Goal: Task Accomplishment & Management: Manage account settings

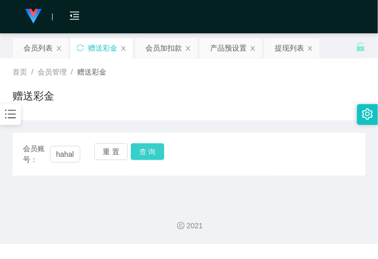
scroll to position [0, 16]
type input "hahala123"
click at [150, 146] on button "查 询" at bounding box center [147, 151] width 33 height 17
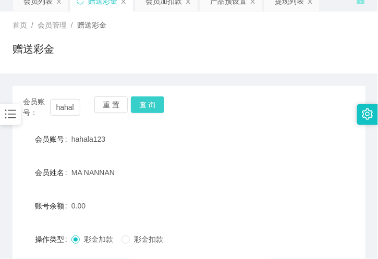
scroll to position [116, 0]
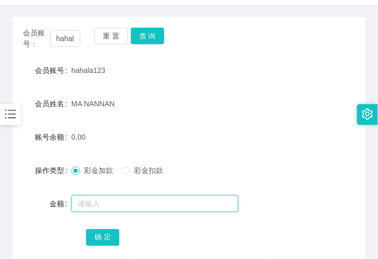
click at [109, 201] on input "text" at bounding box center [154, 204] width 167 height 17
type input "60"
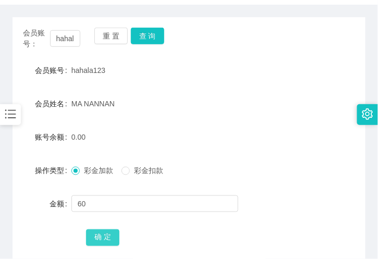
drag, startPoint x: 95, startPoint y: 241, endPoint x: 95, endPoint y: 247, distance: 5.7
click at [95, 241] on button "确 定" at bounding box center [102, 237] width 33 height 17
click at [103, 138] on div "60.00" at bounding box center [174, 137] width 206 height 21
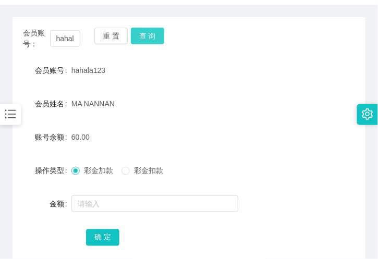
click at [151, 34] on button "查 询" at bounding box center [147, 36] width 33 height 17
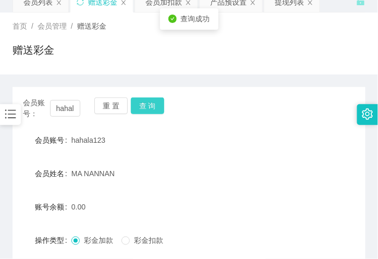
scroll to position [0, 0]
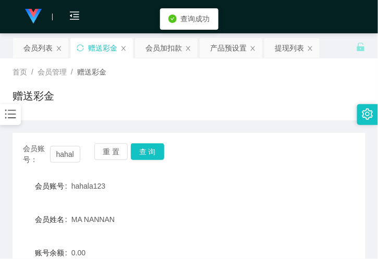
click at [280, 45] on div "提现列表" at bounding box center [289, 48] width 29 height 20
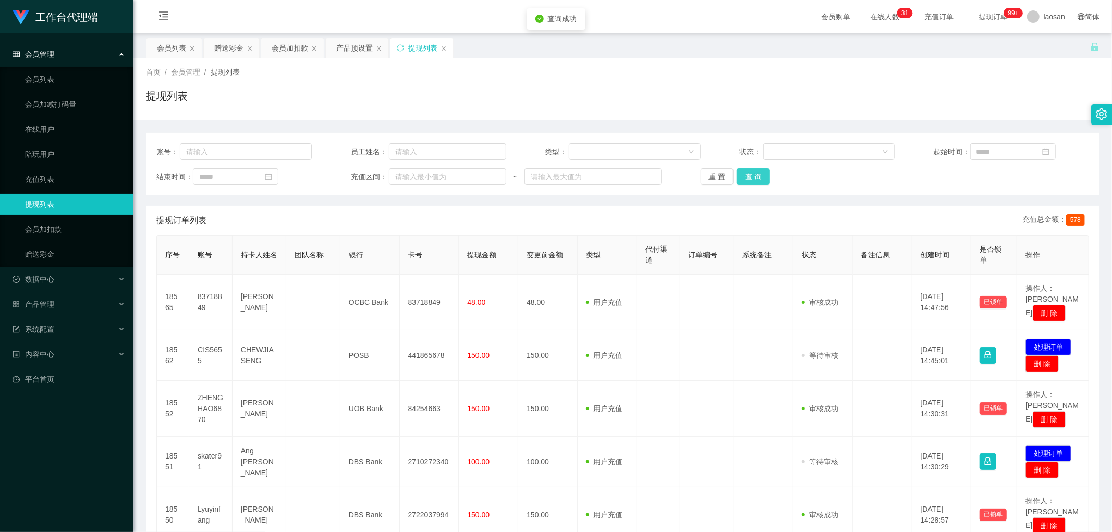
click at [377, 185] on button "查 询" at bounding box center [753, 176] width 33 height 17
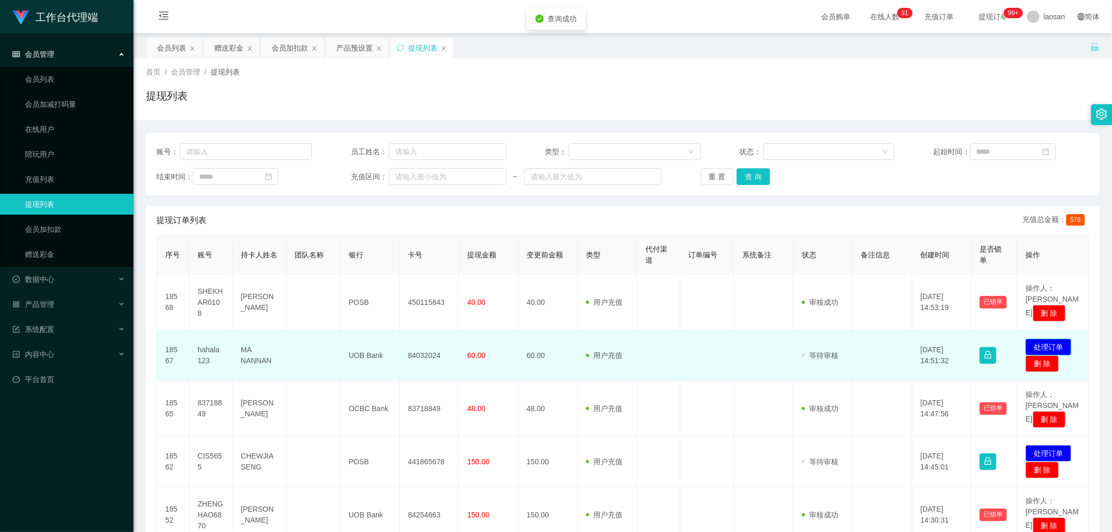
click at [377, 259] on button "处理订单" at bounding box center [1048, 347] width 46 height 17
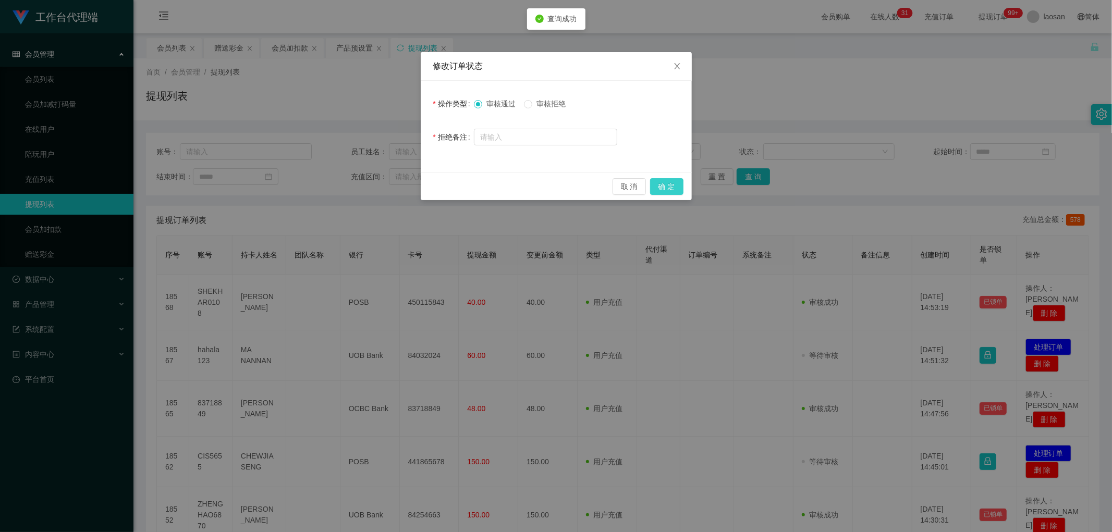
click at [377, 188] on button "确 定" at bounding box center [666, 186] width 33 height 17
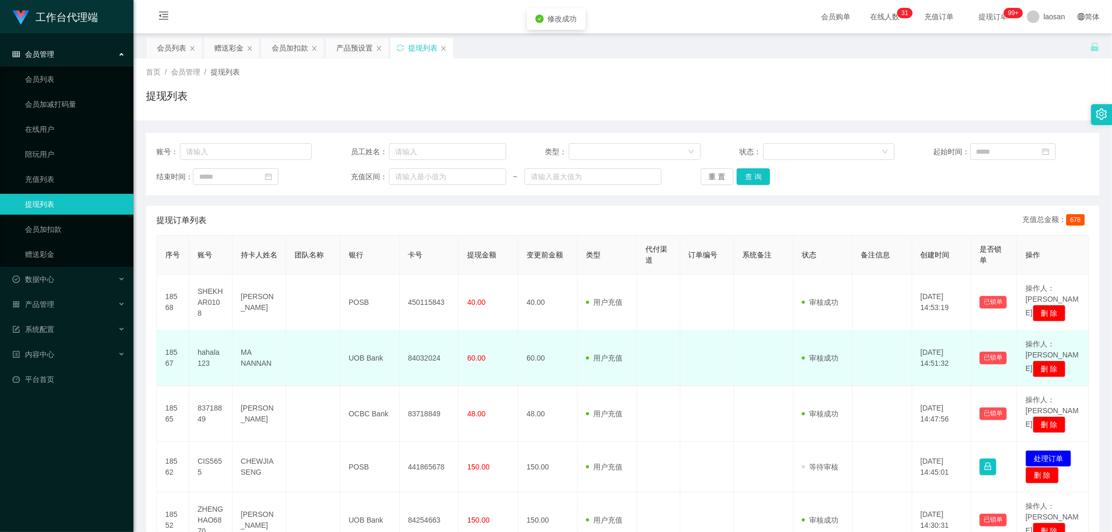
click at [377, 259] on td "84032024" at bounding box center [429, 359] width 59 height 56
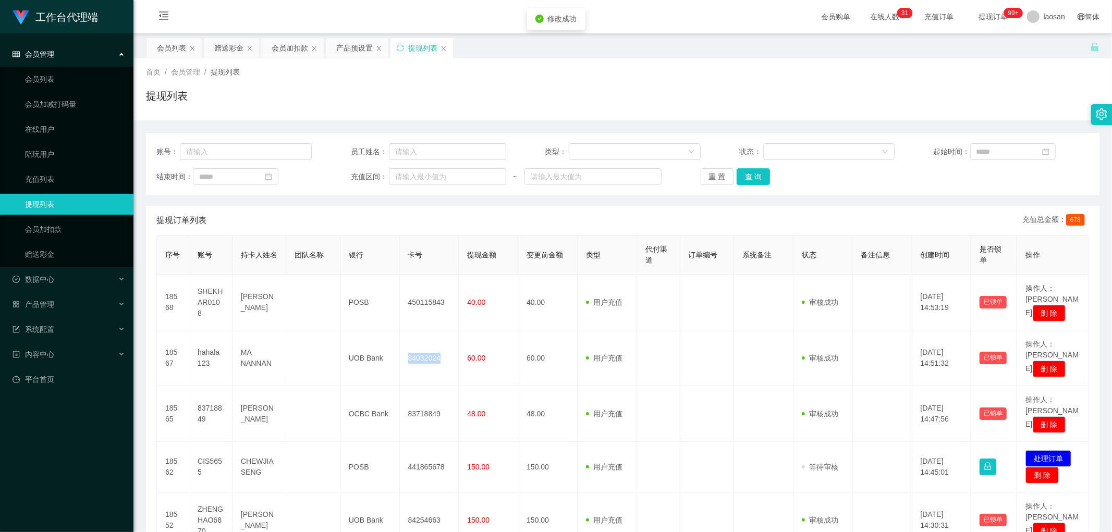
copy td "84032024"
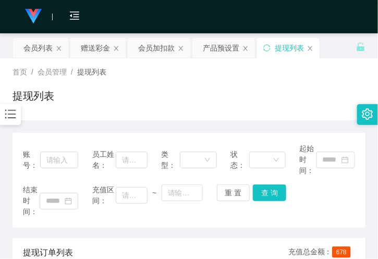
click at [101, 54] on div "赠送彩金" at bounding box center [95, 48] width 29 height 20
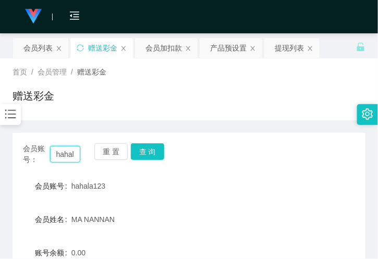
click at [67, 153] on input "hahala123" at bounding box center [65, 154] width 30 height 17
click at [69, 153] on input "hahala123" at bounding box center [65, 154] width 30 height 17
click at [143, 155] on button "查 询" at bounding box center [147, 151] width 33 height 17
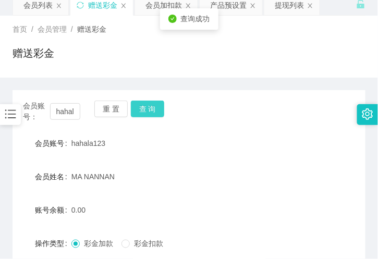
scroll to position [116, 0]
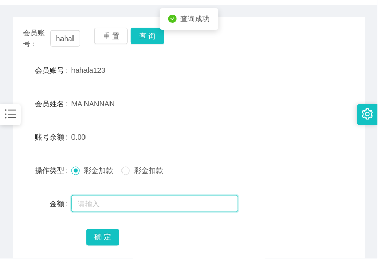
click at [107, 201] on input "text" at bounding box center [154, 204] width 167 height 17
type input "100"
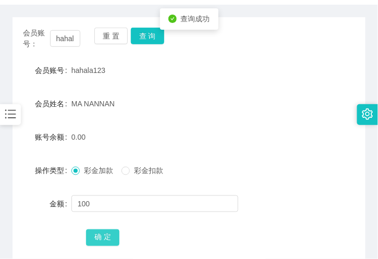
click at [100, 238] on button "确 定" at bounding box center [102, 237] width 33 height 17
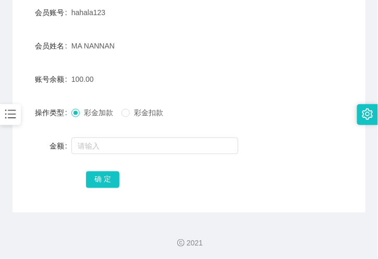
click at [185, 201] on div "会员账号： hahala123 重 置 查 询 会员账号 hahala123 会员姓名 MA NANNAN 账号余额 100.00 操作类型 彩金加款 彩金扣…" at bounding box center [189, 85] width 353 height 253
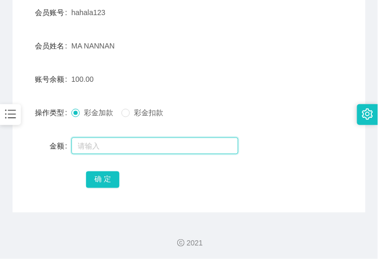
click at [92, 144] on input "text" at bounding box center [154, 146] width 167 height 17
click at [127, 138] on input "text" at bounding box center [154, 146] width 167 height 17
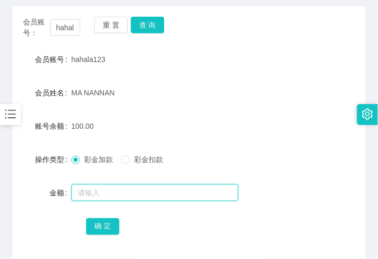
scroll to position [58, 0]
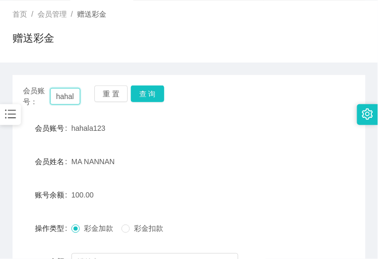
click at [75, 96] on input "hahala123" at bounding box center [65, 96] width 30 height 17
paste input "84395747"
type input "84395747"
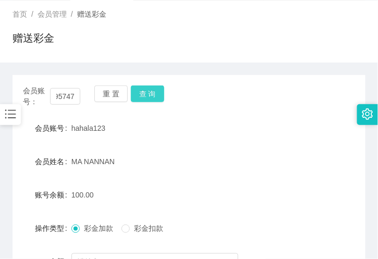
click at [159, 98] on button "查 询" at bounding box center [147, 94] width 33 height 17
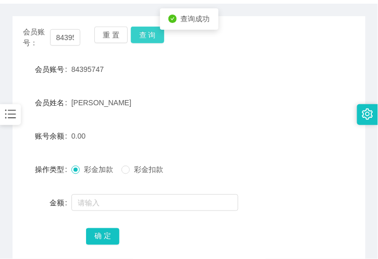
scroll to position [174, 0]
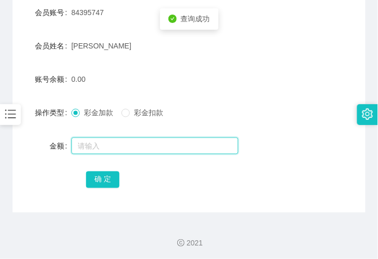
click at [101, 138] on input "text" at bounding box center [154, 146] width 167 height 17
type input "100"
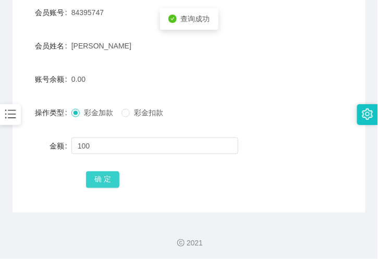
click at [101, 178] on button "确 定" at bounding box center [102, 180] width 33 height 17
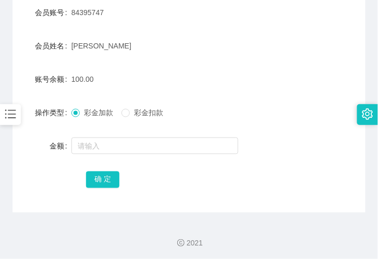
click at [112, 224] on div "2021" at bounding box center [189, 237] width 378 height 48
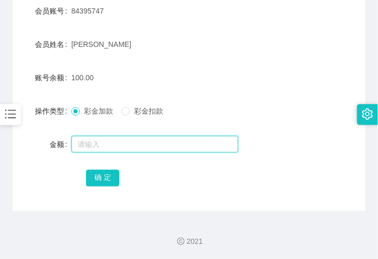
drag, startPoint x: 95, startPoint y: 142, endPoint x: 90, endPoint y: 120, distance: 22.1
click at [95, 142] on input "text" at bounding box center [154, 144] width 167 height 17
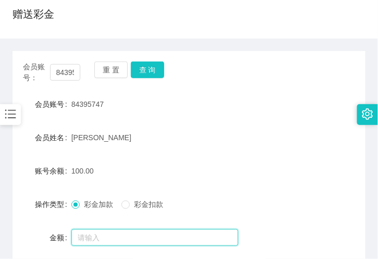
scroll to position [2, 0]
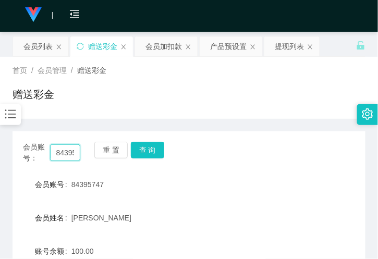
click at [73, 148] on input "84395747" at bounding box center [65, 152] width 30 height 17
drag, startPoint x: 73, startPoint y: 148, endPoint x: 84, endPoint y: 150, distance: 11.1
click at [73, 148] on input "84395747" at bounding box center [65, 152] width 30 height 17
paste input "Chris6811"
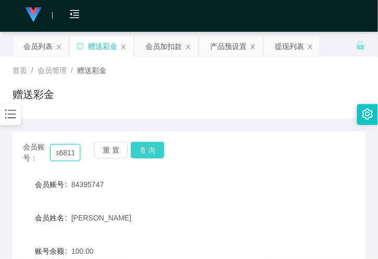
type input "Chris6811"
click at [142, 152] on button "查 询" at bounding box center [147, 150] width 33 height 17
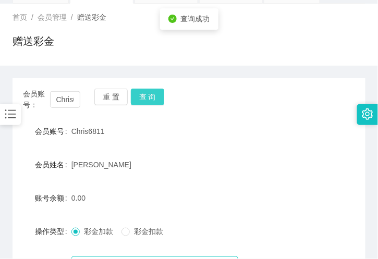
scroll to position [117, 0]
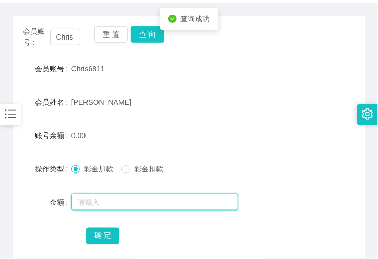
click at [102, 200] on input "text" at bounding box center [154, 202] width 167 height 17
type input "300"
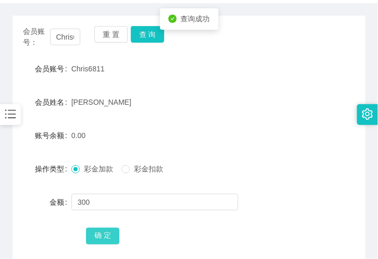
drag, startPoint x: 94, startPoint y: 230, endPoint x: 87, endPoint y: 236, distance: 9.7
click at [94, 230] on button "确 定" at bounding box center [102, 236] width 33 height 17
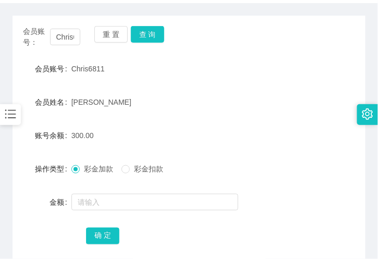
click at [109, 106] on div "[PERSON_NAME]" at bounding box center [174, 102] width 206 height 21
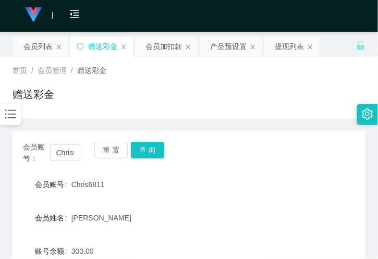
scroll to position [0, 0]
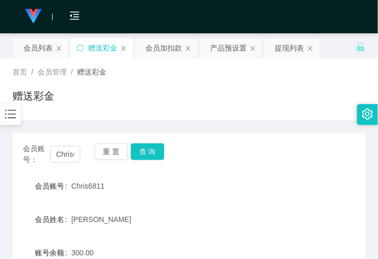
click at [179, 78] on div "首页 / 会员管理 / 赠送彩金 / 赠送彩金" at bounding box center [189, 89] width 353 height 45
click at [43, 47] on div "会员列表" at bounding box center [37, 48] width 29 height 20
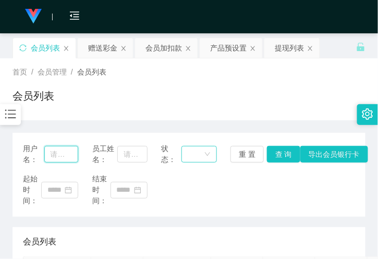
click at [64, 154] on input "text" at bounding box center [61, 154] width 34 height 17
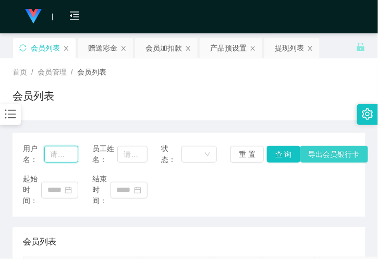
paste input "hahala123"
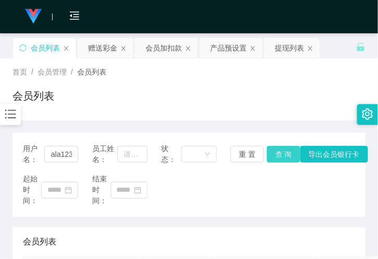
click at [290, 156] on button "查 询" at bounding box center [283, 154] width 33 height 17
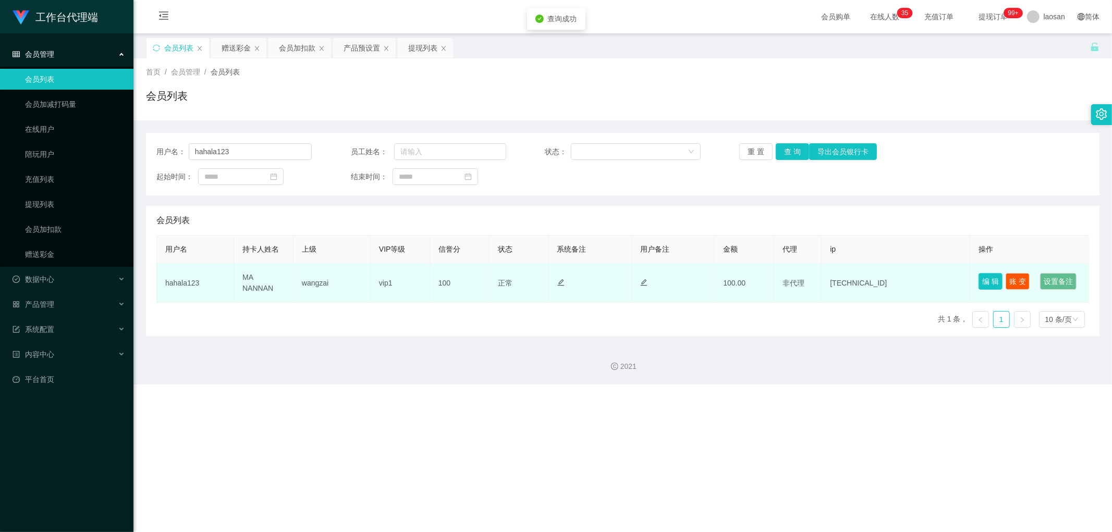
click at [377, 259] on button "编 辑" at bounding box center [991, 281] width 24 height 17
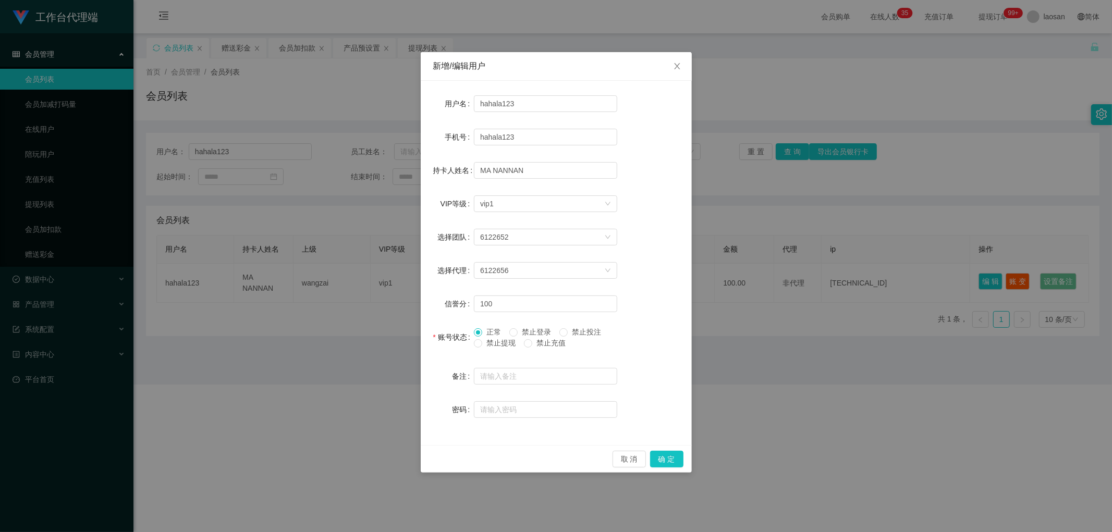
click at [377, 259] on label "禁止提现" at bounding box center [497, 343] width 46 height 11
click at [377, 259] on button "确 定" at bounding box center [666, 459] width 33 height 17
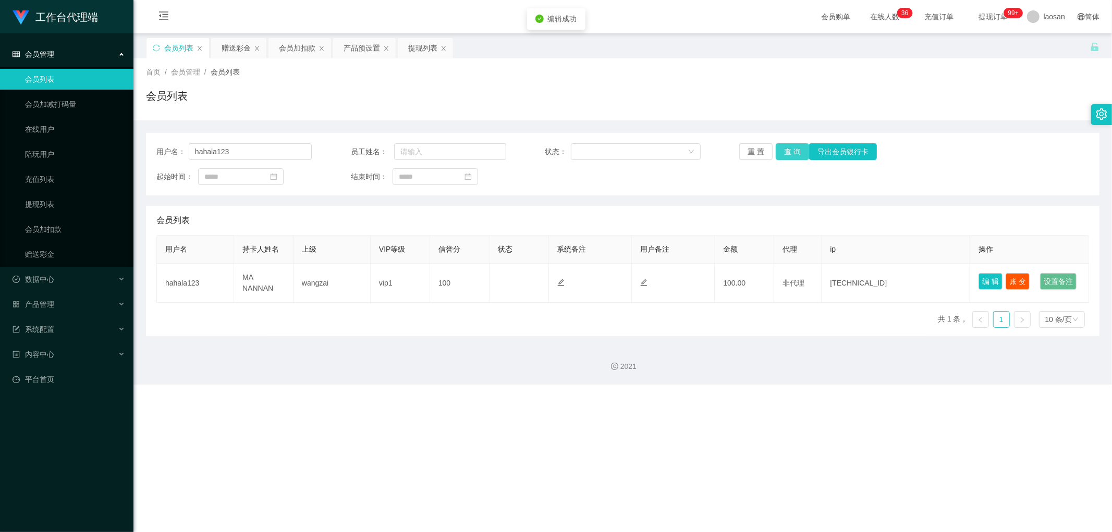
click at [377, 153] on button "查 询" at bounding box center [792, 151] width 33 height 17
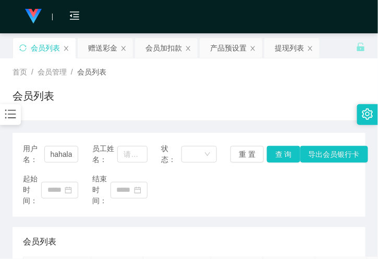
drag, startPoint x: 206, startPoint y: 141, endPoint x: 165, endPoint y: 151, distance: 41.9
click at [206, 142] on div "用户名： hahala123 员工姓名： 状态： 重 置 查 询 导出会员银行卡 起始时间： 结束时间：" at bounding box center [189, 175] width 353 height 84
click at [70, 154] on input "hahala123" at bounding box center [61, 154] width 34 height 17
paste input "84395747"
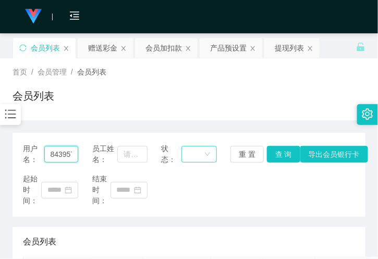
scroll to position [0, 10]
type input "84395747"
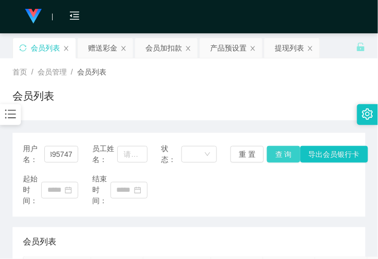
click at [272, 148] on button "查 询" at bounding box center [283, 154] width 33 height 17
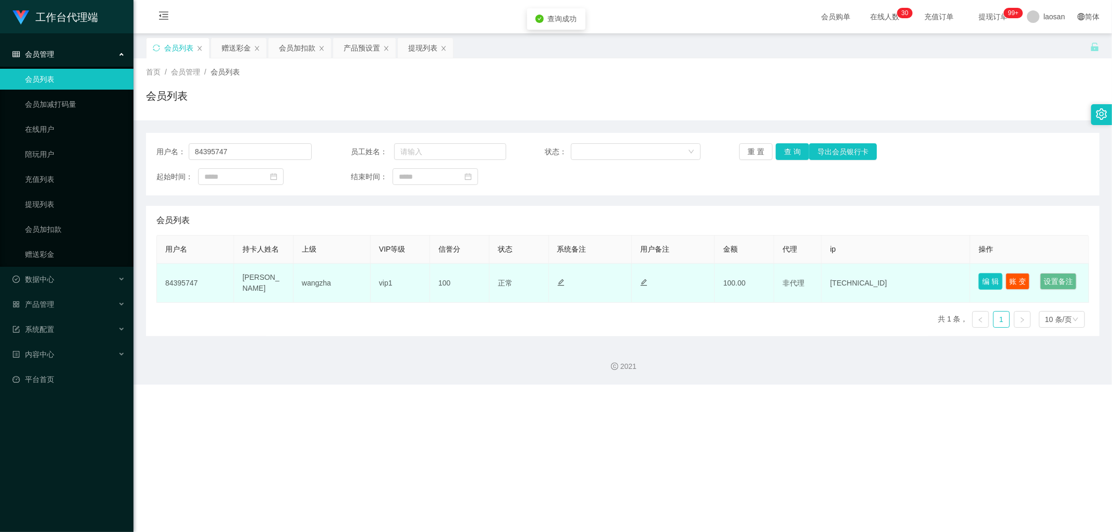
click at [377, 259] on button "编 辑" at bounding box center [991, 281] width 24 height 17
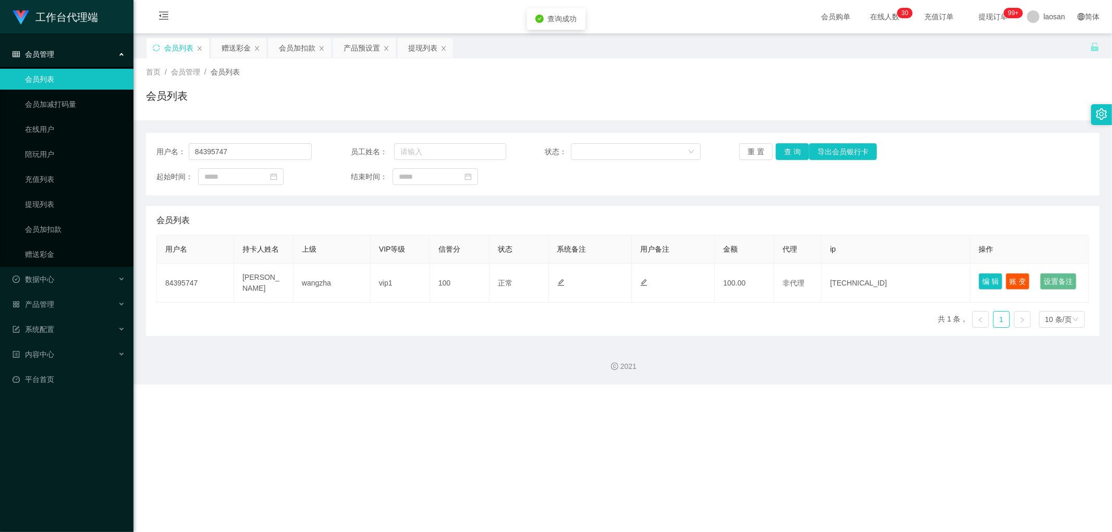
type input "84395747"
type input "[PERSON_NAME]"
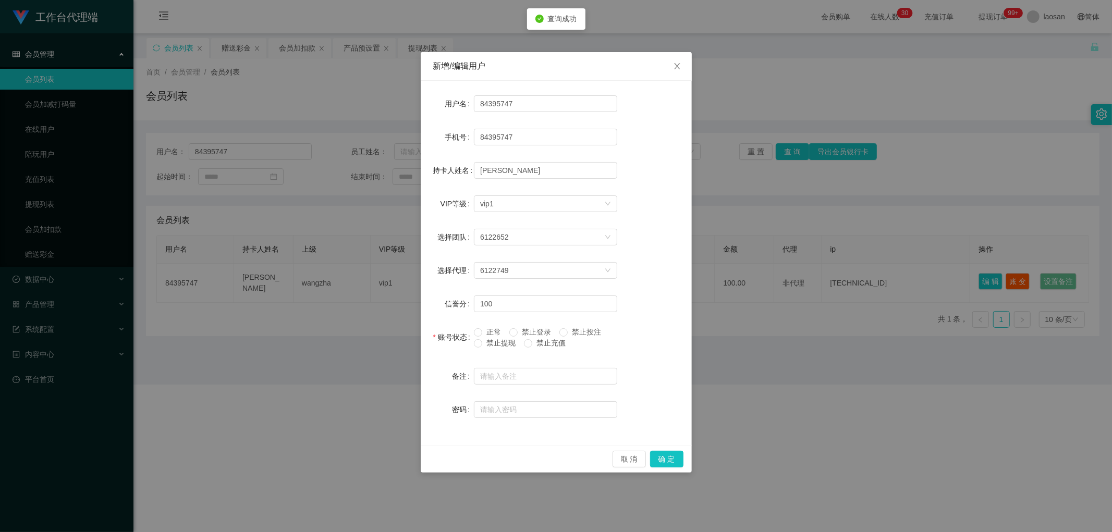
click at [377, 259] on div "正常 禁止登录 禁止投注 禁止提现 禁止充值" at bounding box center [545, 340] width 143 height 27
click at [377, 259] on span "禁止提现" at bounding box center [501, 343] width 38 height 8
drag, startPoint x: 666, startPoint y: 461, endPoint x: 668, endPoint y: 455, distance: 5.9
click at [377, 259] on button "确 定" at bounding box center [666, 459] width 33 height 17
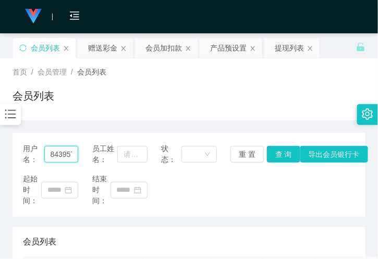
click at [65, 151] on input "84395747" at bounding box center [61, 154] width 34 height 17
paste input "Chris6811"
type input "Chris6811"
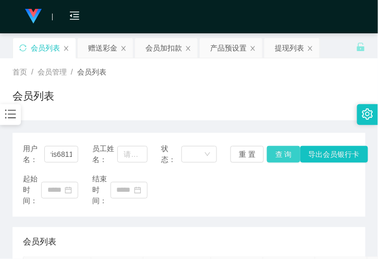
click at [274, 154] on button "查 询" at bounding box center [283, 154] width 33 height 17
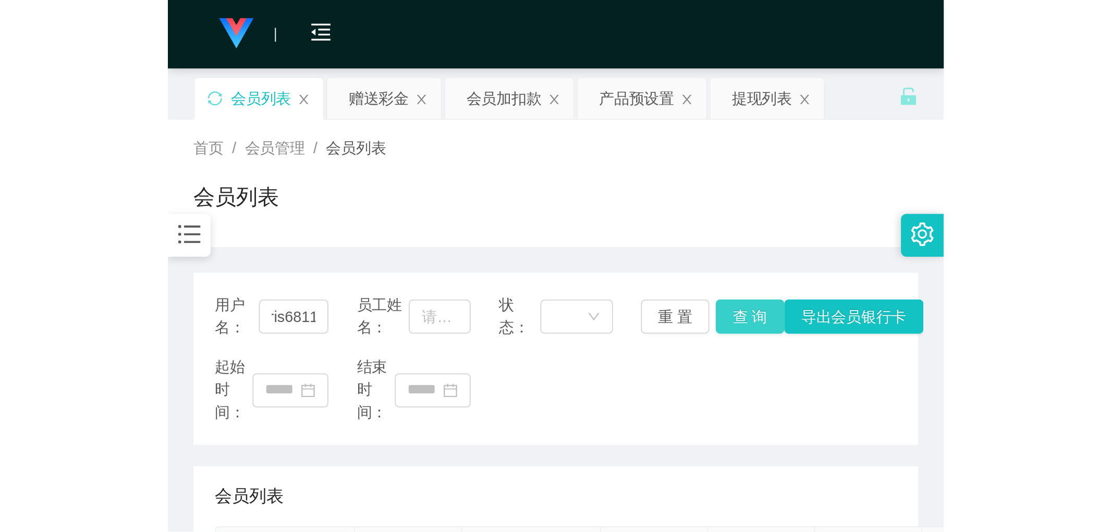
scroll to position [0, 0]
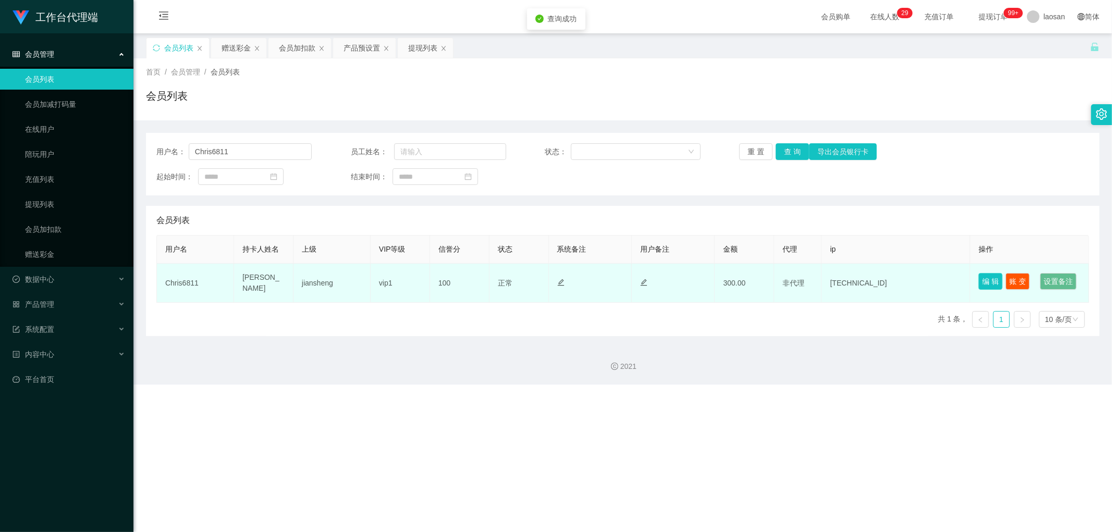
click at [377, 259] on button "编 辑" at bounding box center [991, 281] width 24 height 17
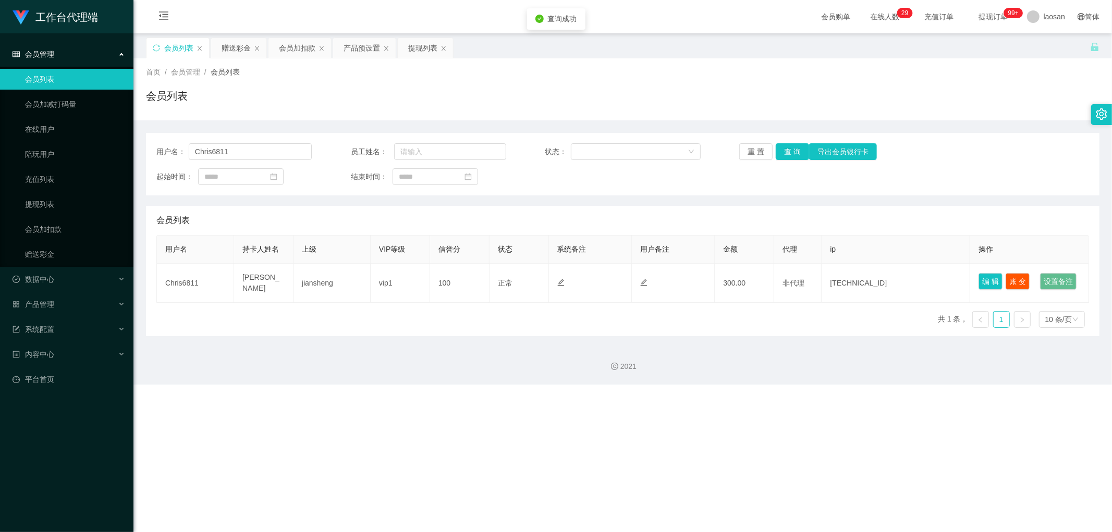
type input "Chris6811"
type input "[PERSON_NAME]"
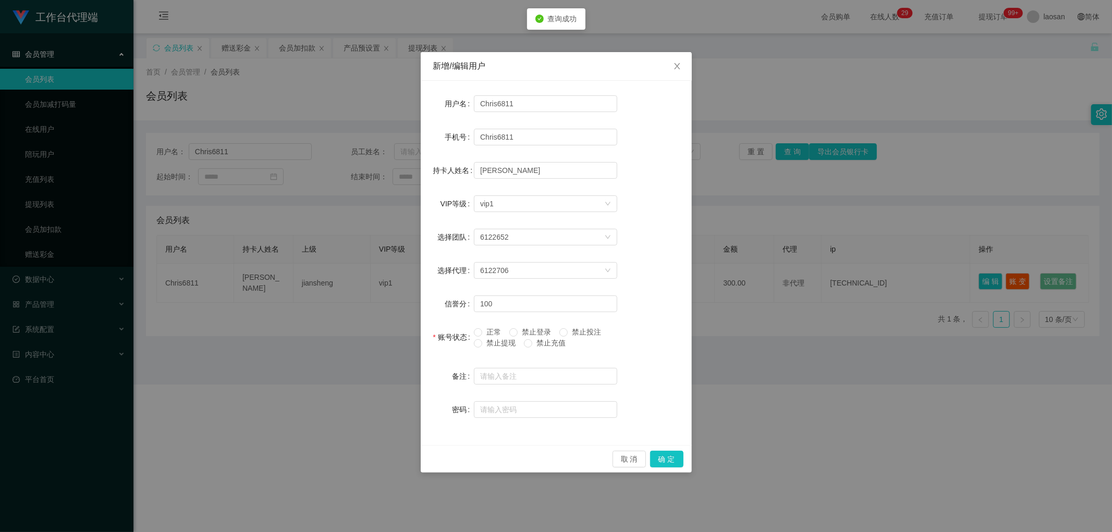
drag, startPoint x: 501, startPoint y: 344, endPoint x: 590, endPoint y: 384, distance: 97.8
click at [377, 259] on span "禁止提现" at bounding box center [501, 343] width 38 height 8
click at [377, 259] on button "确 定" at bounding box center [666, 459] width 33 height 17
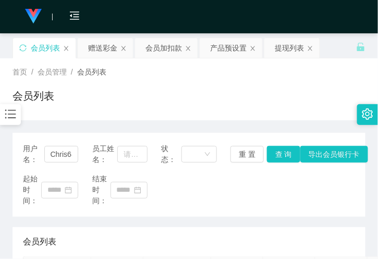
click at [97, 83] on div "首页 / 会员管理 / 会员列表 / 会员列表" at bounding box center [189, 89] width 353 height 45
drag, startPoint x: 202, startPoint y: 88, endPoint x: 231, endPoint y: 72, distance: 33.1
click at [202, 88] on div "会员列表" at bounding box center [189, 100] width 353 height 24
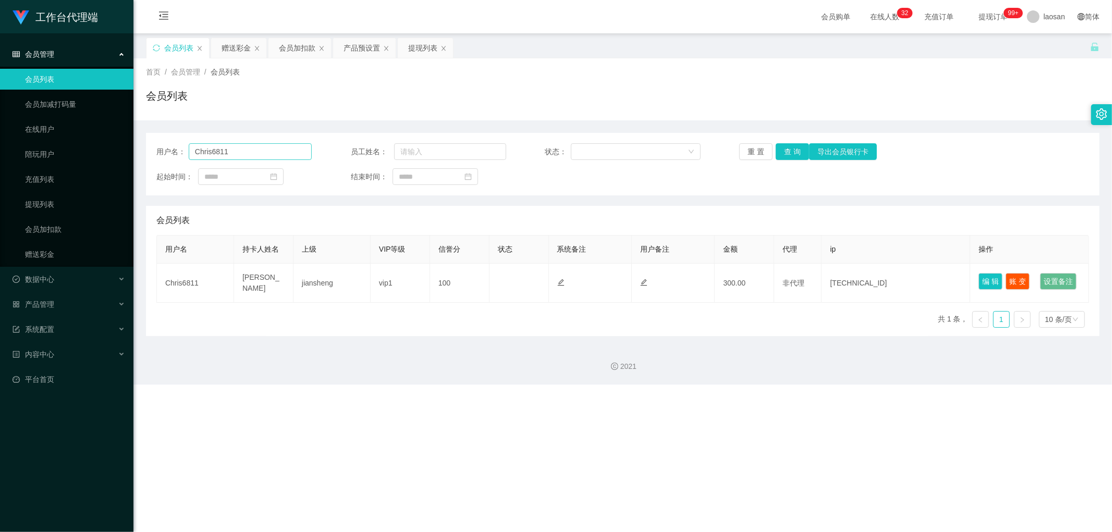
drag, startPoint x: 321, startPoint y: 154, endPoint x: 290, endPoint y: 147, distance: 31.1
click at [320, 154] on div "用户名： Chris6811 员工姓名： 状态： 重 置 查 询 导出会员银行卡" at bounding box center [622, 151] width 933 height 17
click at [290, 147] on input "Chris6811" at bounding box center [250, 151] width 123 height 17
click at [377, 150] on button "查 询" at bounding box center [792, 151] width 33 height 17
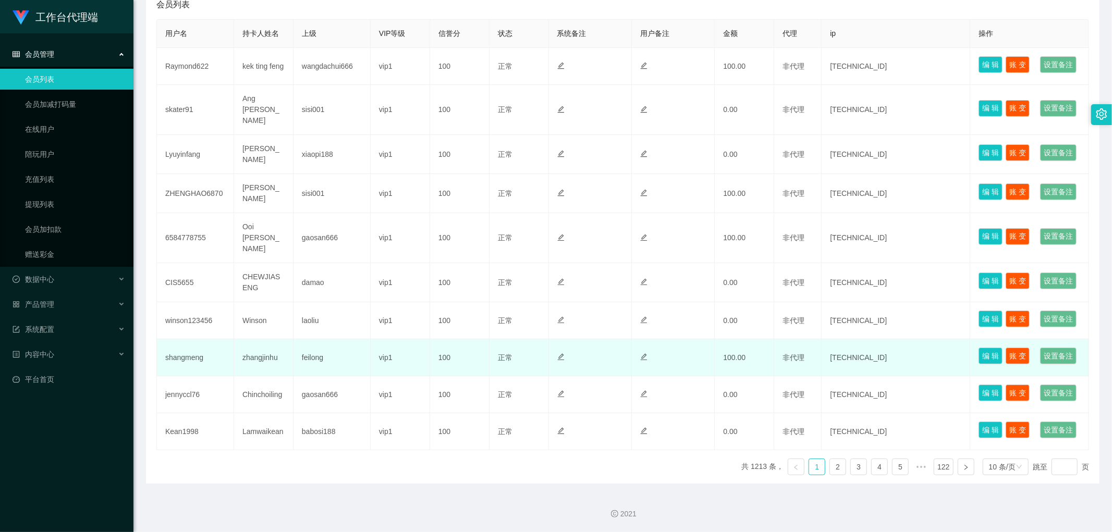
scroll to position [382, 0]
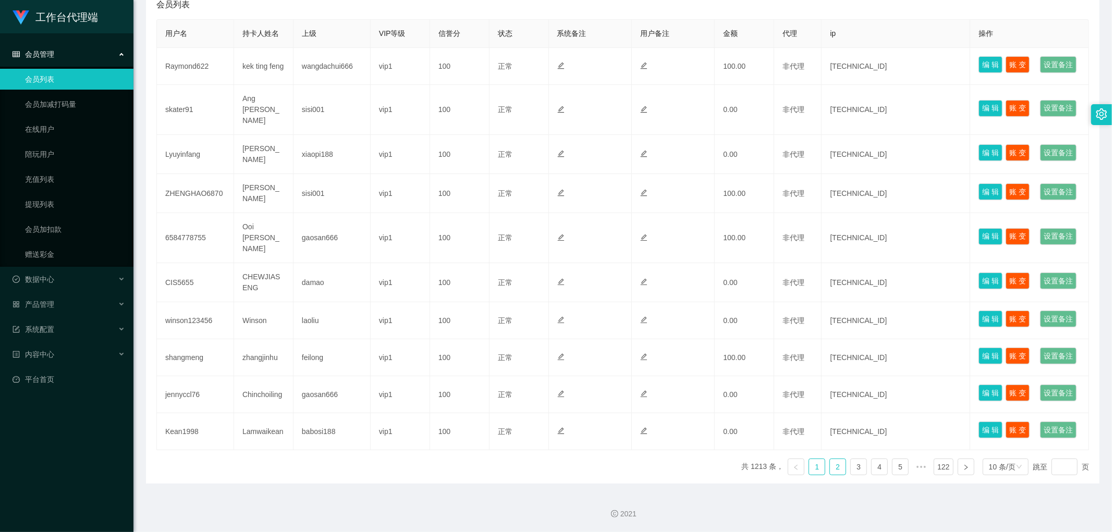
click at [377, 259] on link "2" at bounding box center [838, 467] width 16 height 16
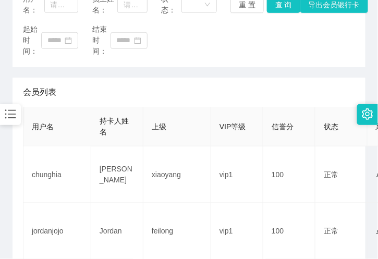
scroll to position [144, 0]
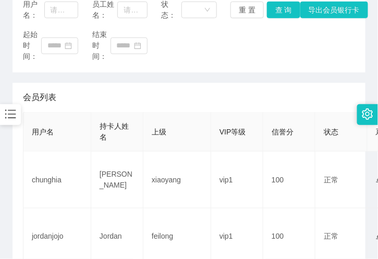
drag, startPoint x: 248, startPoint y: 96, endPoint x: 216, endPoint y: 84, distance: 34.5
click at [249, 96] on div "会员列表" at bounding box center [189, 97] width 332 height 29
click at [75, 14] on input "text" at bounding box center [61, 10] width 34 height 17
paste input "hahala123"
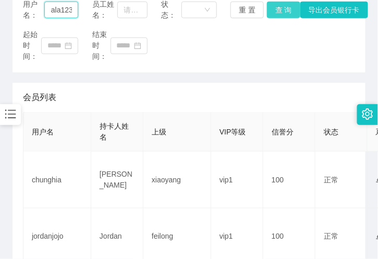
type input "hahala123"
click at [279, 8] on button "查 询" at bounding box center [283, 10] width 33 height 17
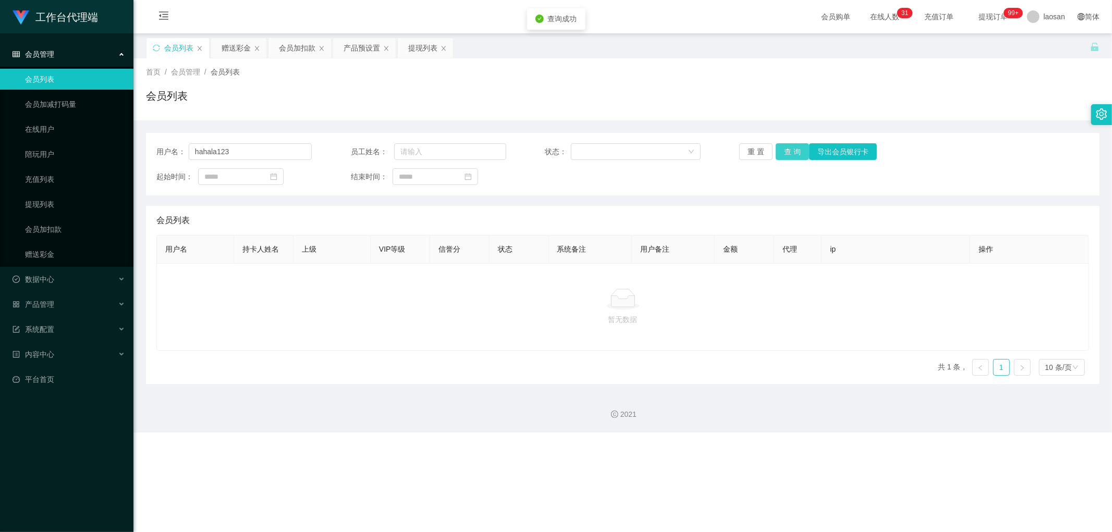
scroll to position [0, 0]
click at [377, 152] on button "查 询" at bounding box center [792, 151] width 33 height 17
click at [377, 152] on div "重 置 查 询 导出会员银行卡" at bounding box center [816, 151] width 155 height 17
drag, startPoint x: 798, startPoint y: 152, endPoint x: 758, endPoint y: 155, distance: 39.7
click at [377, 152] on button "查 询" at bounding box center [792, 151] width 33 height 17
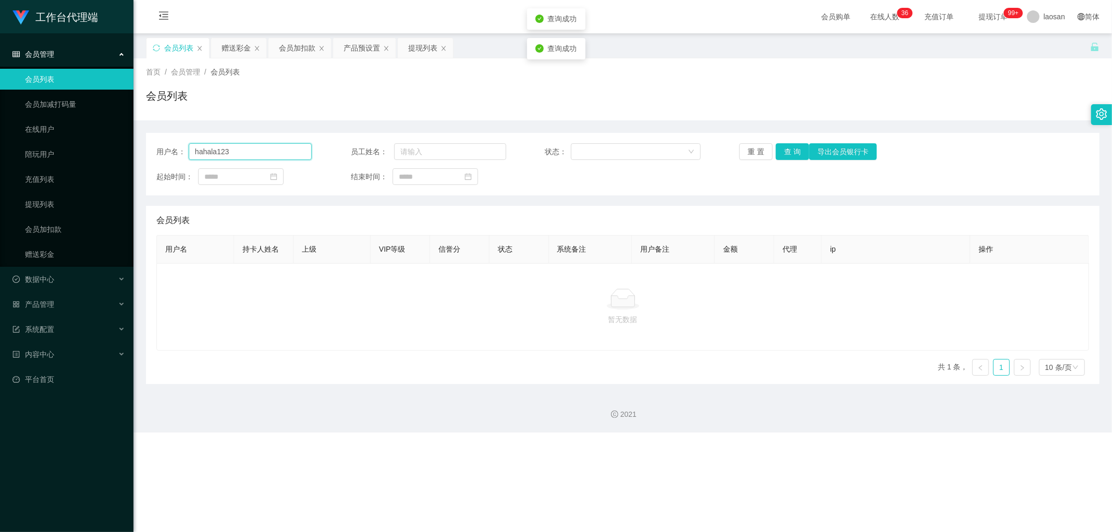
click at [266, 152] on input "hahala123" at bounding box center [250, 151] width 123 height 17
click at [377, 150] on button "查 询" at bounding box center [792, 151] width 33 height 17
click at [377, 150] on div "重 置 查 询 导出会员银行卡" at bounding box center [816, 151] width 155 height 17
click at [264, 149] on input "hahala123" at bounding box center [250, 151] width 123 height 17
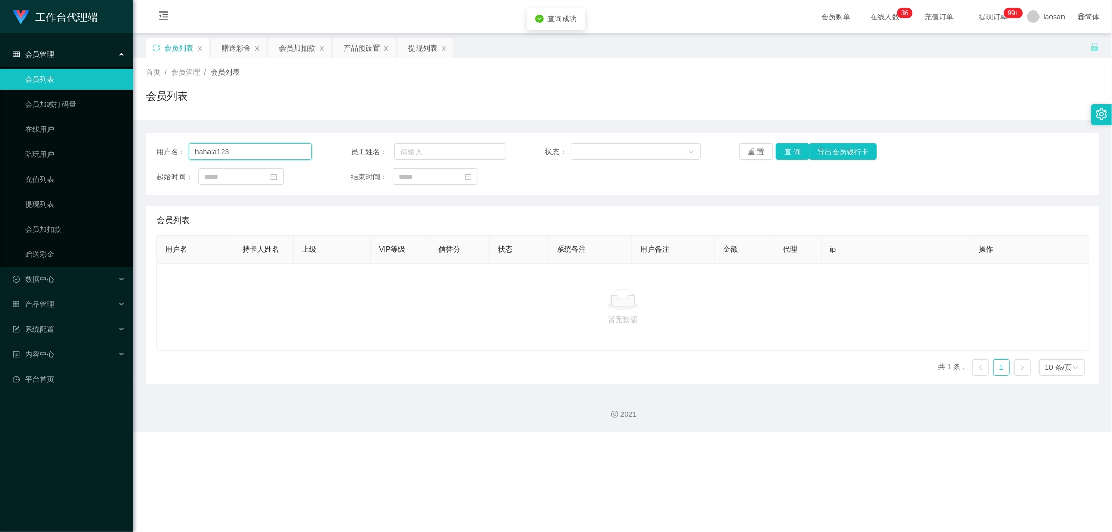
click at [264, 149] on input "hahala123" at bounding box center [250, 151] width 123 height 17
click at [377, 149] on button "查 询" at bounding box center [792, 151] width 33 height 17
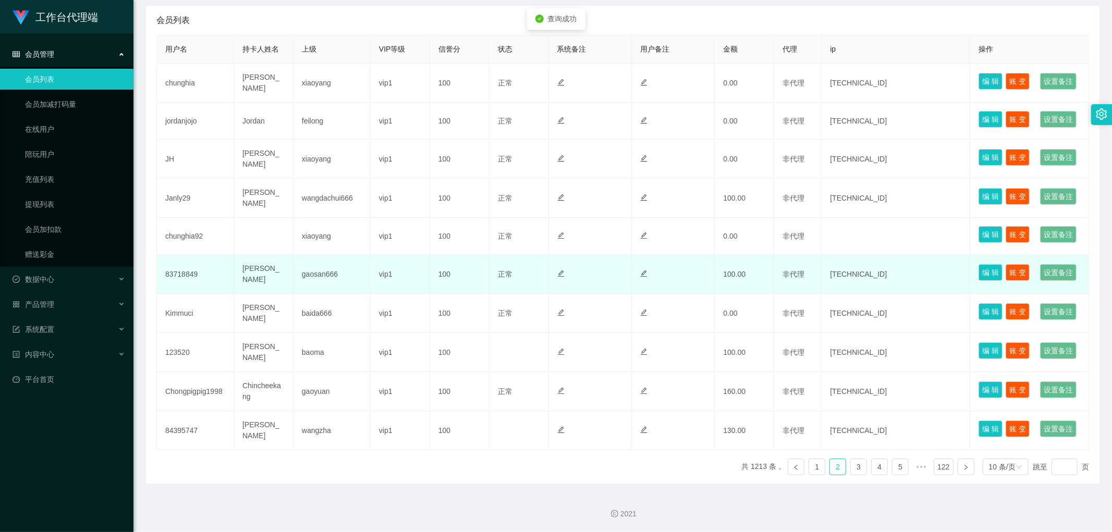
scroll to position [382, 0]
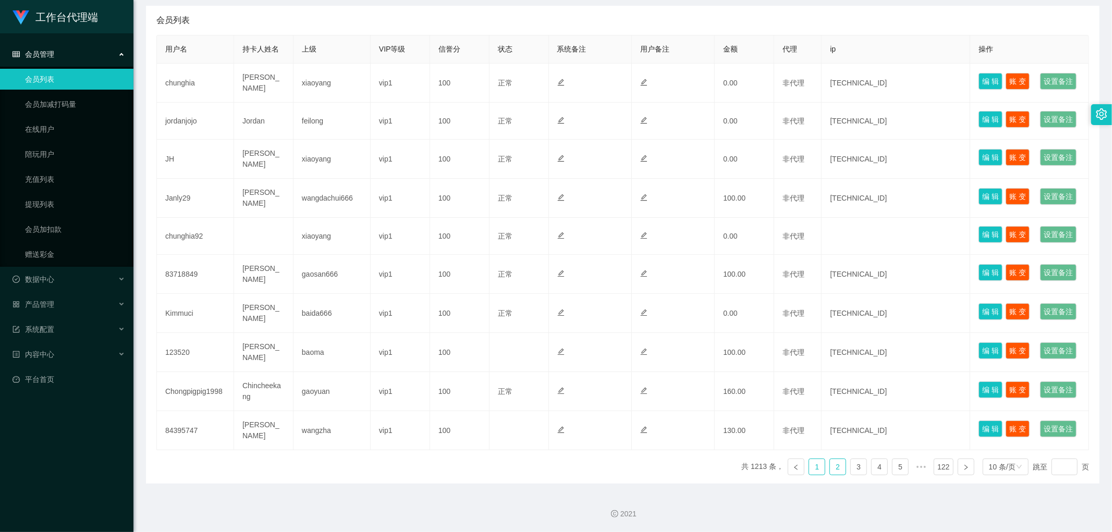
click at [377, 259] on link "1" at bounding box center [817, 467] width 16 height 16
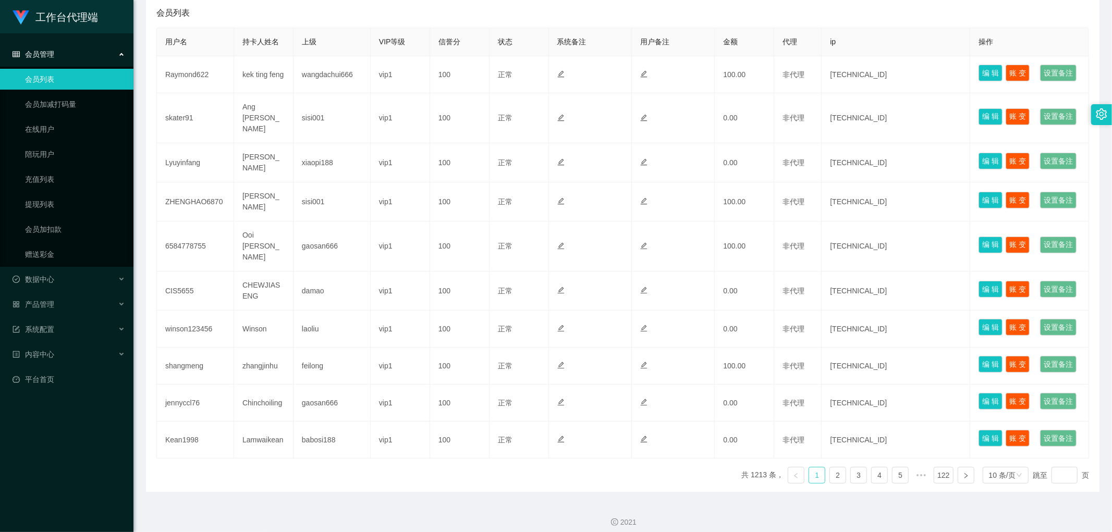
scroll to position [92, 0]
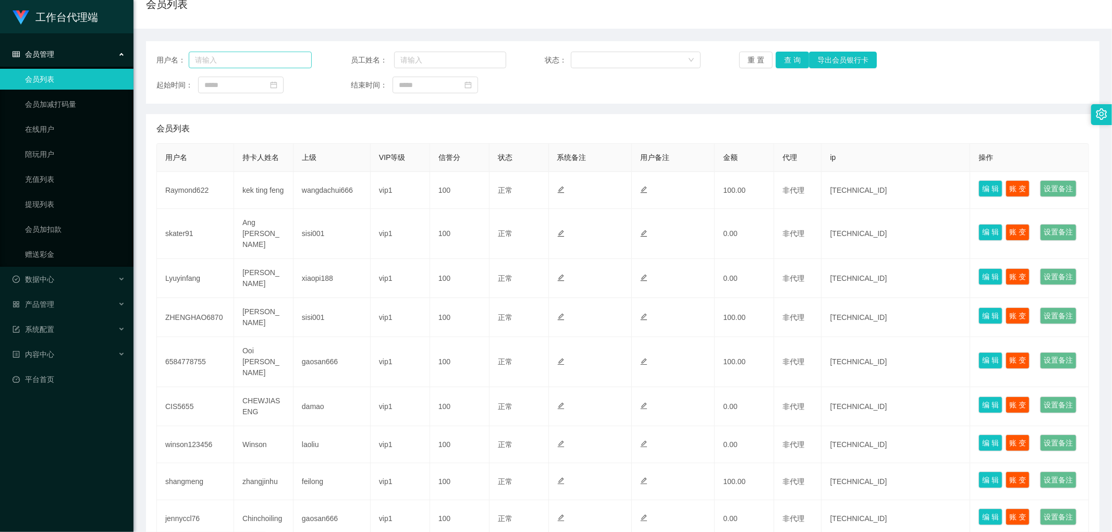
drag, startPoint x: 216, startPoint y: 70, endPoint x: 216, endPoint y: 60, distance: 9.9
click at [216, 70] on div "用户名： 员工姓名： 状态： 重 置 查 询 导出会员银行卡 起始时间： 结束时间：" at bounding box center [623, 72] width 954 height 63
drag, startPoint x: 216, startPoint y: 59, endPoint x: 229, endPoint y: 63, distance: 13.5
click at [216, 59] on input "text" at bounding box center [250, 60] width 123 height 17
paste input "hahala123"
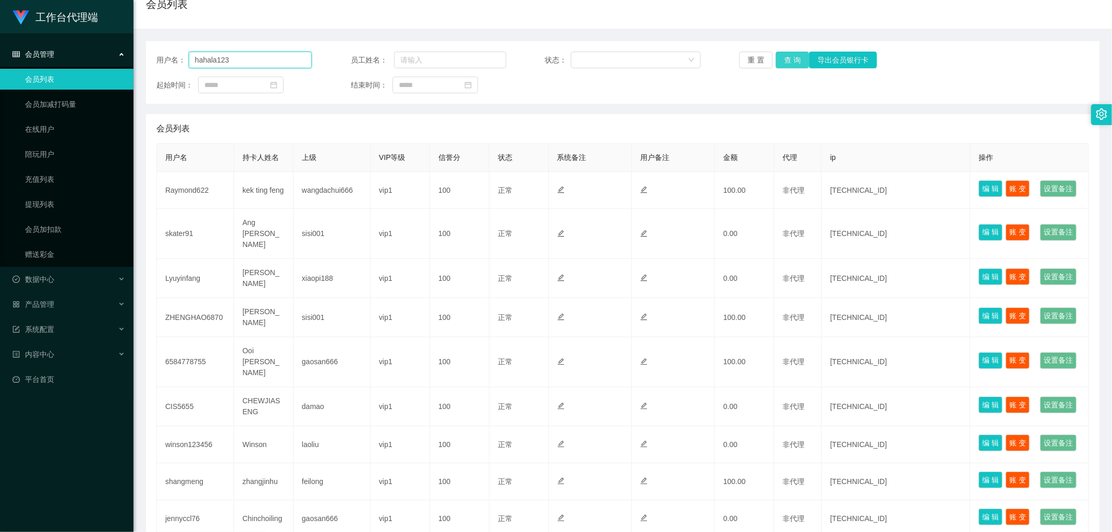
type input "hahala123"
click at [377, 55] on button "查 询" at bounding box center [792, 60] width 33 height 17
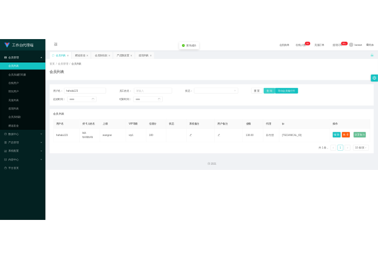
scroll to position [0, 0]
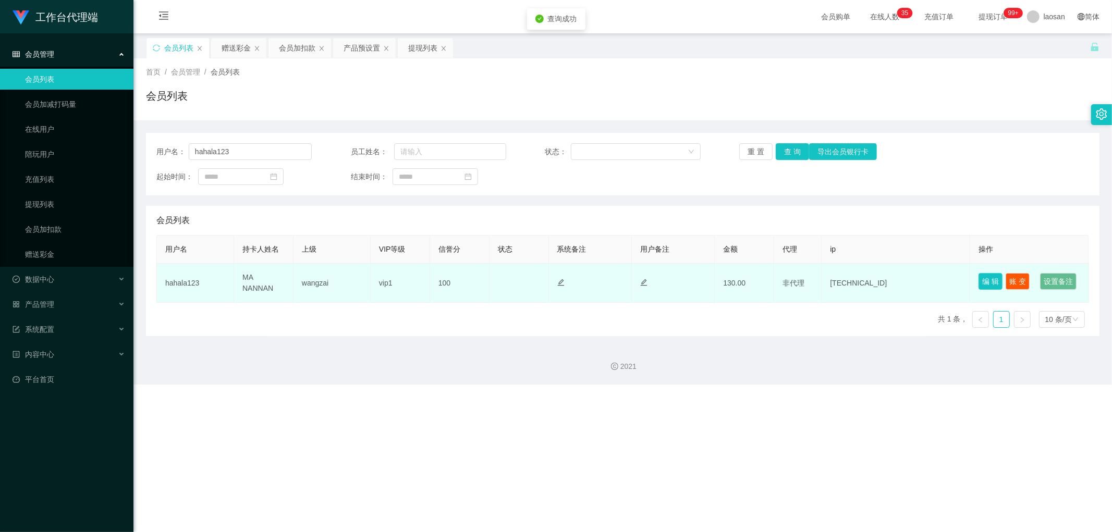
click at [377, 259] on button "编 辑" at bounding box center [991, 281] width 24 height 17
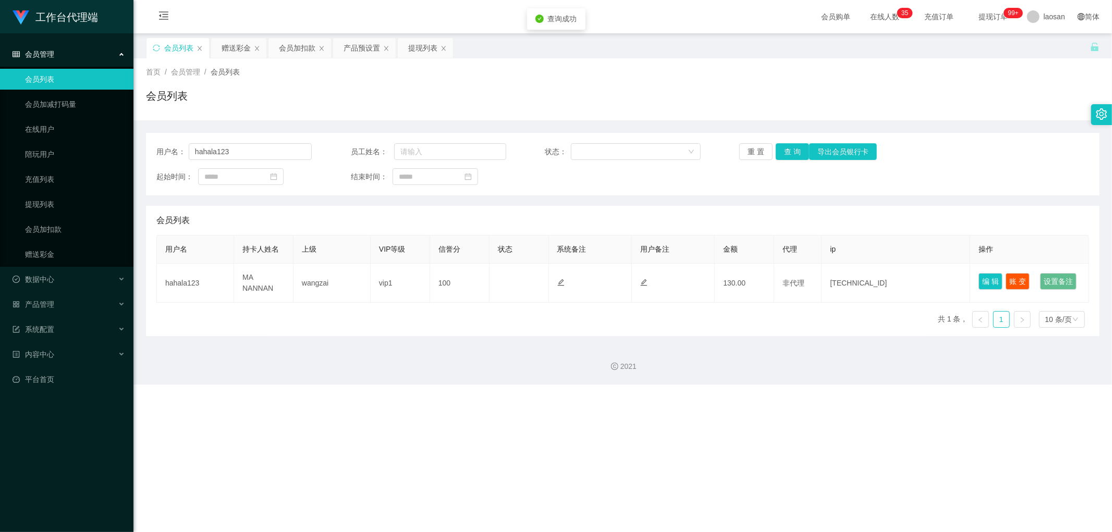
type input "hahala123"
type input "MA NANNAN"
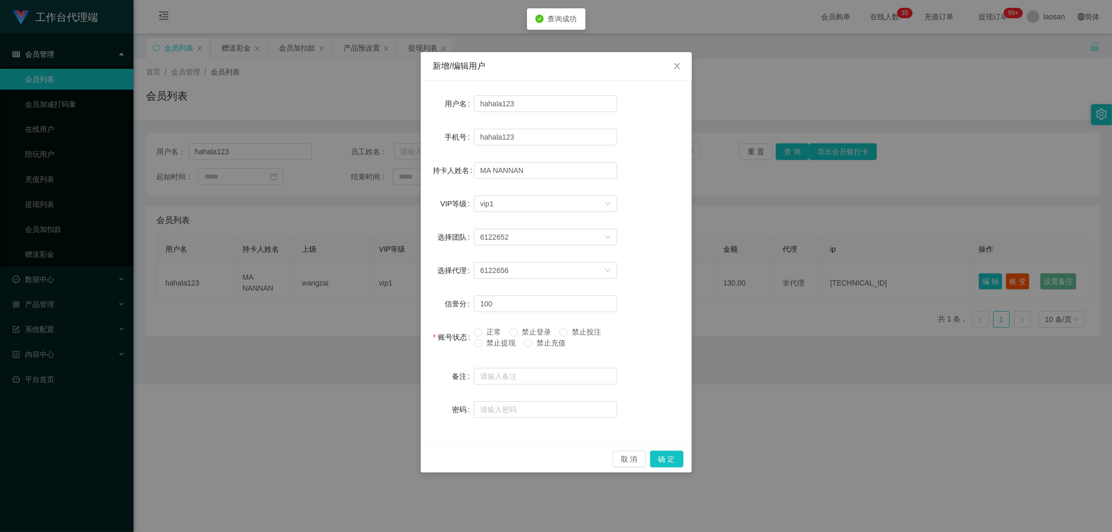
click at [377, 259] on span "正常" at bounding box center [493, 332] width 23 height 8
click at [377, 259] on button "确 定" at bounding box center [666, 459] width 33 height 17
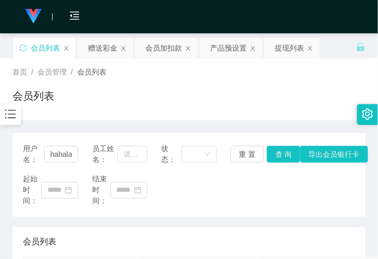
drag, startPoint x: 196, startPoint y: 142, endPoint x: 163, endPoint y: 146, distance: 33.6
click at [196, 142] on div "用户名： hahala123 员工姓名： 状态： 重 置 查 询 导出会员银行卡 起始时间： 结束时间：" at bounding box center [189, 175] width 353 height 84
click at [51, 154] on input "hahala123" at bounding box center [61, 154] width 34 height 17
drag, startPoint x: 51, startPoint y: 154, endPoint x: 89, endPoint y: 145, distance: 39.2
click at [52, 154] on input "hahala123" at bounding box center [61, 154] width 34 height 17
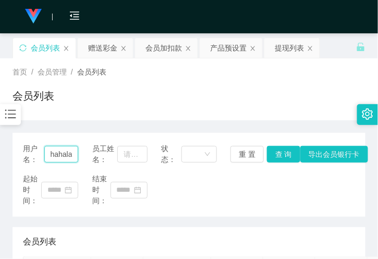
paste input "84395747"
type input "84395747"
click at [285, 156] on button "查 询" at bounding box center [283, 154] width 33 height 17
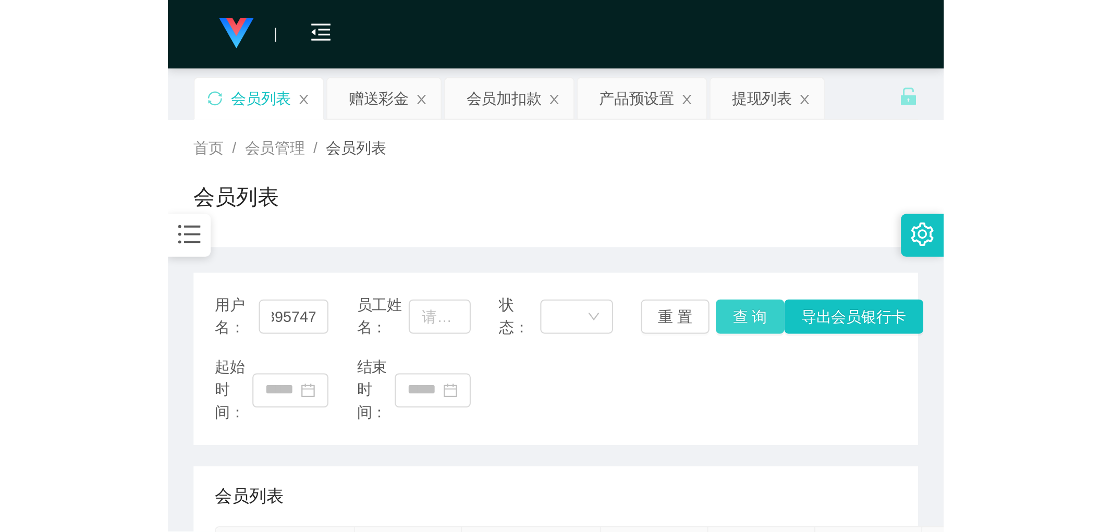
scroll to position [0, 0]
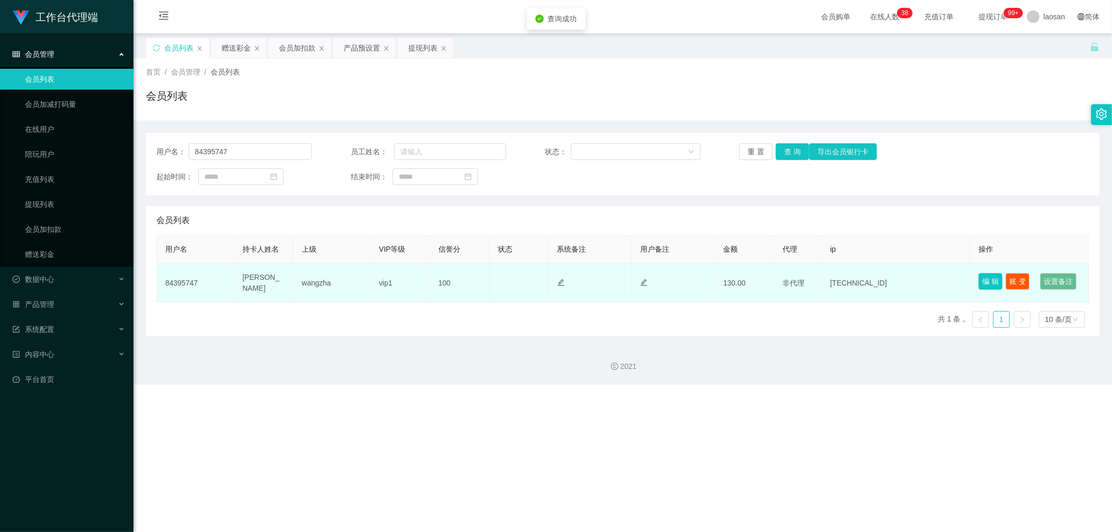
click at [377, 259] on button "编 辑" at bounding box center [991, 281] width 24 height 17
type input "84395747"
type input "[PERSON_NAME]"
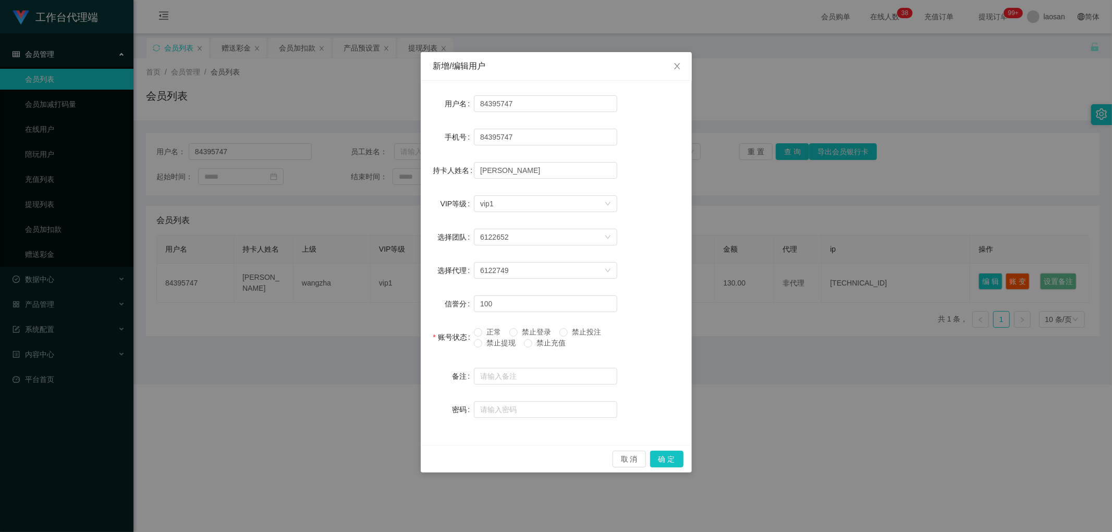
click at [377, 259] on span "正常" at bounding box center [493, 332] width 23 height 8
click at [377, 259] on button "确 定" at bounding box center [666, 459] width 33 height 17
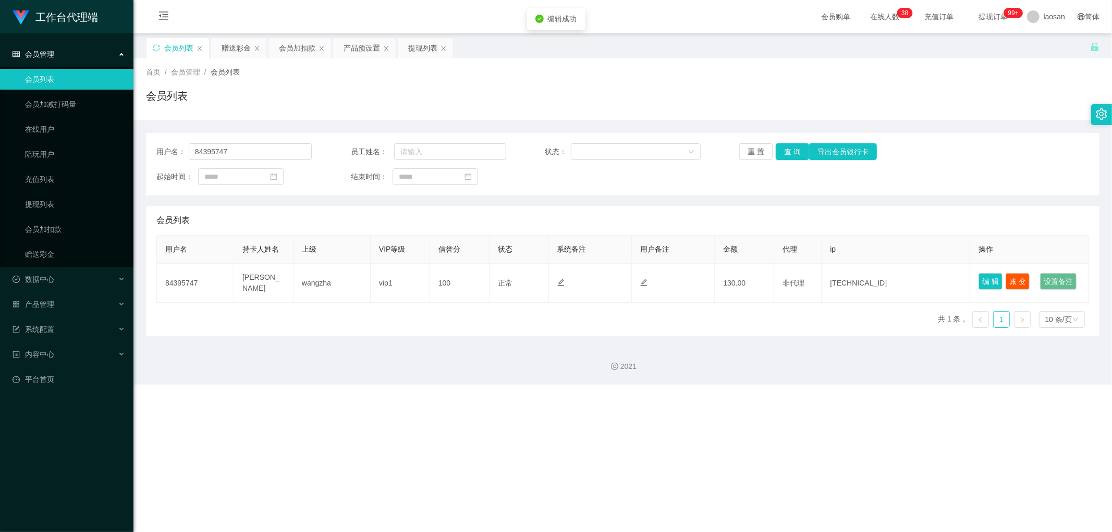
drag, startPoint x: 758, startPoint y: 371, endPoint x: 797, endPoint y: 350, distance: 44.3
click at [377, 259] on div "2021" at bounding box center [622, 360] width 979 height 48
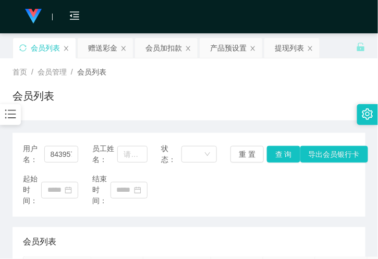
click at [112, 82] on div "首页 / 会员管理 / 会员列表 / 会员列表" at bounding box center [189, 89] width 353 height 45
click at [284, 45] on div "提现列表" at bounding box center [289, 48] width 29 height 20
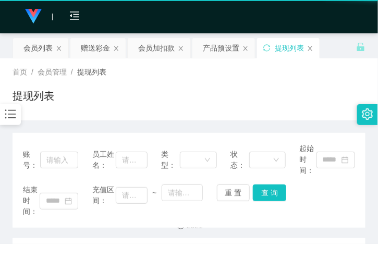
click at [284, 45] on div "提现列表" at bounding box center [289, 48] width 29 height 20
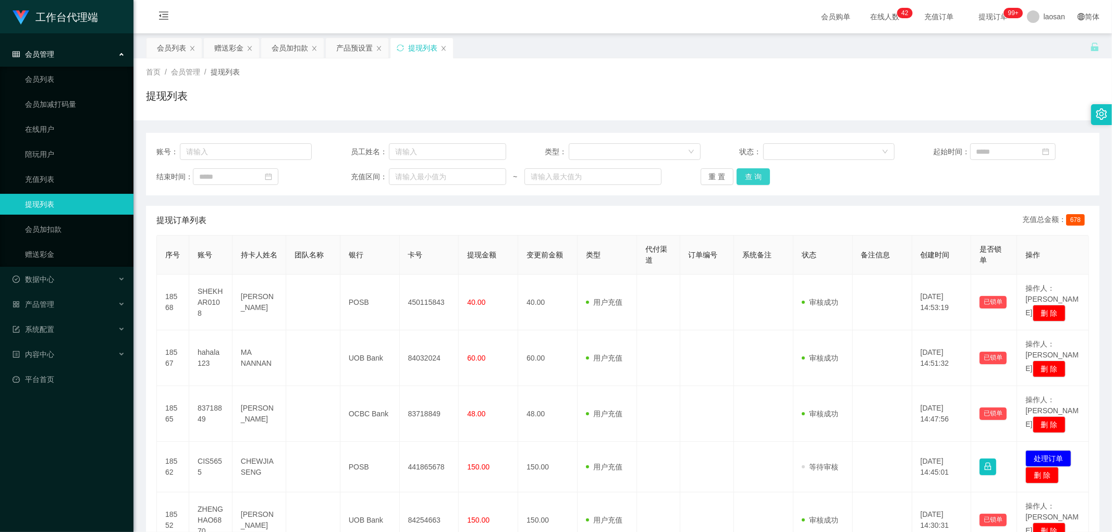
click at [377, 175] on button "查 询" at bounding box center [753, 176] width 33 height 17
click at [377, 175] on div "重 置 查 询" at bounding box center [778, 176] width 155 height 17
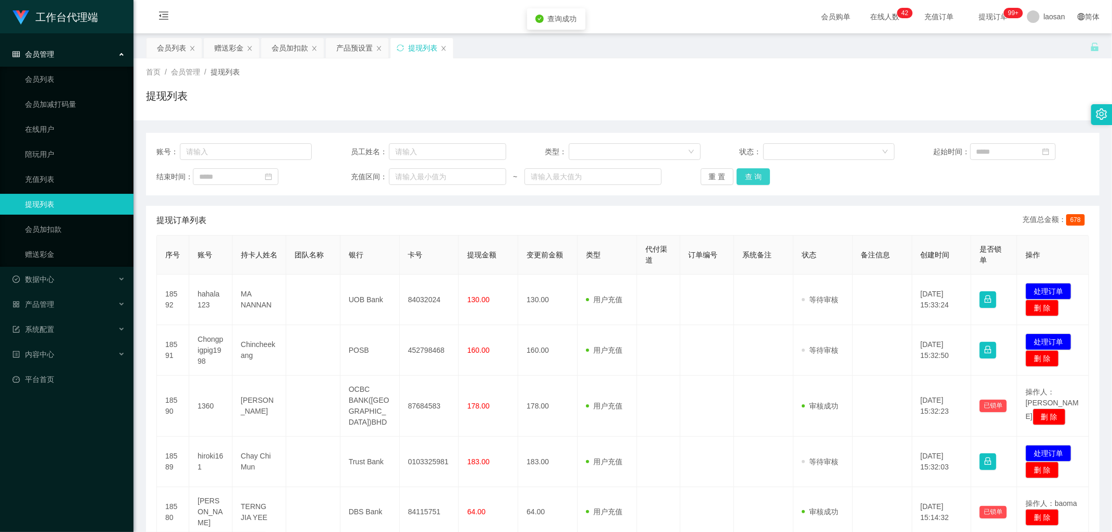
click at [377, 175] on button "查 询" at bounding box center [753, 176] width 33 height 17
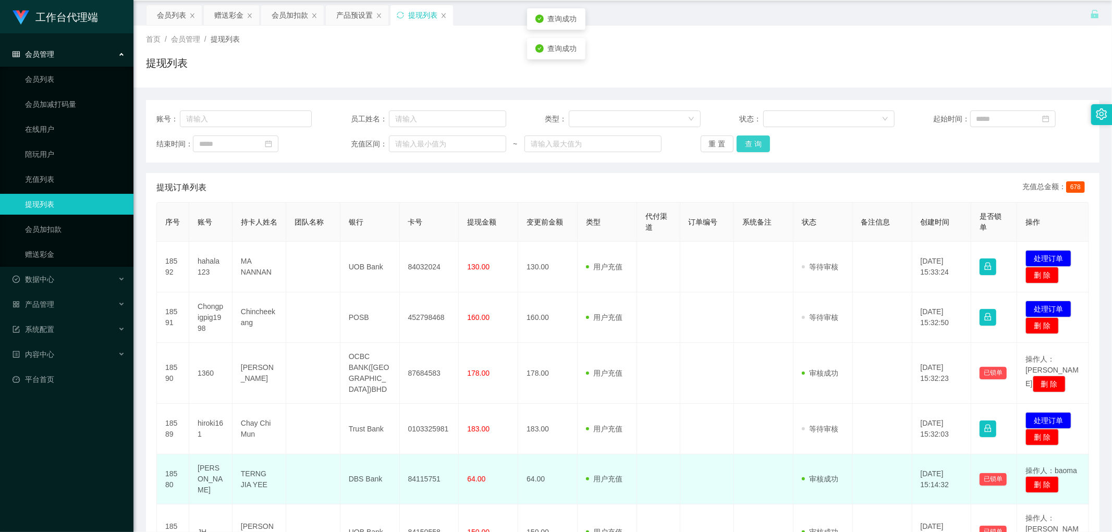
scroll to position [58, 0]
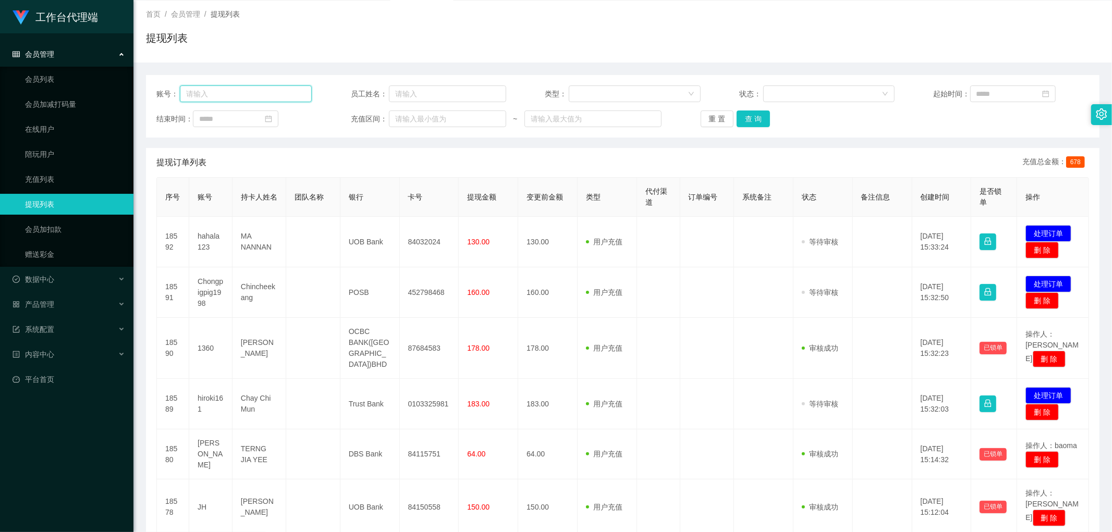
click at [225, 96] on input "text" at bounding box center [246, 94] width 132 height 17
paste input "Chris6811"
click at [377, 117] on button "查 询" at bounding box center [753, 119] width 33 height 17
click at [377, 117] on div "首页 / 会员管理 / 提现列表 / 提现列表 账号： Chris6811 员工姓名： 类型： 状态： 起始时间： 结束时间： 充值区间： ~ 重 置 查 询…" at bounding box center [623, 399] width 954 height 797
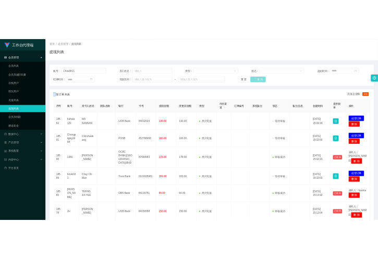
scroll to position [0, 0]
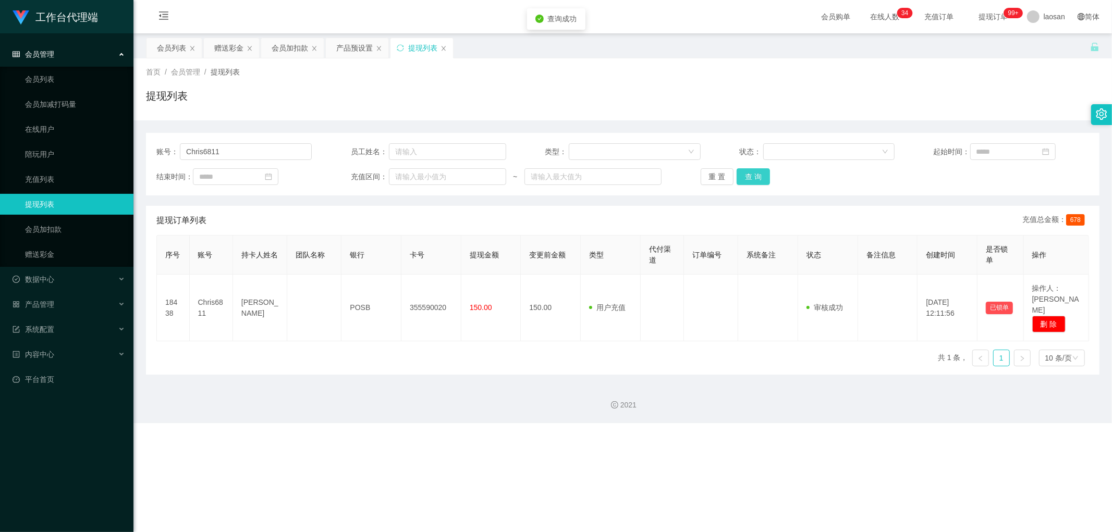
click at [377, 117] on div "首页 / 会员管理 / 提现列表 / 提现列表" at bounding box center [622, 89] width 979 height 62
drag, startPoint x: 268, startPoint y: 153, endPoint x: 136, endPoint y: 163, distance: 132.3
click at [132, 163] on section "工作台代理端 会员管理 会员列表 会员加减打码量 在线用户 陪玩用户 充值列表 提现列表 会员加扣款 赠送彩金 数据中心 产品管理 系统配置 内容中心 平台首…" at bounding box center [556, 211] width 1112 height 423
paste input "hahala123"
click at [377, 171] on button "查 询" at bounding box center [753, 176] width 33 height 17
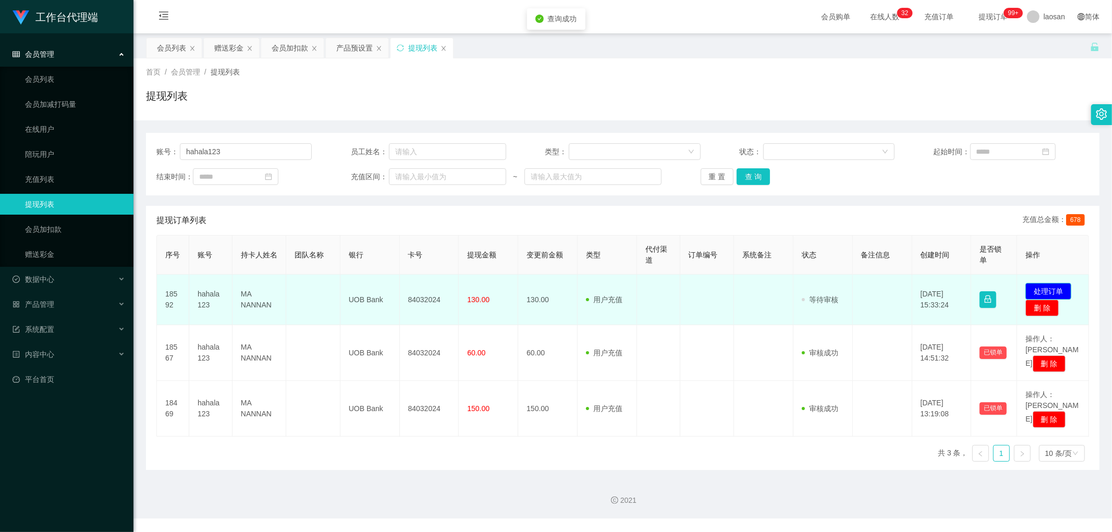
click at [377, 259] on button "处理订单" at bounding box center [1048, 291] width 46 height 17
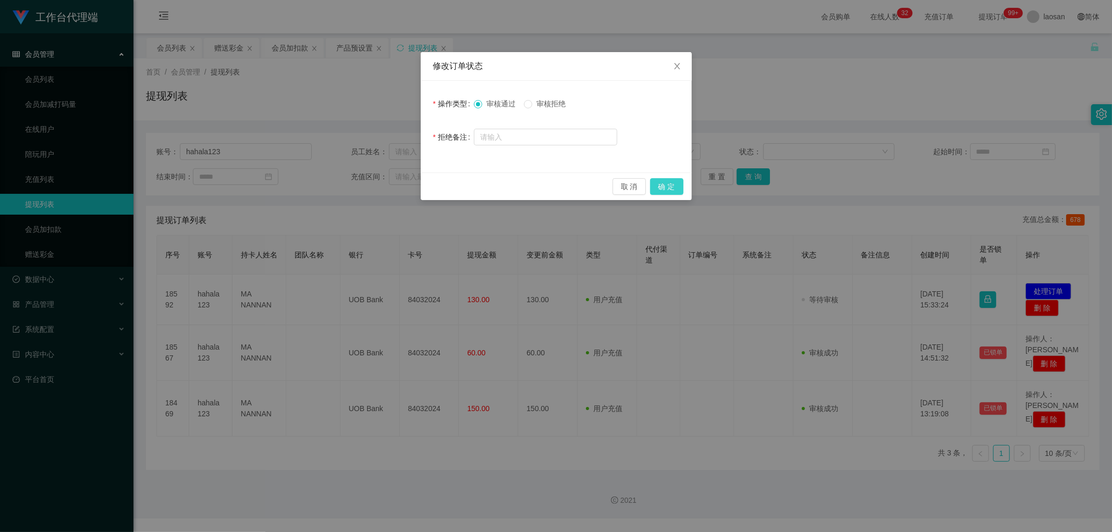
click at [377, 185] on button "确 定" at bounding box center [666, 186] width 33 height 17
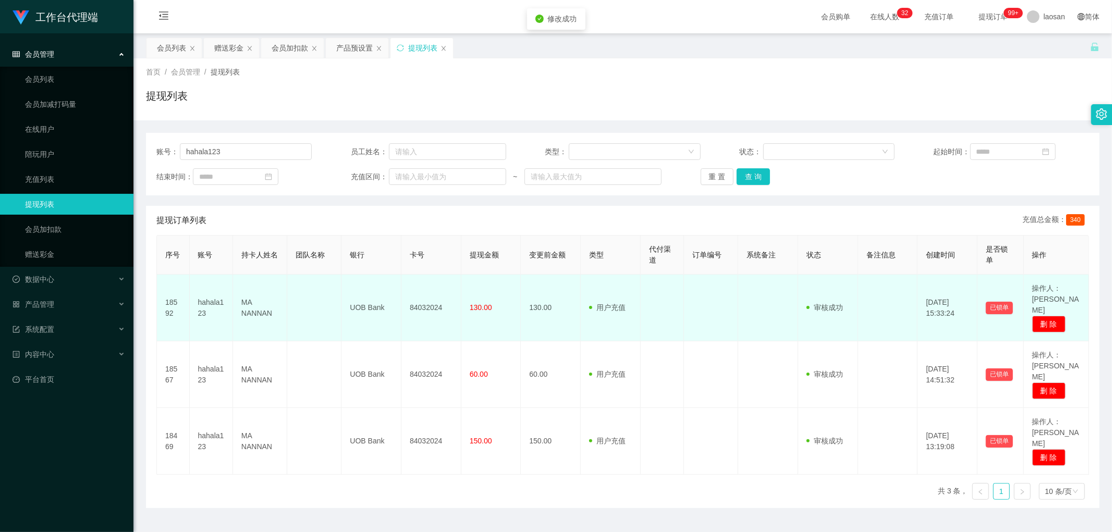
click at [377, 259] on td "84032024" at bounding box center [431, 308] width 60 height 67
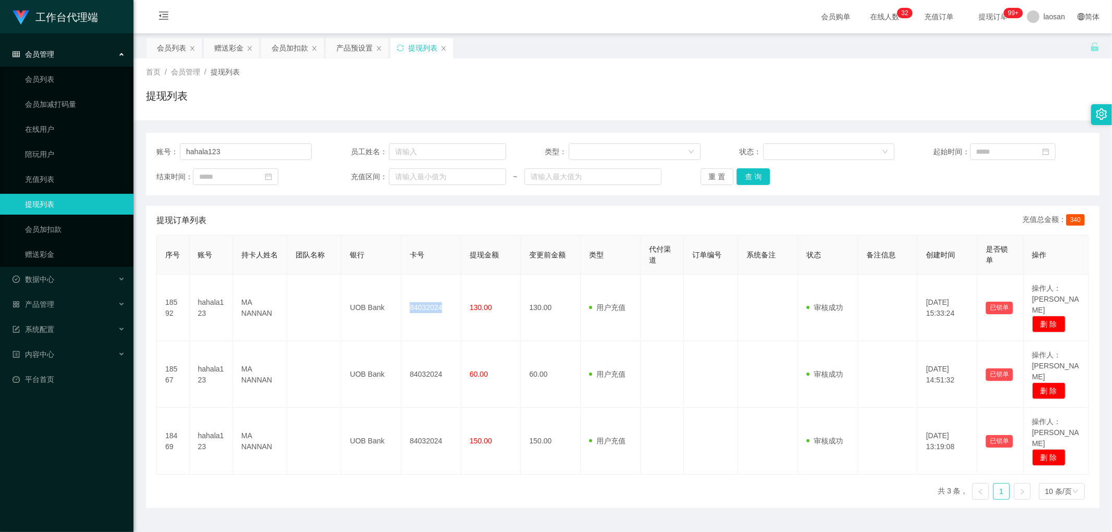
copy td "84032024"
drag, startPoint x: 226, startPoint y: 148, endPoint x: 163, endPoint y: 121, distance: 68.3
click at [122, 141] on section "工作台代理端 会员管理 会员列表 会员加减打码量 在线用户 陪玩用户 充值列表 提现列表 会员加扣款 赠送彩金 数据中心 产品管理 系统配置 内容中心 平台首…" at bounding box center [556, 278] width 1112 height 557
paste input "84395747"
type input "84395747"
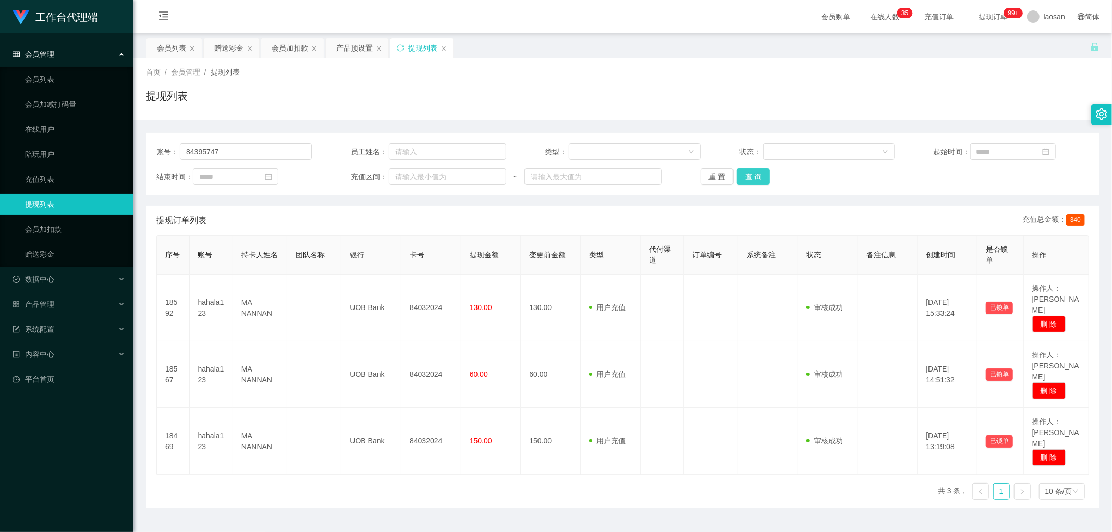
click at [377, 169] on button "查 询" at bounding box center [753, 176] width 33 height 17
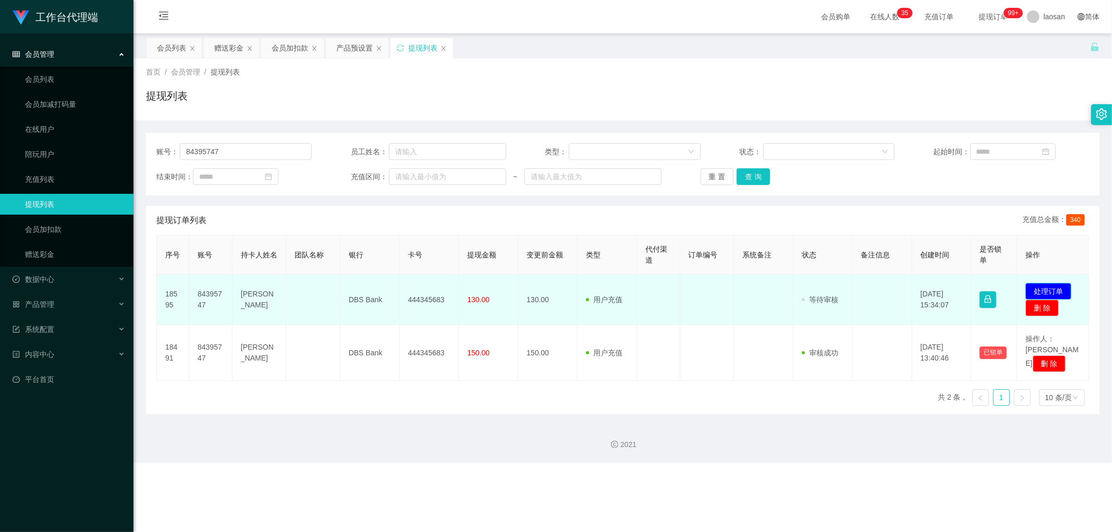
click at [377, 259] on button "处理订单" at bounding box center [1048, 291] width 46 height 17
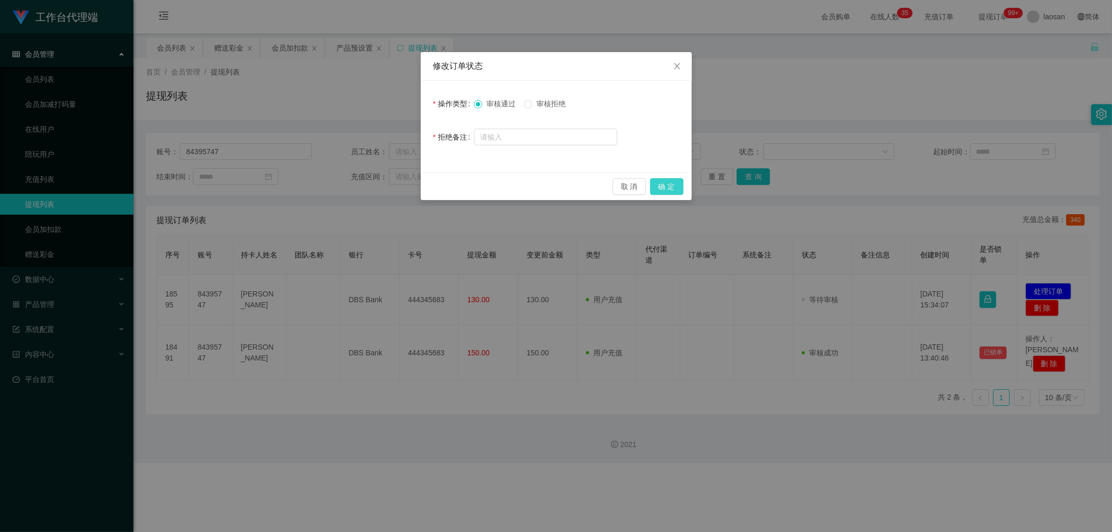
click at [377, 179] on button "确 定" at bounding box center [666, 186] width 33 height 17
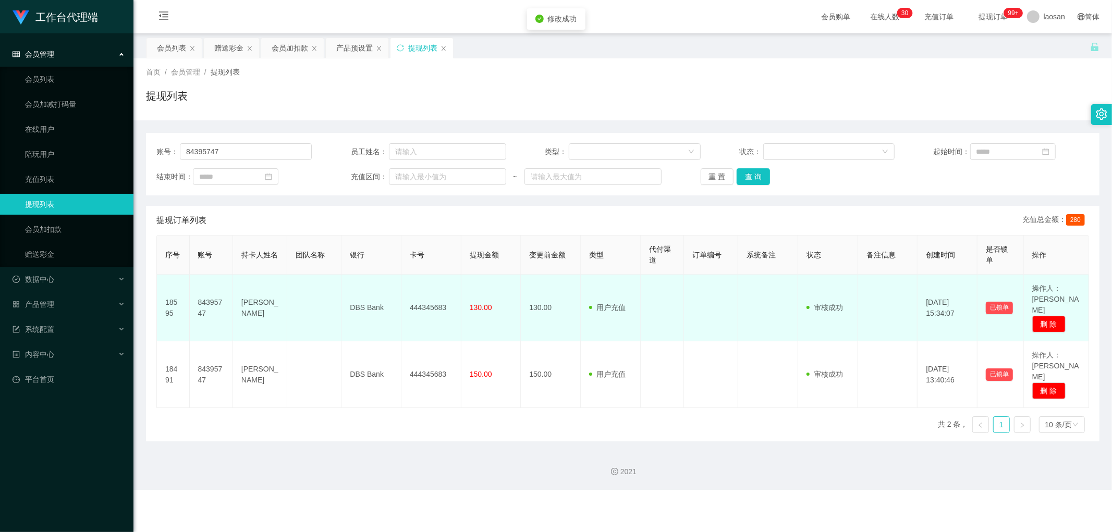
click at [377, 259] on td "444345683" at bounding box center [431, 308] width 60 height 67
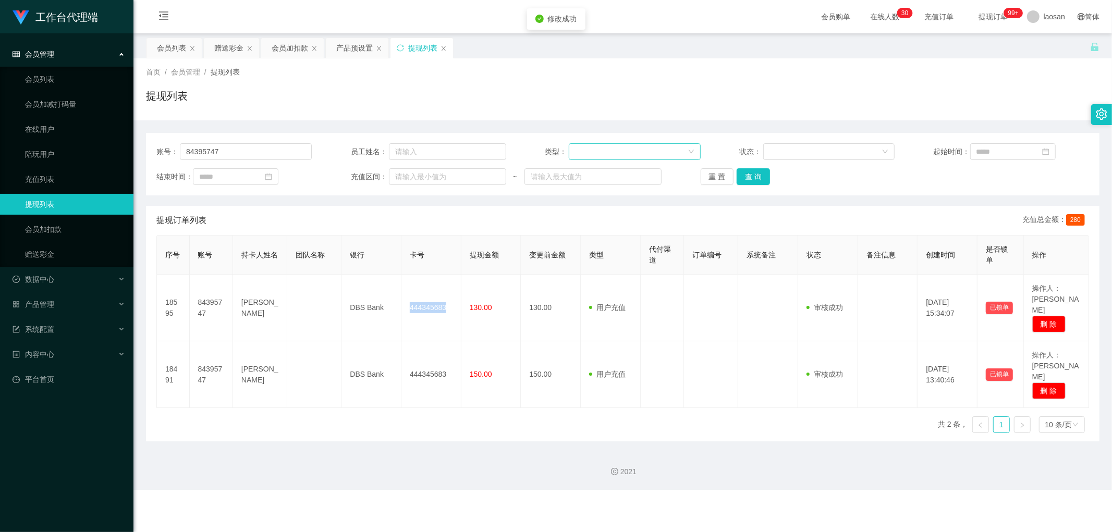
copy td "444345683"
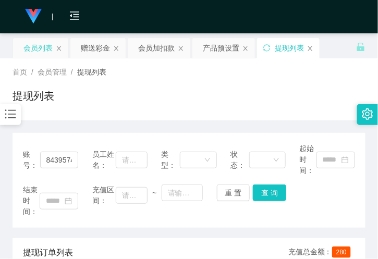
click at [54, 51] on div "会员列表" at bounding box center [40, 48] width 55 height 20
click at [276, 192] on button "查 询" at bounding box center [269, 193] width 33 height 17
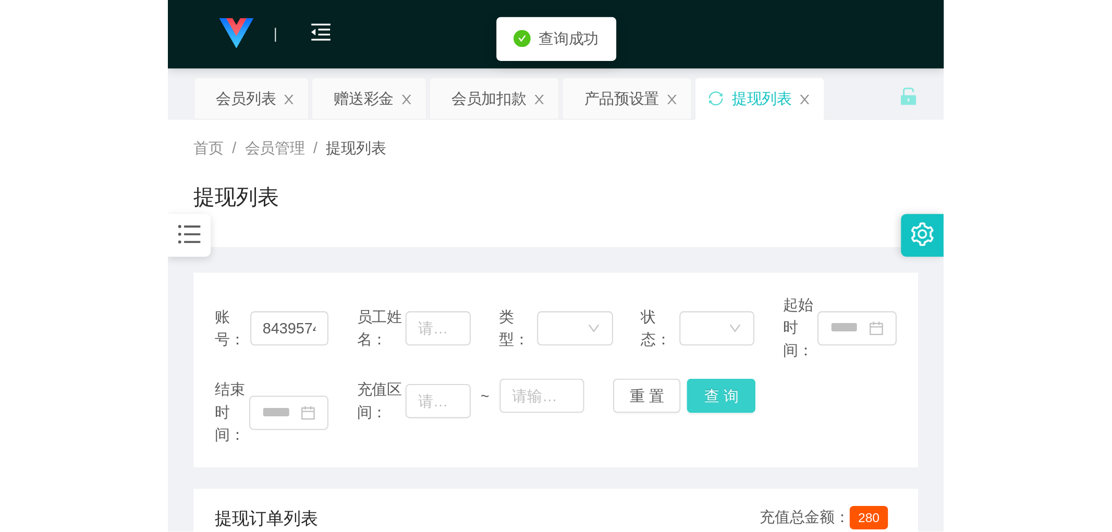
scroll to position [231, 0]
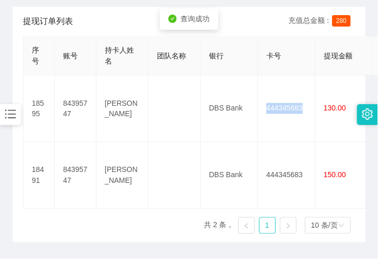
drag, startPoint x: 294, startPoint y: 110, endPoint x: 311, endPoint y: 66, distance: 47.5
click at [294, 110] on td "444345683" at bounding box center [286, 109] width 57 height 67
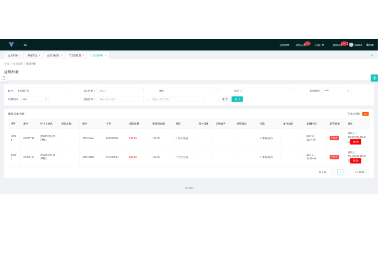
scroll to position [0, 0]
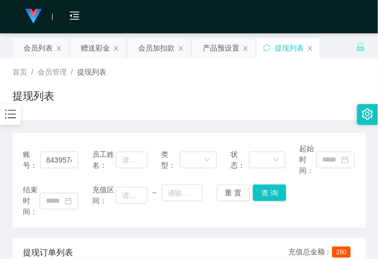
drag, startPoint x: 80, startPoint y: 120, endPoint x: 88, endPoint y: 113, distance: 10.7
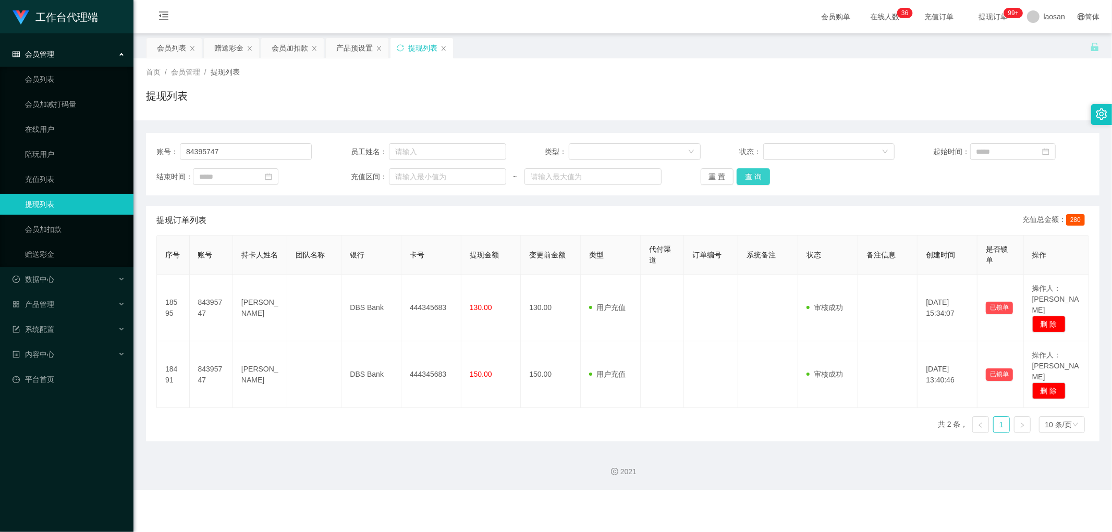
click at [377, 177] on button "查 询" at bounding box center [753, 176] width 33 height 17
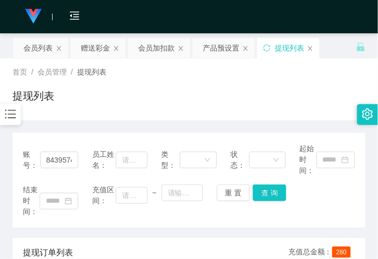
click at [107, 87] on div "首页 / 会员管理 / 提现列表 / 提现列表" at bounding box center [189, 89] width 353 height 45
click at [113, 114] on div "首页 / 会员管理 / 提现列表 / 提现列表" at bounding box center [189, 89] width 378 height 62
drag, startPoint x: 146, startPoint y: 121, endPoint x: 137, endPoint y: 121, distance: 9.9
click at [56, 152] on input "84395747" at bounding box center [59, 160] width 39 height 17
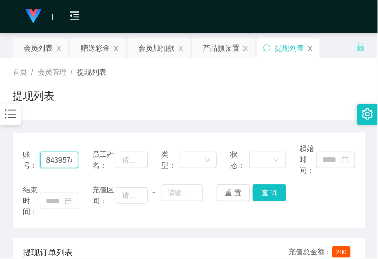
click at [56, 152] on input "84395747" at bounding box center [59, 160] width 39 height 17
click at [35, 48] on div "会员列表" at bounding box center [37, 48] width 29 height 20
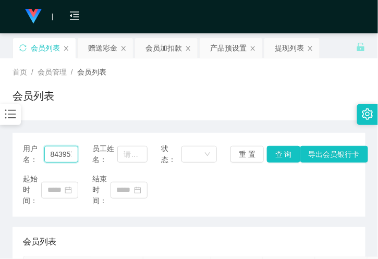
click at [63, 156] on input "84395747" at bounding box center [61, 154] width 34 height 17
click at [64, 157] on input "84395747" at bounding box center [61, 154] width 34 height 17
paste input "Chris6811"
click at [63, 155] on input "843957Chris681147" at bounding box center [61, 154] width 34 height 17
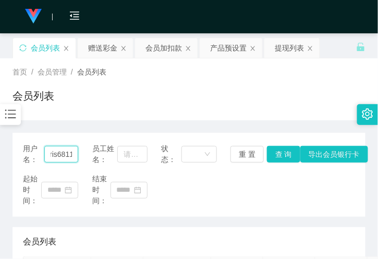
paste input "Chris6811"
type input "Chris6811"
click at [279, 154] on button "查 询" at bounding box center [283, 154] width 33 height 17
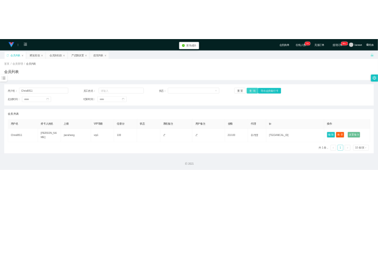
scroll to position [0, 0]
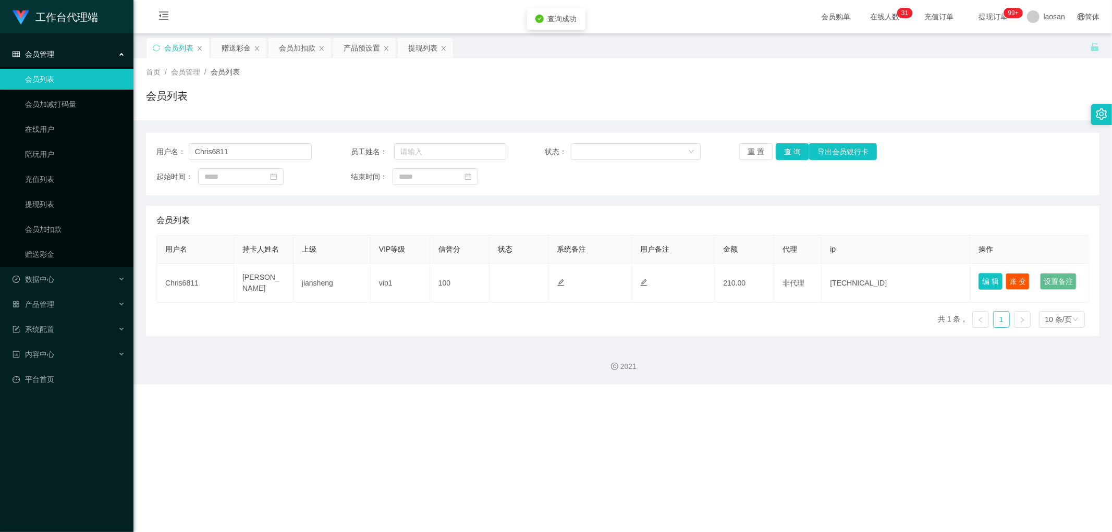
click at [377, 259] on button "编 辑" at bounding box center [991, 281] width 24 height 17
type input "Chris6811"
type input "[PERSON_NAME]"
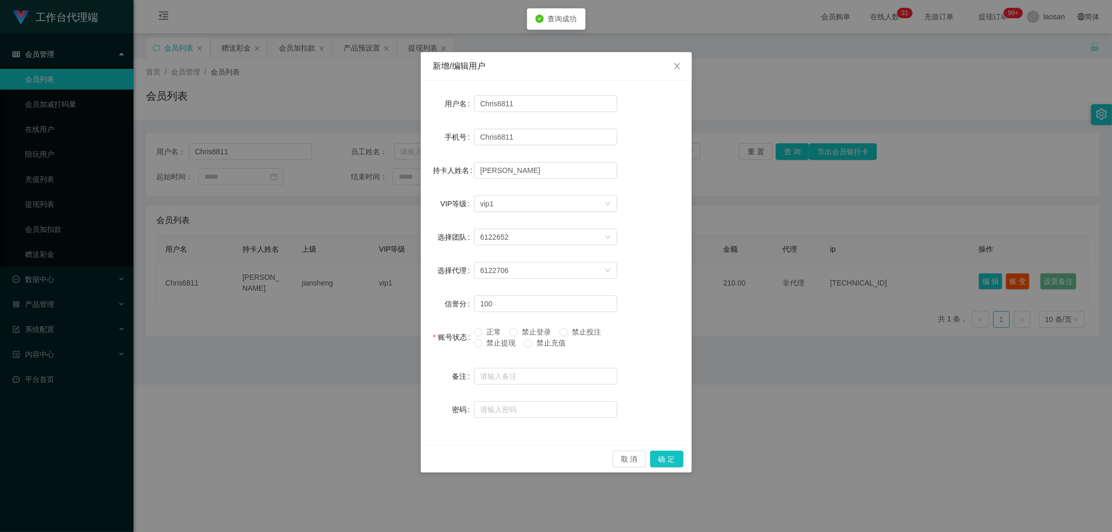
click at [377, 259] on div "新增/编辑用户 用户名 Chris6811 手机号 Chris6811 持卡人姓名 [PERSON_NAME] VIP等级 选择VIP等级 vip1 选择团队…" at bounding box center [556, 266] width 1112 height 532
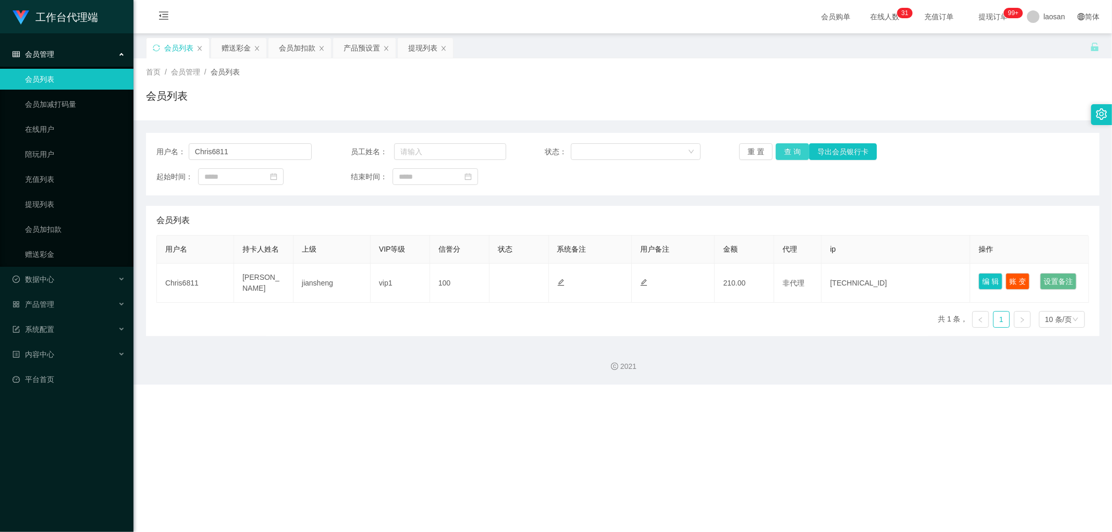
click at [377, 150] on button "查 询" at bounding box center [792, 151] width 33 height 17
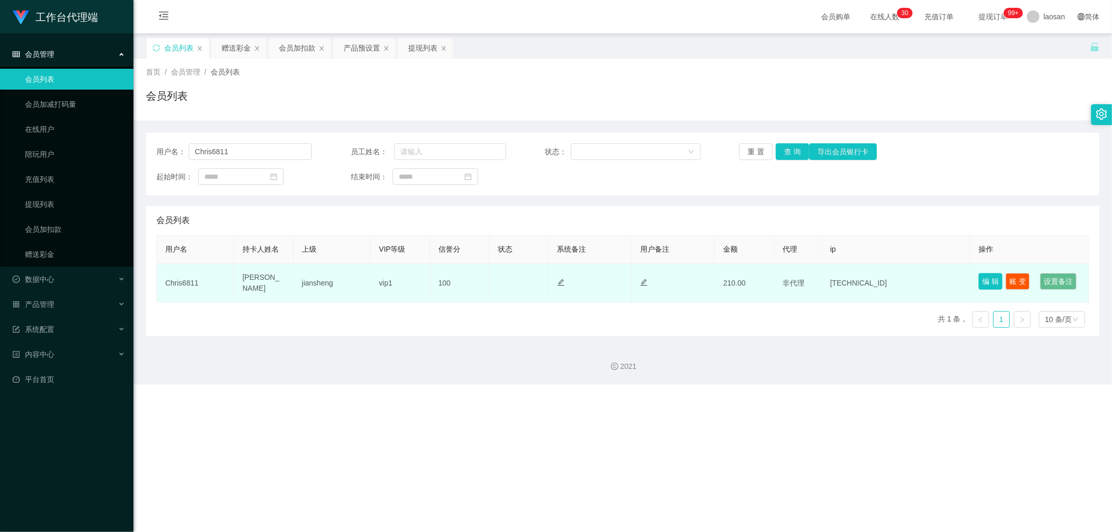
click at [377, 259] on button "编 辑" at bounding box center [991, 281] width 24 height 17
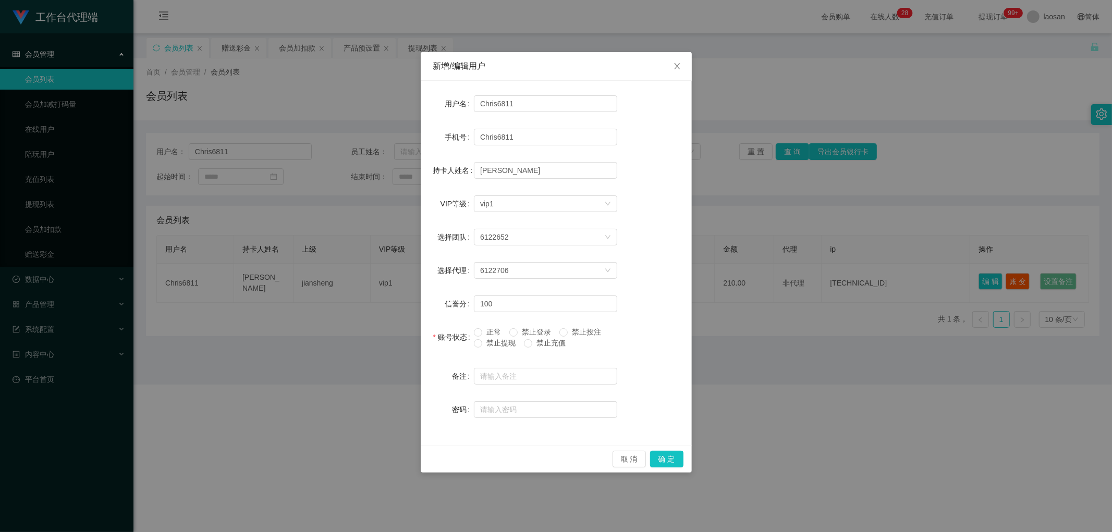
click at [377, 259] on span "正常" at bounding box center [493, 332] width 23 height 8
click at [377, 259] on button "确 定" at bounding box center [666, 459] width 33 height 17
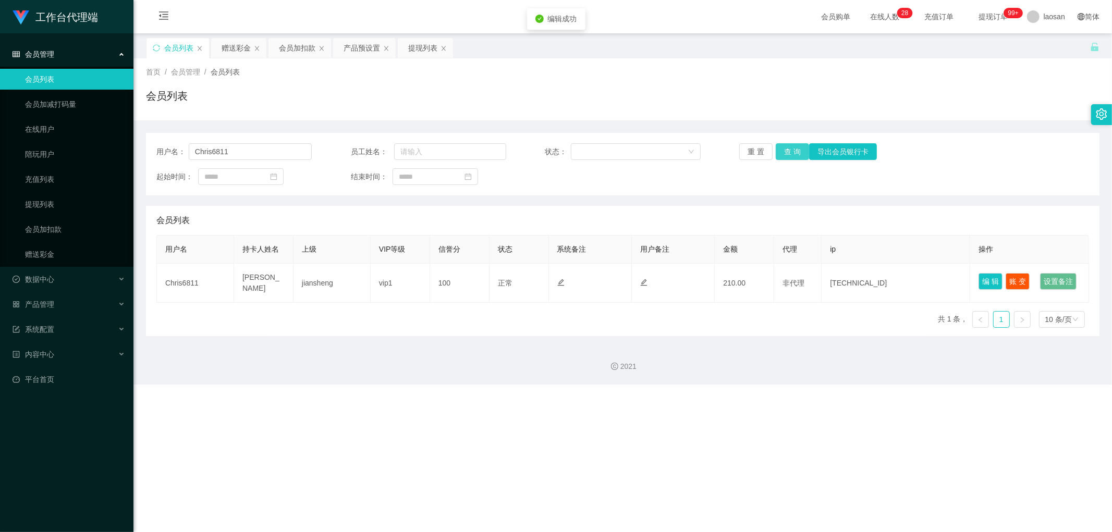
click at [377, 151] on button "查 询" at bounding box center [792, 151] width 33 height 17
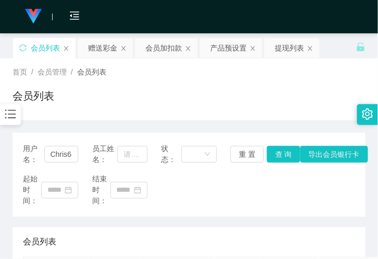
drag, startPoint x: 219, startPoint y: 92, endPoint x: 186, endPoint y: 66, distance: 42.3
click at [219, 92] on div "会员列表" at bounding box center [189, 100] width 353 height 24
click at [287, 48] on div "提现列表" at bounding box center [289, 48] width 29 height 20
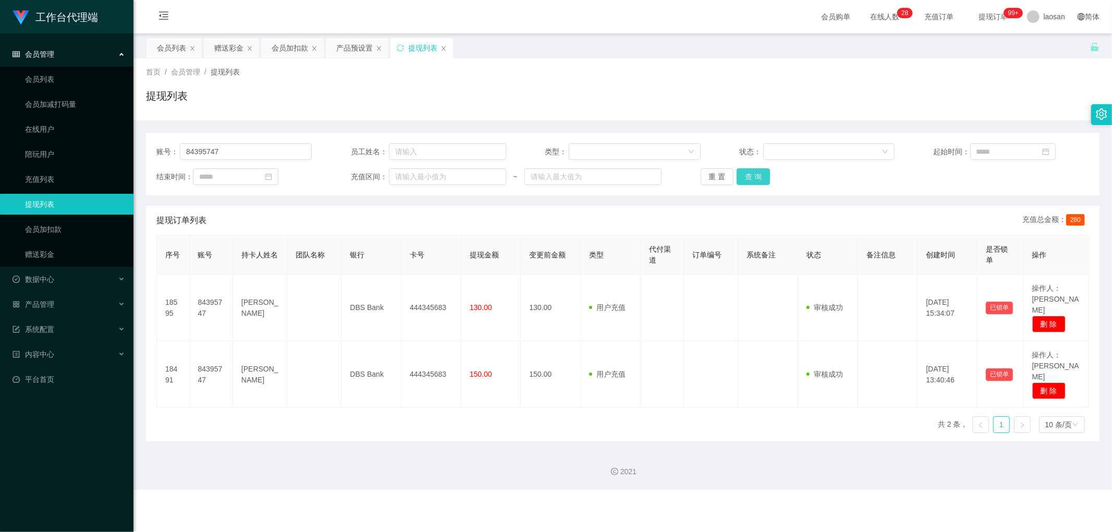
click at [377, 178] on button "查 询" at bounding box center [753, 176] width 33 height 17
click at [231, 155] on input "84395747" at bounding box center [246, 151] width 132 height 17
click at [377, 178] on button "查 询" at bounding box center [753, 176] width 33 height 17
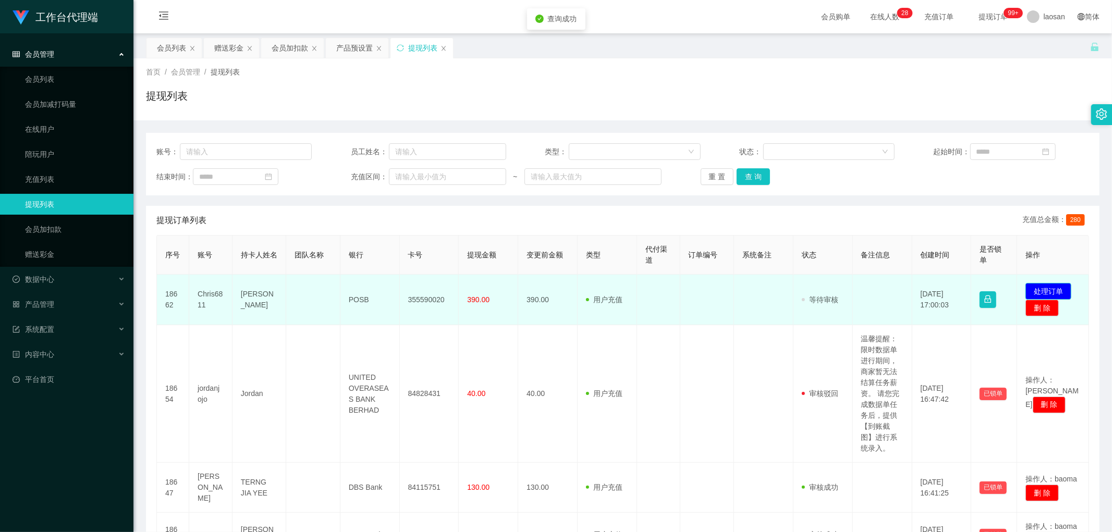
click at [377, 259] on button "处理订单" at bounding box center [1048, 291] width 46 height 17
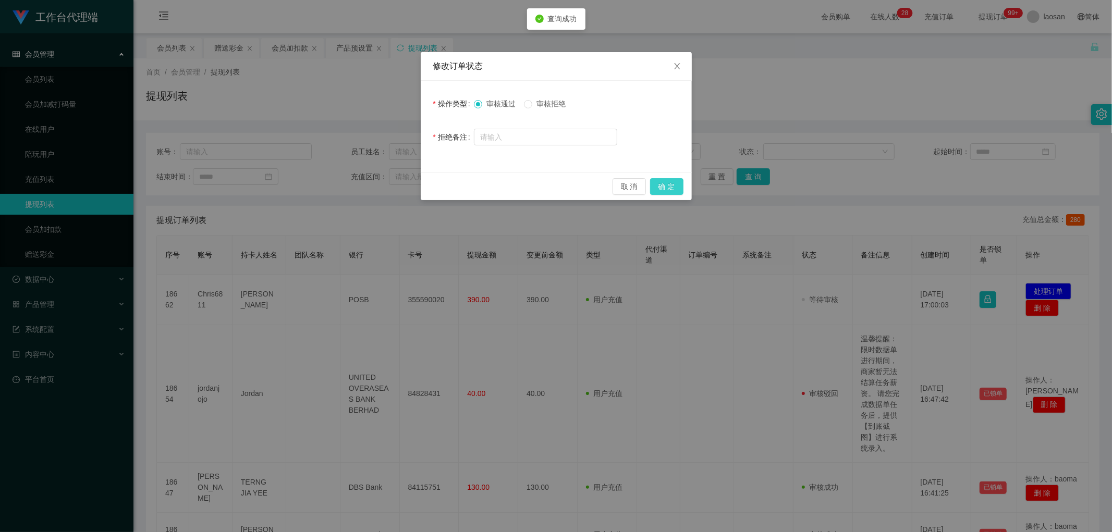
click at [377, 182] on button "确 定" at bounding box center [666, 186] width 33 height 17
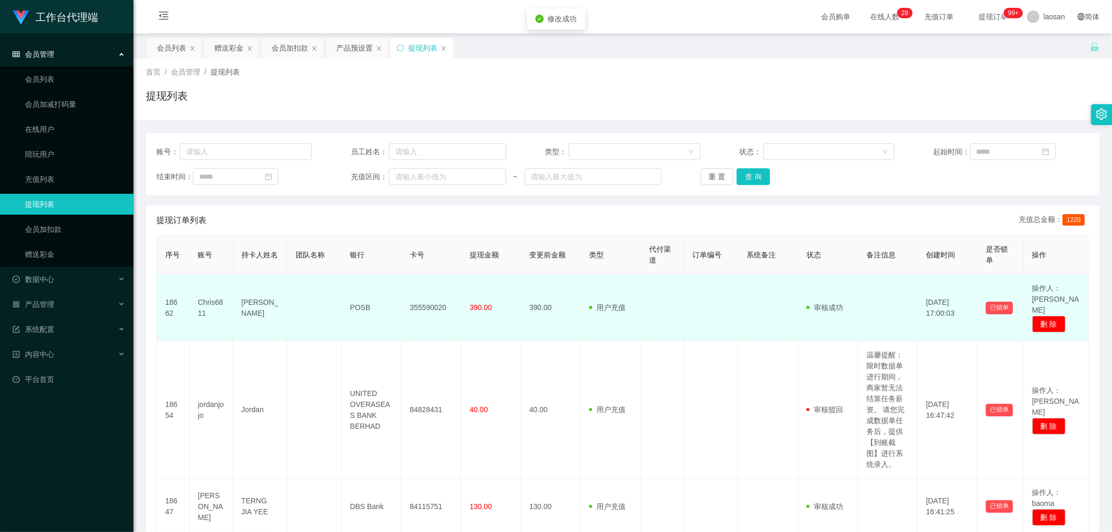
click at [377, 259] on td "355590020" at bounding box center [431, 308] width 60 height 67
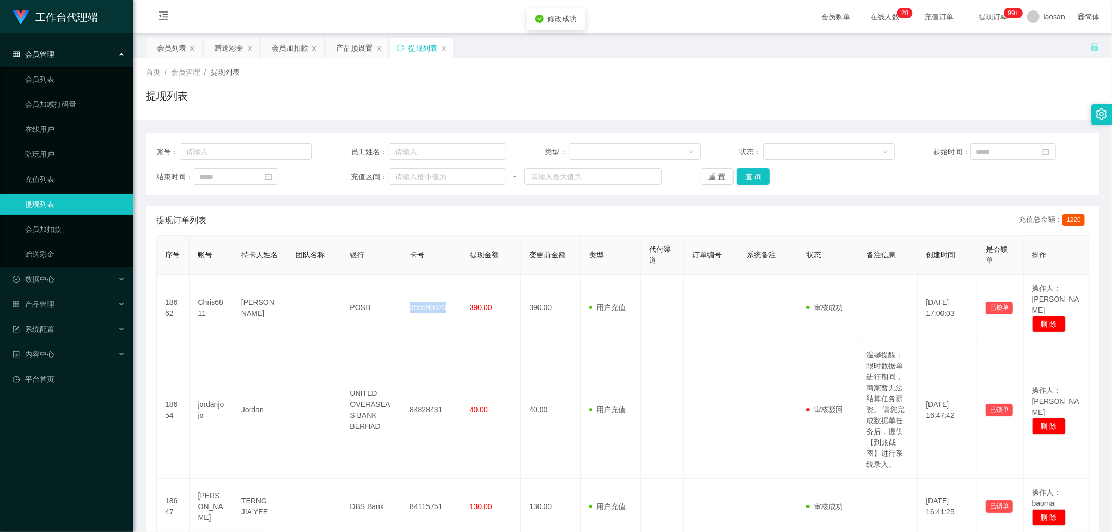
copy td "355590020"
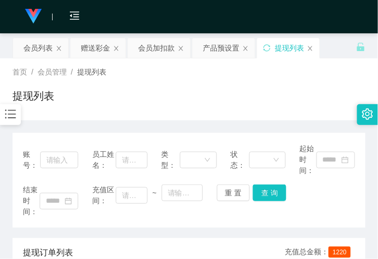
drag, startPoint x: 92, startPoint y: 49, endPoint x: 89, endPoint y: 58, distance: 9.2
click at [92, 50] on div "赠送彩金" at bounding box center [95, 48] width 29 height 20
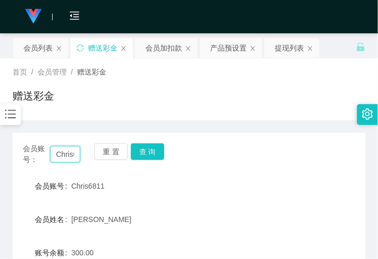
click at [65, 154] on input "Chris6811" at bounding box center [65, 154] width 30 height 17
paste input "hahala123"
type input "hahala123"
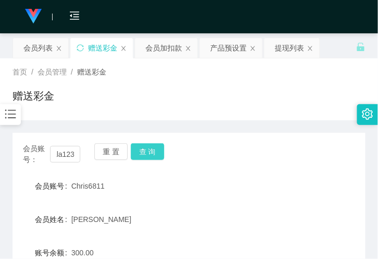
scroll to position [0, 0]
click at [152, 144] on button "查 询" at bounding box center [147, 151] width 33 height 17
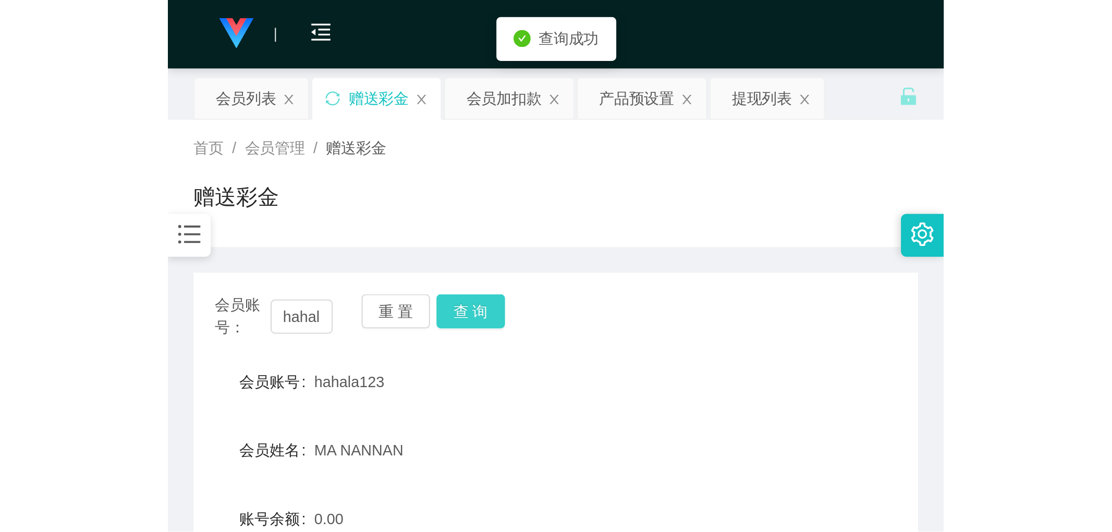
scroll to position [116, 0]
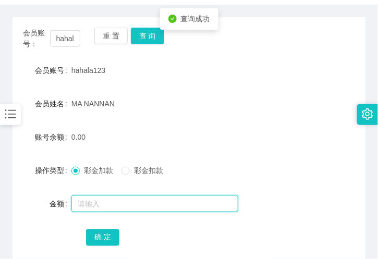
click at [116, 205] on input "text" at bounding box center [154, 204] width 167 height 17
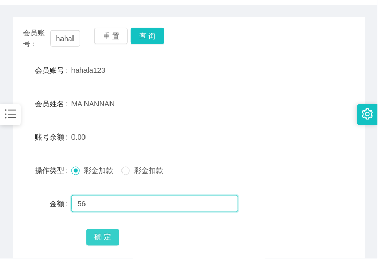
type input "56"
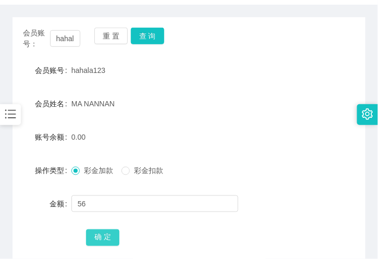
click at [106, 232] on button "确 定" at bounding box center [102, 237] width 33 height 17
click at [90, 107] on div "MA NANNAN" at bounding box center [174, 103] width 206 height 21
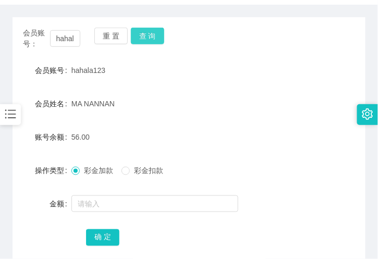
click at [155, 40] on button "查 询" at bounding box center [147, 36] width 33 height 17
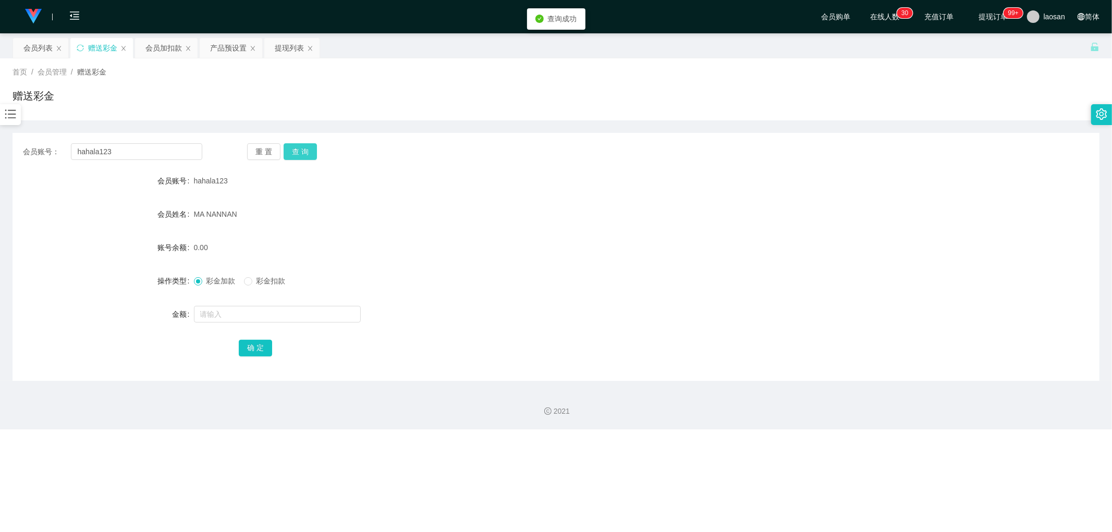
scroll to position [0, 0]
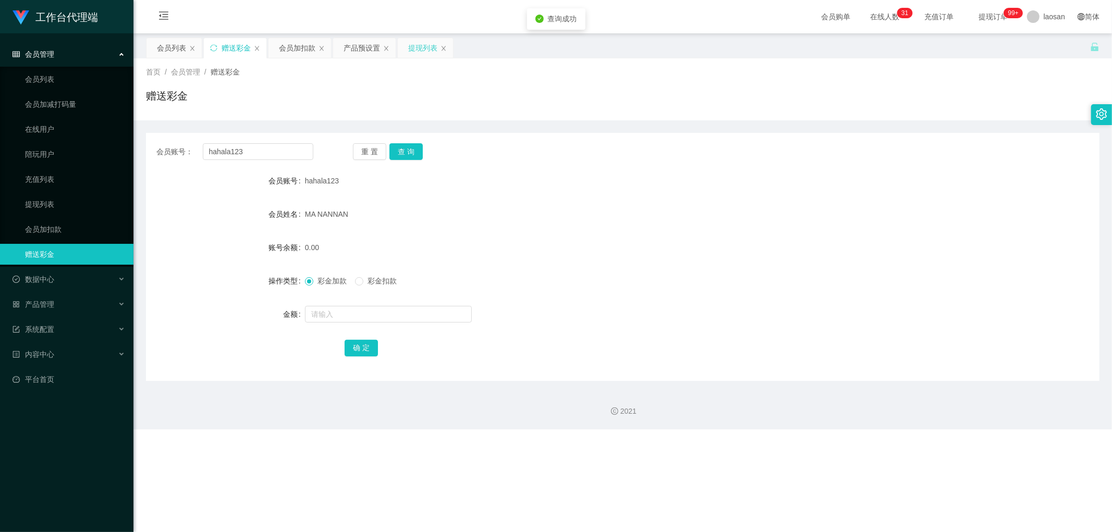
click at [377, 44] on div "提现列表" at bounding box center [422, 48] width 29 height 20
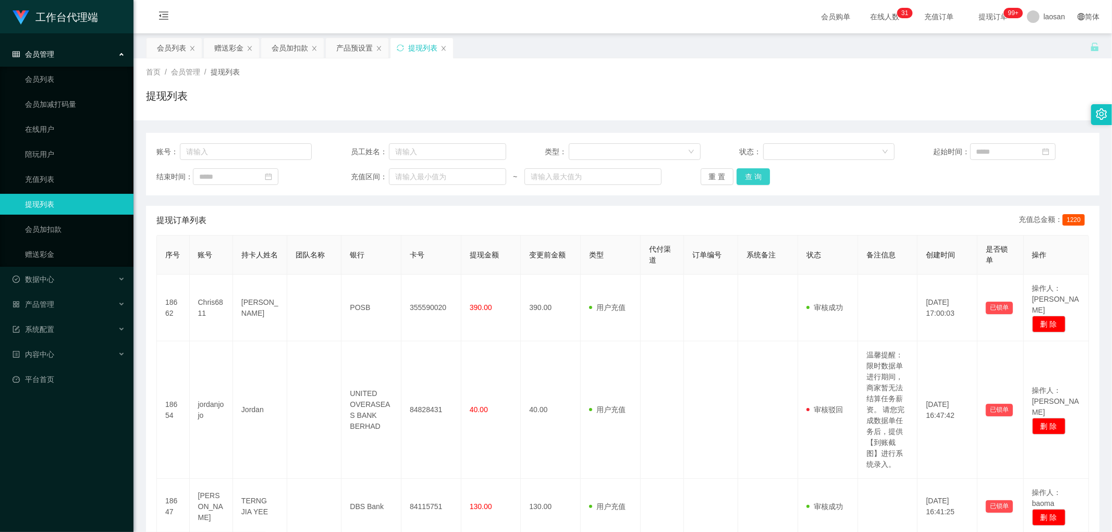
click at [377, 180] on button "查 询" at bounding box center [753, 176] width 33 height 17
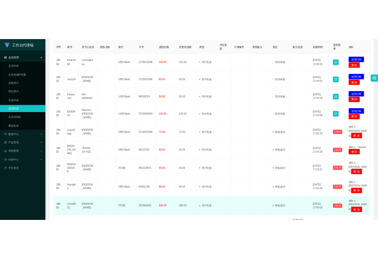
scroll to position [289, 0]
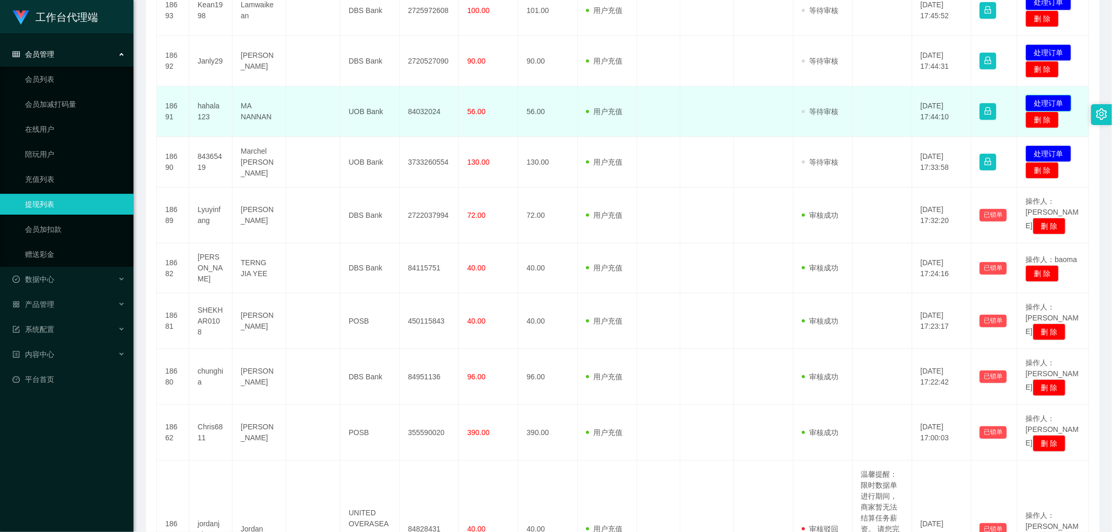
click at [377, 104] on button "处理订单" at bounding box center [1048, 103] width 46 height 17
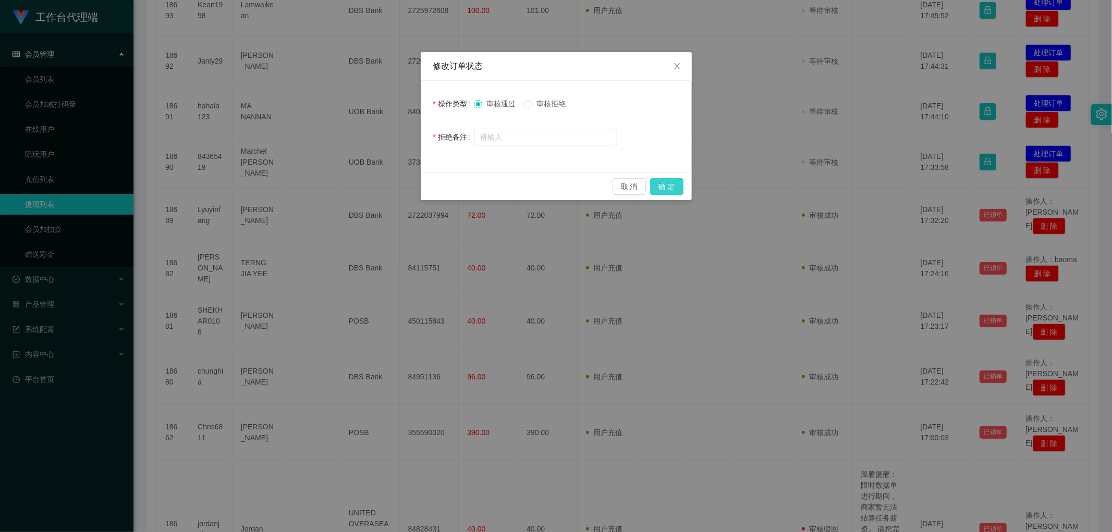
click at [377, 185] on button "确 定" at bounding box center [666, 186] width 33 height 17
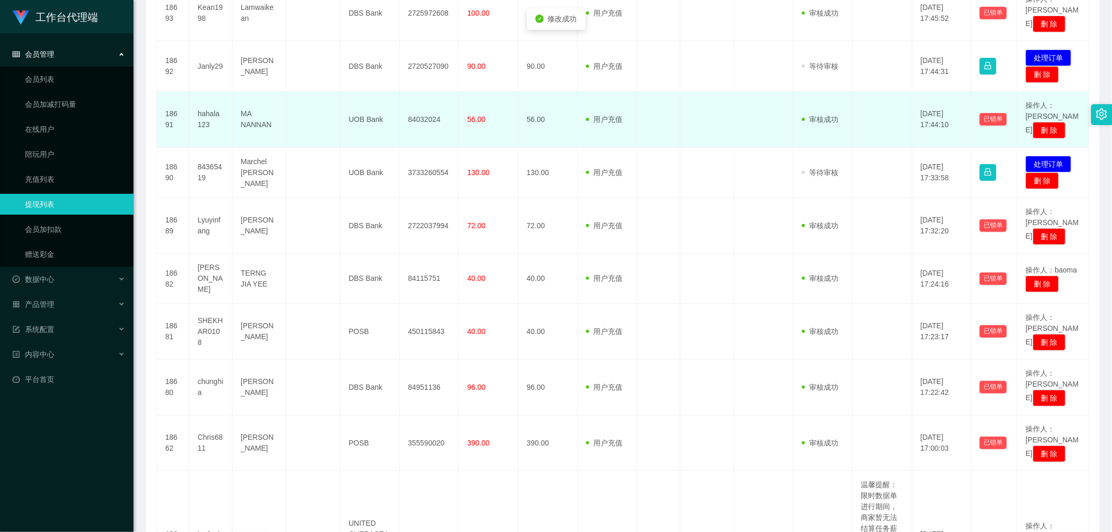
click at [377, 106] on td "84032024" at bounding box center [429, 120] width 59 height 56
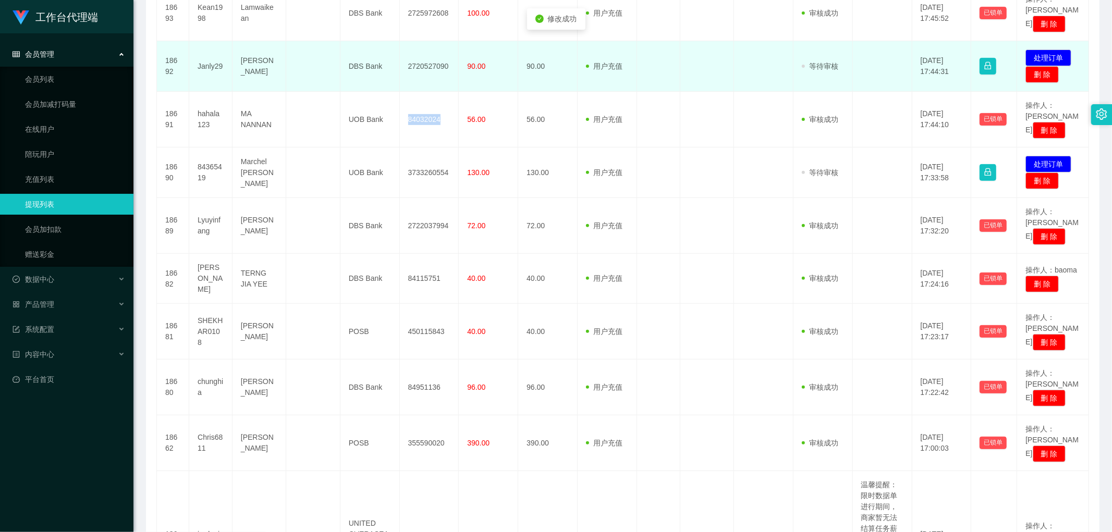
drag, startPoint x: 413, startPoint y: 106, endPoint x: 832, endPoint y: 63, distance: 421.4
click at [377, 106] on td "84032024" at bounding box center [429, 120] width 59 height 56
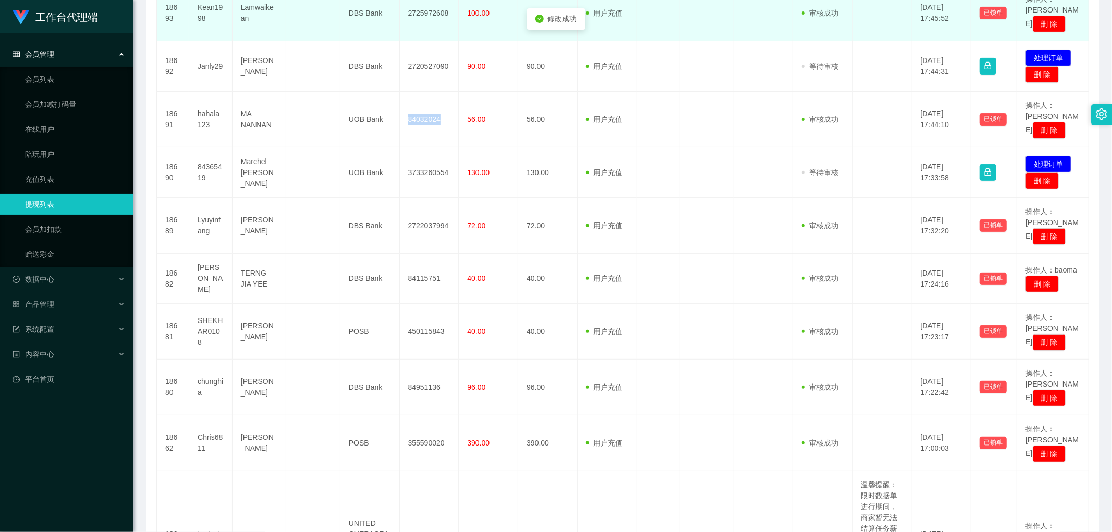
copy td "84032024"
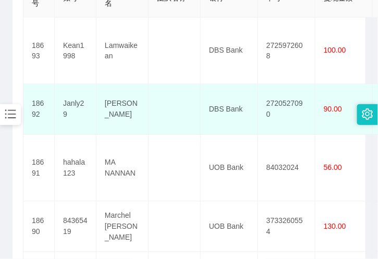
click at [107, 84] on td "[PERSON_NAME]" at bounding box center [122, 109] width 52 height 51
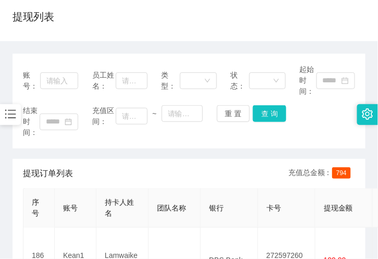
scroll to position [0, 0]
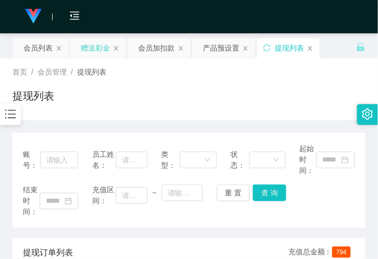
click at [91, 48] on div "赠送彩金" at bounding box center [95, 48] width 29 height 20
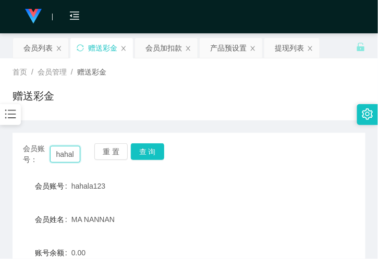
click at [68, 153] on input "hahala123" at bounding box center [65, 154] width 30 height 17
paste input "MWMW01"
type input "MWMW01"
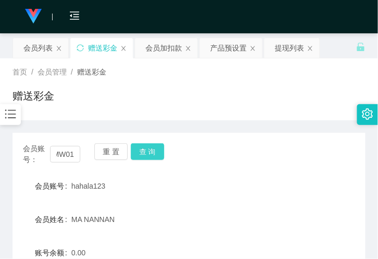
click at [146, 149] on button "查 询" at bounding box center [147, 151] width 33 height 17
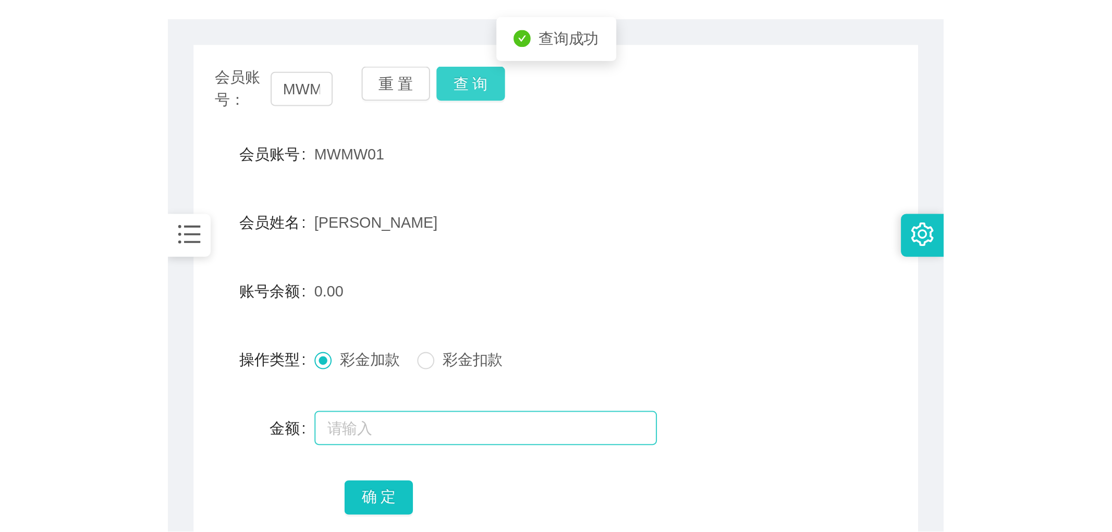
scroll to position [116, 0]
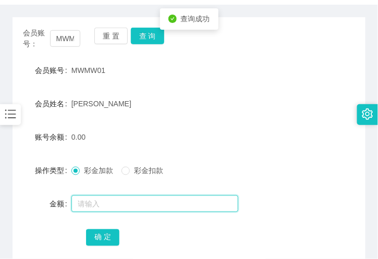
click at [99, 209] on input "text" at bounding box center [154, 204] width 167 height 17
drag, startPoint x: 120, startPoint y: 204, endPoint x: 38, endPoint y: 206, distance: 82.4
click at [38, 206] on div "金额 一百零四" at bounding box center [189, 203] width 353 height 21
type input "104"
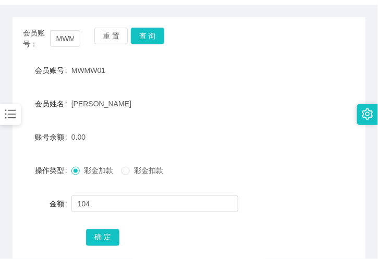
click at [101, 247] on div "确 定" at bounding box center [189, 237] width 206 height 21
click at [108, 238] on button "确 定" at bounding box center [102, 237] width 33 height 17
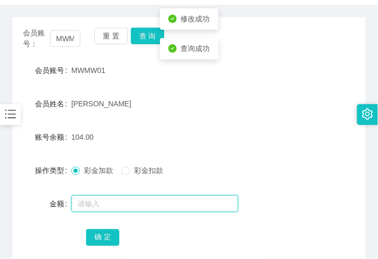
click at [89, 204] on input "text" at bounding box center [154, 204] width 167 height 17
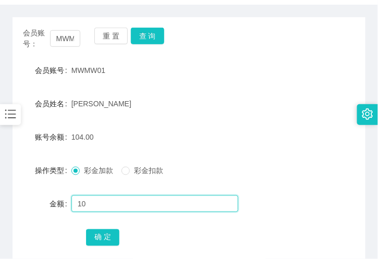
type input "1"
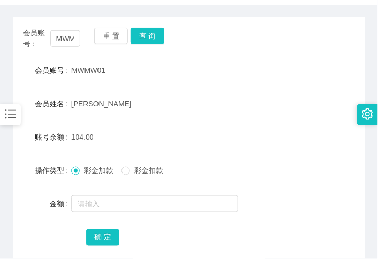
click at [30, 222] on form "会员账号 MWMW01 会员姓名 [PERSON_NAME] 账号余额 104.00 操作类型 彩金加款 彩金扣款 金额 确 定" at bounding box center [189, 154] width 353 height 188
drag, startPoint x: 53, startPoint y: 113, endPoint x: 60, endPoint y: 126, distance: 14.5
click at [54, 113] on div "会员姓名" at bounding box center [42, 103] width 59 height 21
drag, startPoint x: 138, startPoint y: 19, endPoint x: 142, endPoint y: 28, distance: 9.8
click at [141, 25] on div "会员账号： MWMW01 重 置 查 询 会员账号 MWMW01 会员姓名 [PERSON_NAME] Tat 账号余额 104.00 操作类型 彩金加款 彩…" at bounding box center [189, 143] width 353 height 253
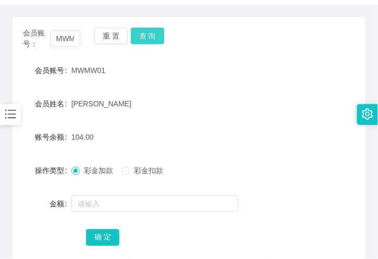
click at [142, 29] on button "查 询" at bounding box center [147, 36] width 33 height 17
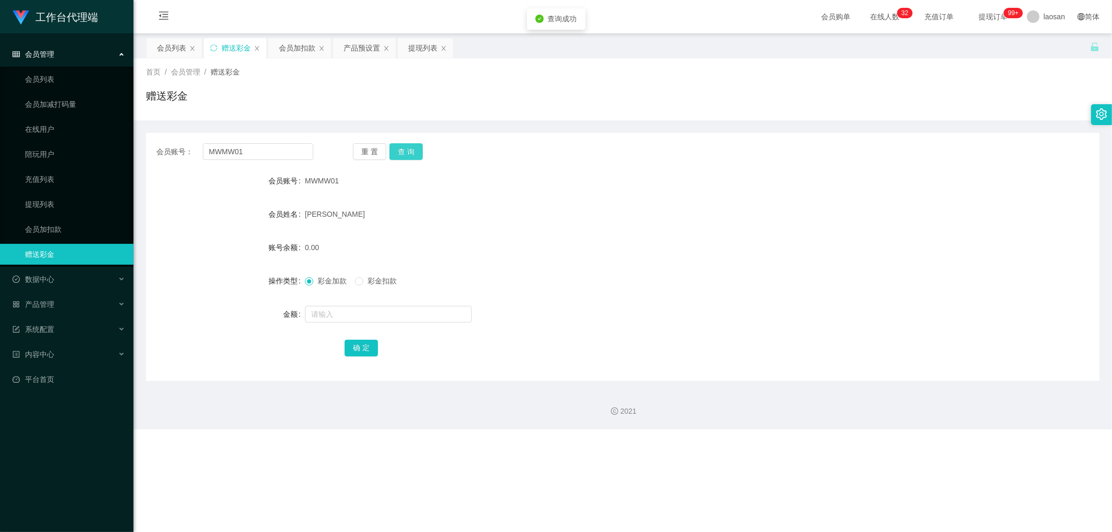
scroll to position [0, 0]
click at [377, 50] on div "提现列表" at bounding box center [422, 48] width 29 height 20
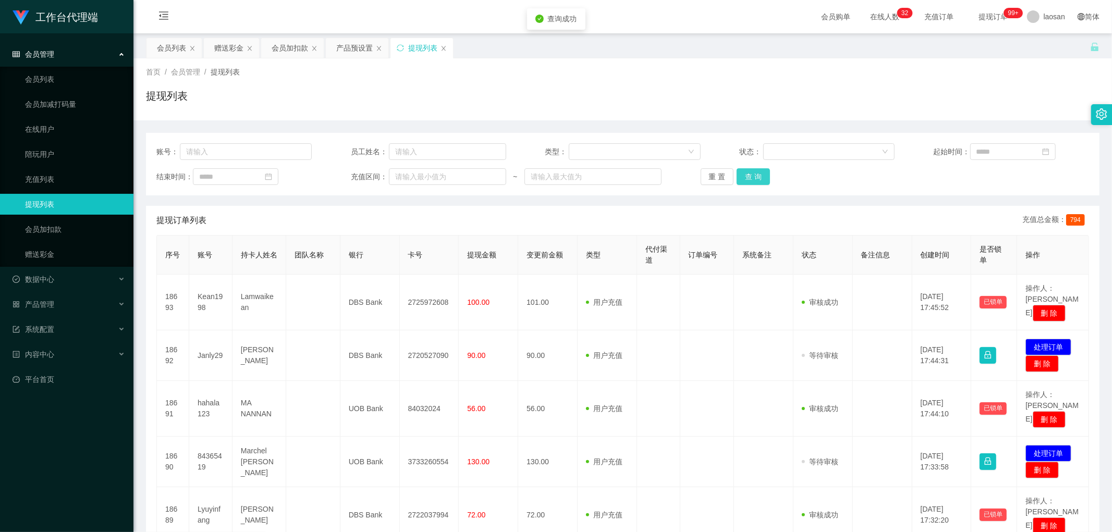
click at [377, 178] on button "查 询" at bounding box center [753, 176] width 33 height 17
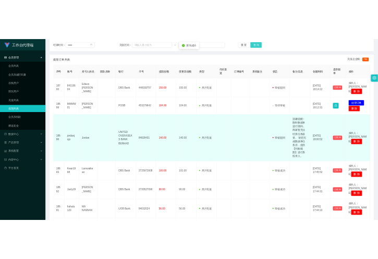
scroll to position [174, 0]
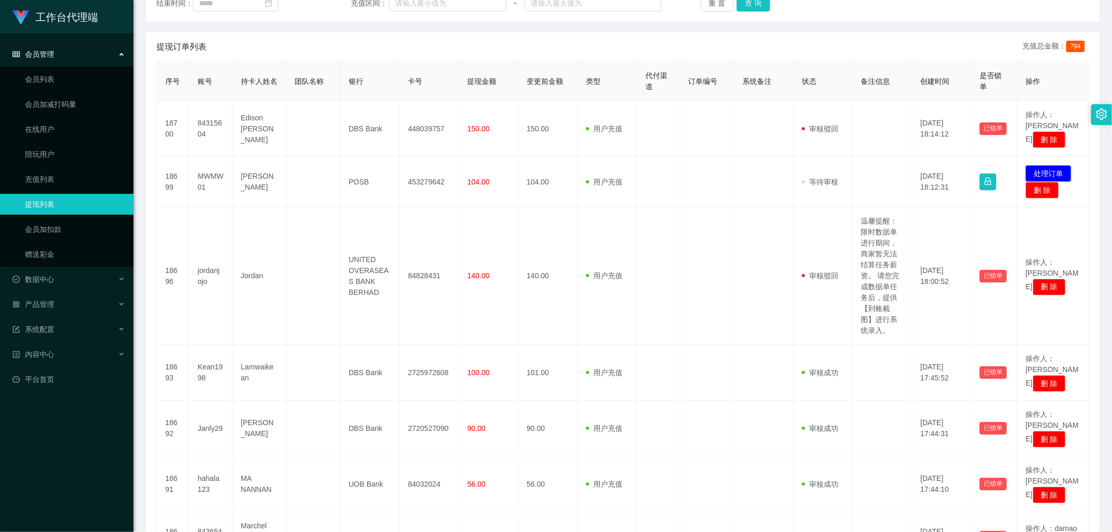
drag, startPoint x: 1042, startPoint y: 160, endPoint x: 916, endPoint y: 202, distance: 132.7
click at [377, 165] on button "处理订单" at bounding box center [1048, 173] width 46 height 17
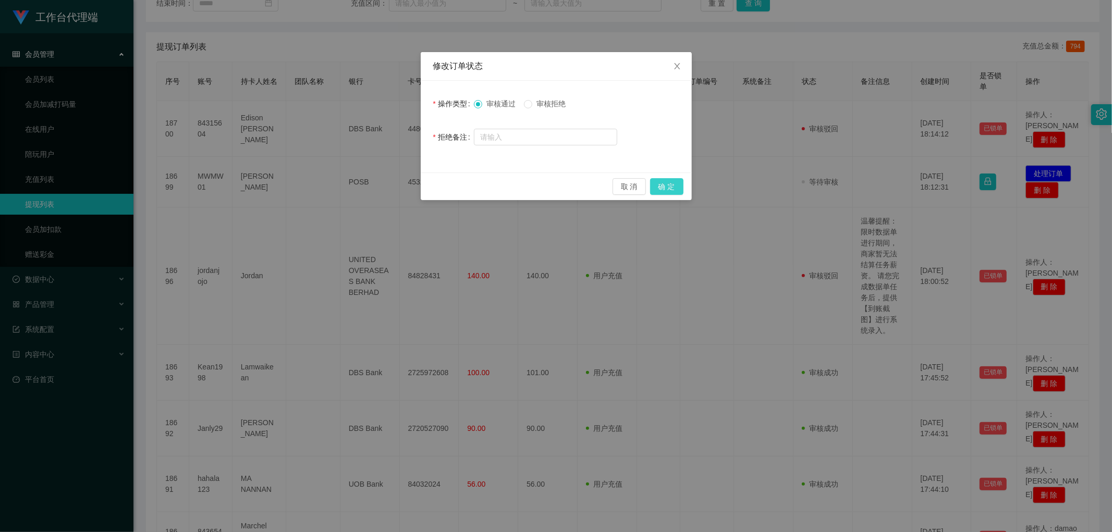
click at [377, 187] on button "确 定" at bounding box center [666, 186] width 33 height 17
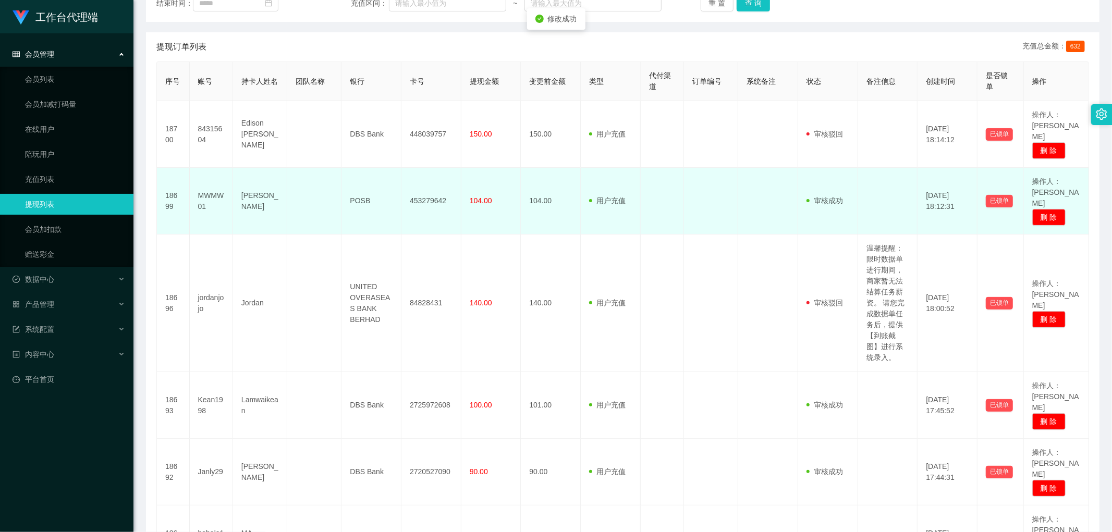
click at [377, 181] on td "453279642" at bounding box center [431, 201] width 60 height 67
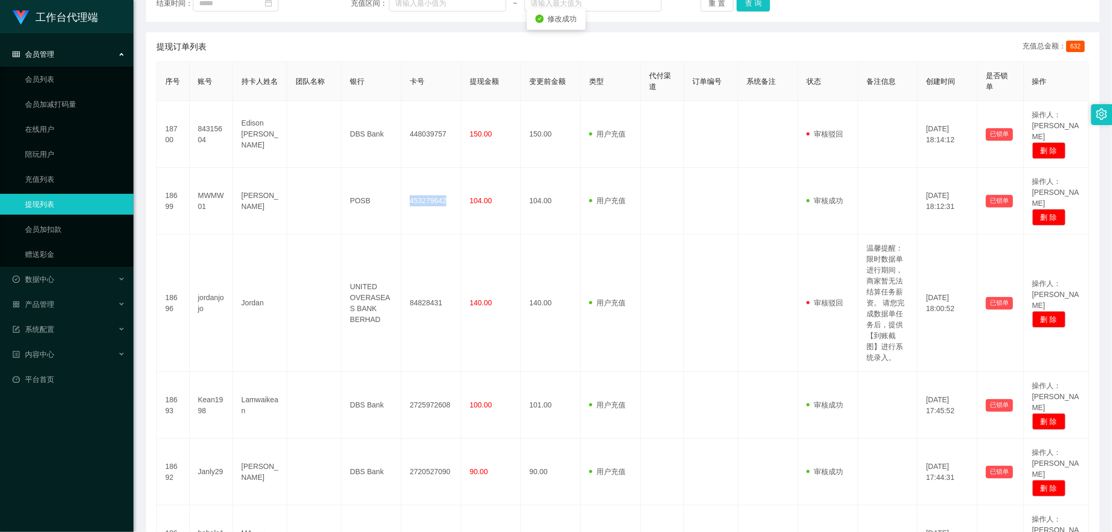
copy td "453279642"
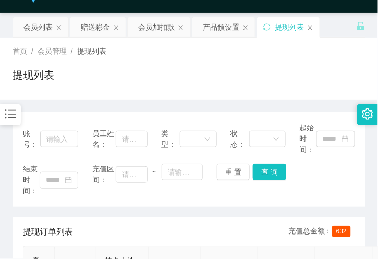
scroll to position [0, 0]
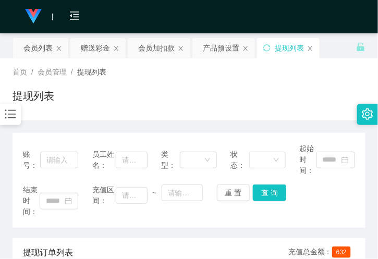
click at [101, 54] on div "赠送彩金" at bounding box center [95, 48] width 29 height 20
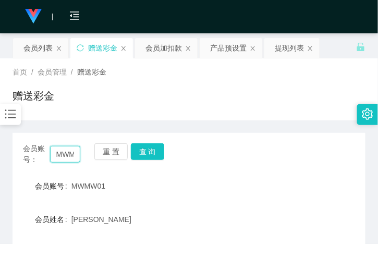
click at [66, 153] on input "MWMW01" at bounding box center [65, 154] width 30 height 17
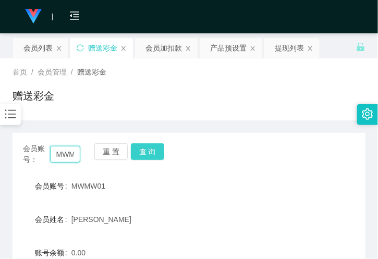
paste input "84395747"
type input "84395747"
click at [139, 147] on button "查 询" at bounding box center [147, 151] width 33 height 17
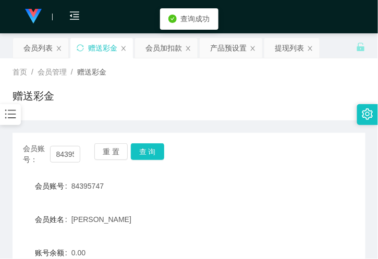
click at [104, 215] on span "[PERSON_NAME]" at bounding box center [101, 219] width 60 height 8
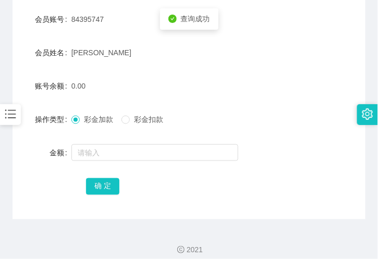
scroll to position [174, 0]
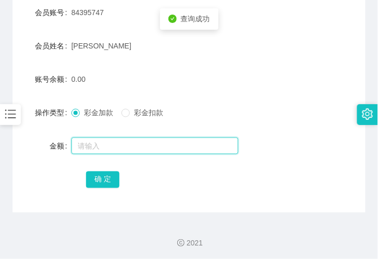
click at [90, 143] on input "text" at bounding box center [154, 146] width 167 height 17
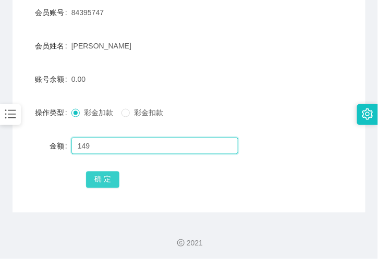
type input "149"
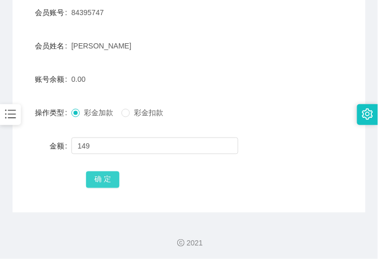
click at [101, 179] on button "确 定" at bounding box center [102, 180] width 33 height 17
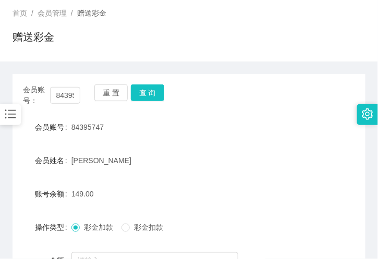
scroll to position [58, 0]
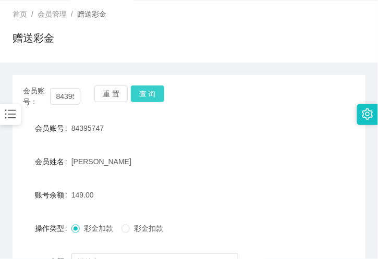
click at [149, 100] on button "查 询" at bounding box center [147, 94] width 33 height 17
click at [148, 88] on button "查 询" at bounding box center [147, 94] width 33 height 17
drag, startPoint x: 165, startPoint y: 92, endPoint x: 155, endPoint y: 99, distance: 12.0
click at [162, 94] on div "会员账号： 84395747 重 置 查 询" at bounding box center [189, 97] width 353 height 22
click at [144, 100] on button "查 询" at bounding box center [147, 94] width 33 height 17
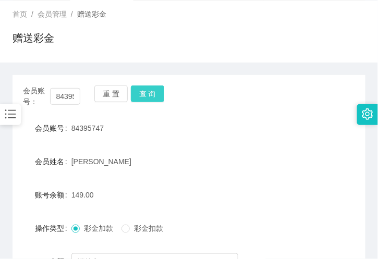
drag, startPoint x: 160, startPoint y: 99, endPoint x: 152, endPoint y: 101, distance: 7.5
click at [157, 100] on button "查 询" at bounding box center [147, 94] width 33 height 17
drag, startPoint x: 142, startPoint y: 36, endPoint x: 124, endPoint y: 3, distance: 38.5
click at [142, 33] on div "赠送彩金" at bounding box center [189, 42] width 353 height 24
click at [60, 97] on input "84395747" at bounding box center [65, 96] width 30 height 17
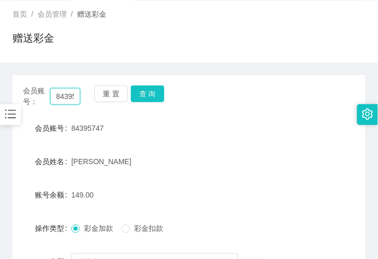
click at [60, 97] on input "84395747" at bounding box center [65, 96] width 30 height 17
paste input "MWMW01"
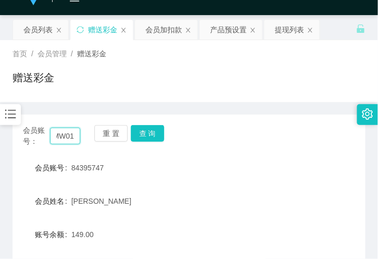
scroll to position [0, 0]
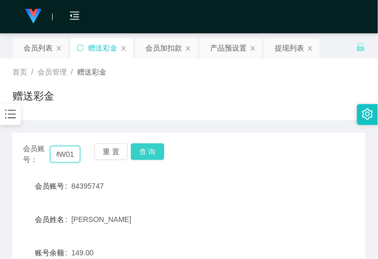
type input "MWMW01"
click at [148, 145] on button "查 询" at bounding box center [147, 151] width 33 height 17
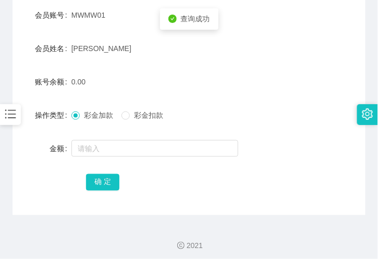
scroll to position [174, 0]
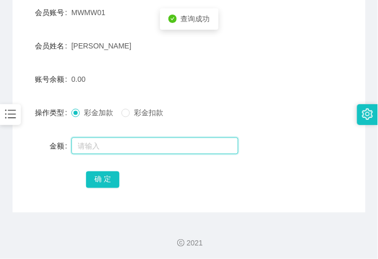
click at [111, 144] on input "text" at bounding box center [154, 146] width 167 height 17
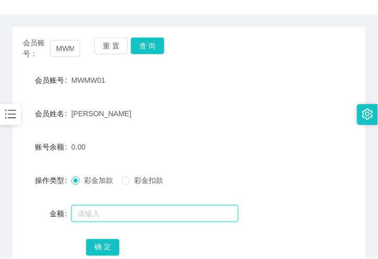
scroll to position [116, 0]
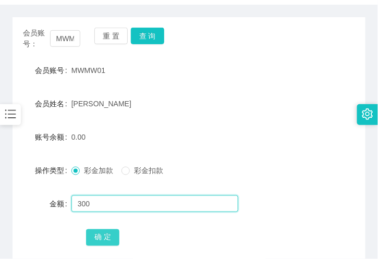
type input "300"
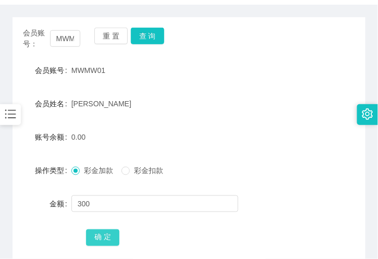
click at [102, 235] on button "确 定" at bounding box center [102, 237] width 33 height 17
drag, startPoint x: 102, startPoint y: 73, endPoint x: 94, endPoint y: 79, distance: 10.0
click at [102, 73] on span "MWMW01" at bounding box center [88, 70] width 34 height 8
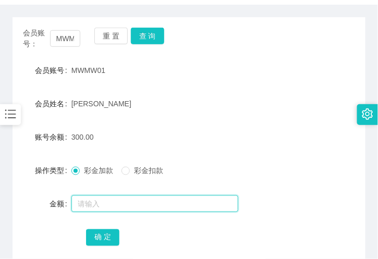
click at [96, 196] on input "text" at bounding box center [154, 204] width 167 height 17
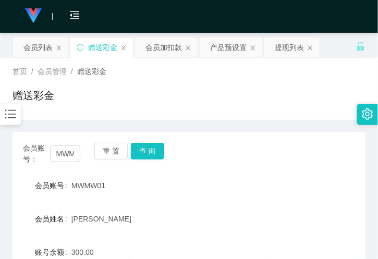
scroll to position [0, 0]
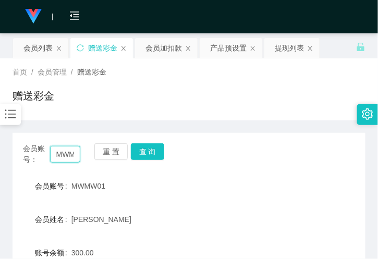
click at [61, 156] on input "MWMW01" at bounding box center [65, 154] width 30 height 17
click at [44, 46] on div "会员列表" at bounding box center [37, 48] width 29 height 20
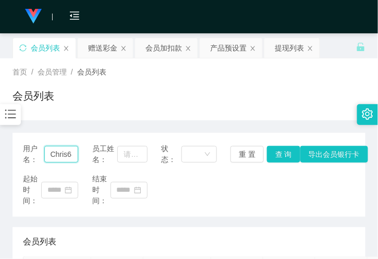
click at [62, 153] on input "Chris6811" at bounding box center [61, 154] width 34 height 17
paste input "MWMW0"
type input "MWMW01"
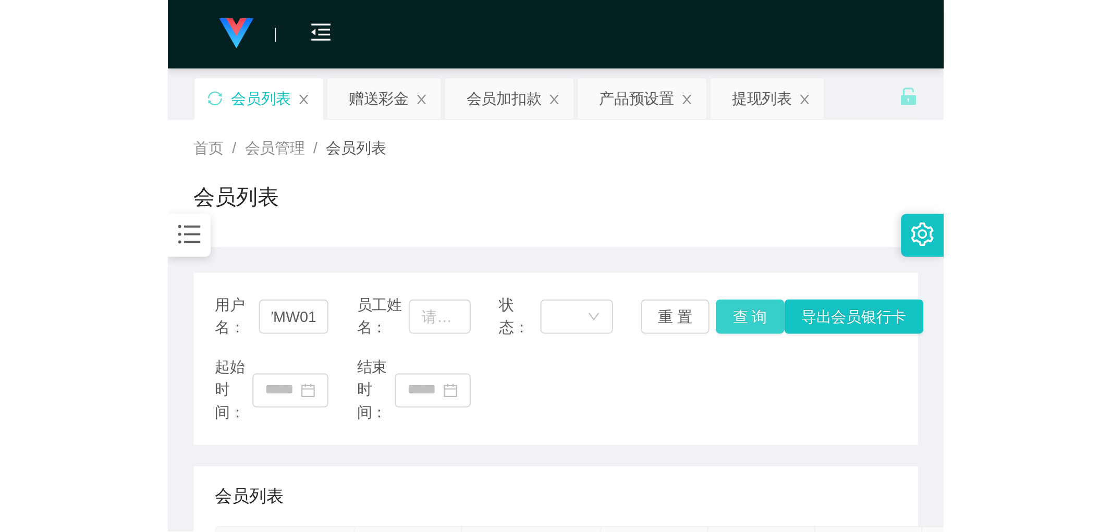
scroll to position [0, 0]
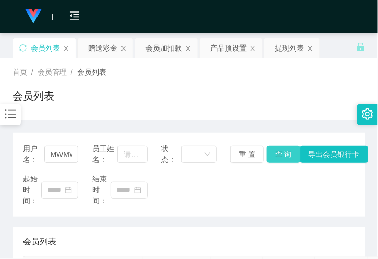
click at [278, 157] on button "查 询" at bounding box center [283, 154] width 33 height 17
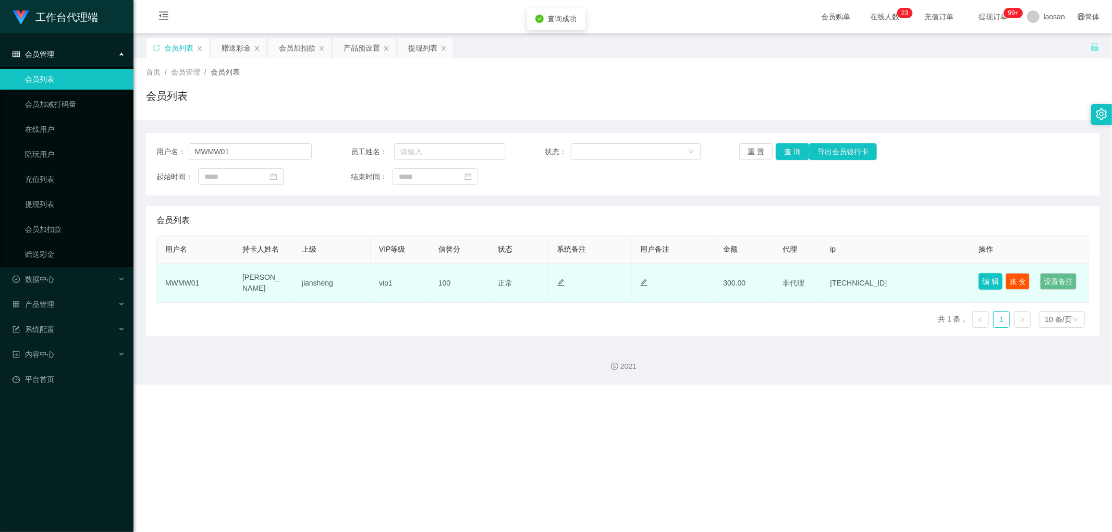
click at [377, 259] on button "编 辑" at bounding box center [991, 281] width 24 height 17
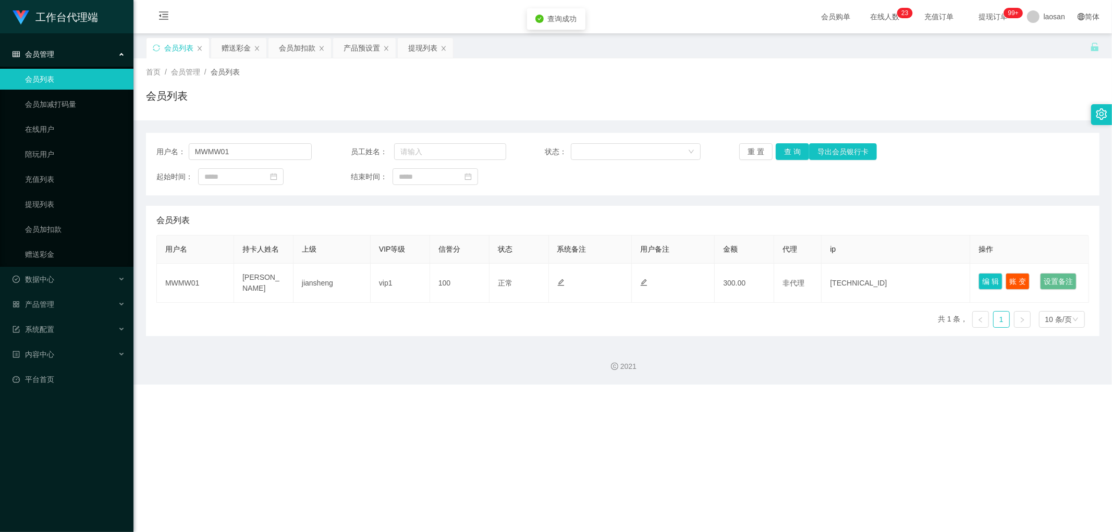
type input "MWMW01"
type input "[PERSON_NAME]"
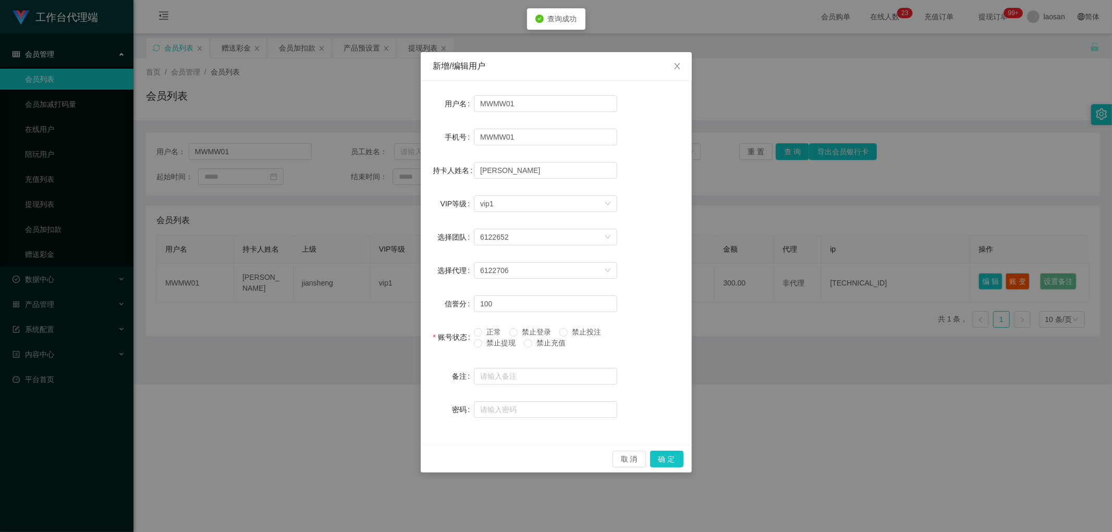
click at [377, 259] on span "禁止提现" at bounding box center [501, 343] width 38 height 8
drag, startPoint x: 645, startPoint y: 438, endPoint x: 656, endPoint y: 449, distance: 15.5
click at [377, 259] on div "用户名 MWMW01 手机号 MWMW01 持卡人姓名 [PERSON_NAME] VIP等级 选择VIP等级 vip1 选择团队 6122652 选择代理 …" at bounding box center [556, 263] width 271 height 364
click at [377, 259] on div "取 消 确 定" at bounding box center [556, 459] width 271 height 28
click at [377, 259] on button "确 定" at bounding box center [666, 459] width 33 height 17
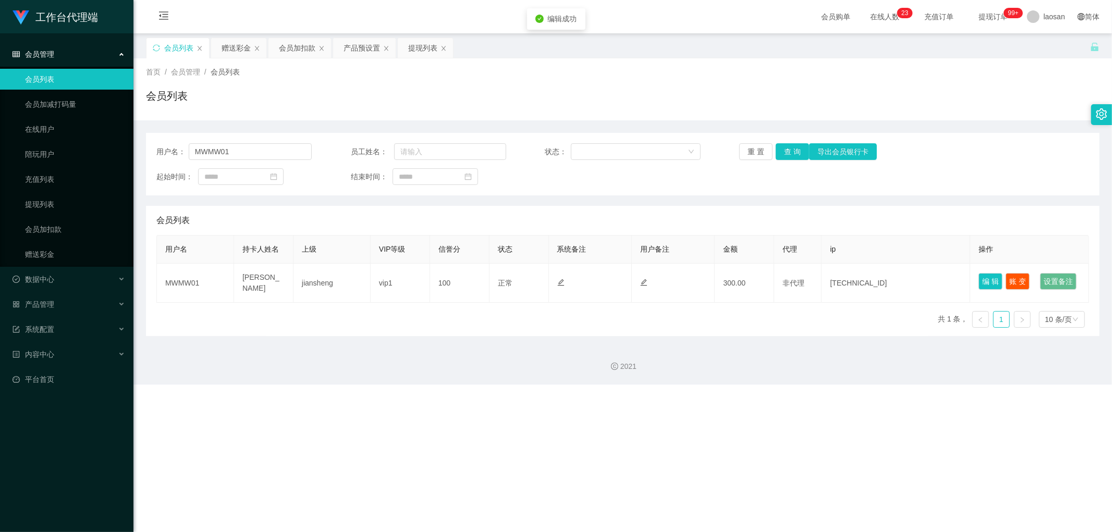
click at [377, 181] on div "起始时间： 结束时间：" at bounding box center [622, 176] width 933 height 17
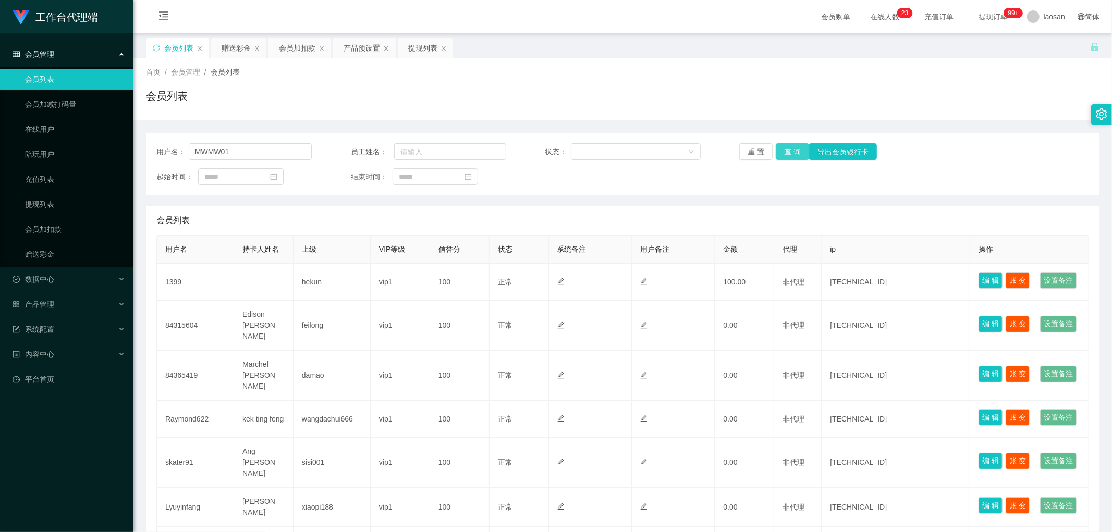
type input "MWMW01"
click at [785, 159] on button "查 询" at bounding box center [792, 151] width 33 height 17
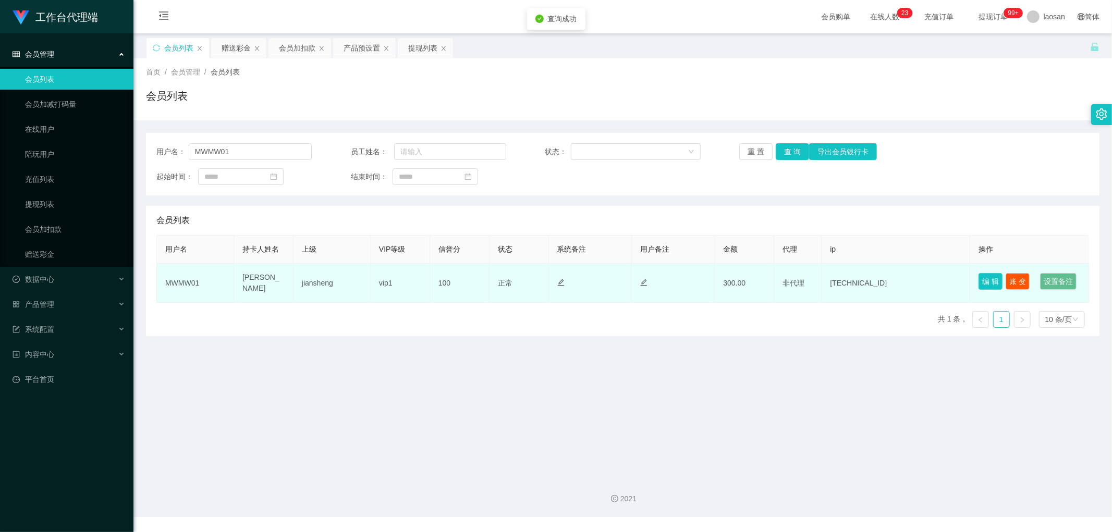
click at [994, 285] on button "编 辑" at bounding box center [991, 281] width 24 height 17
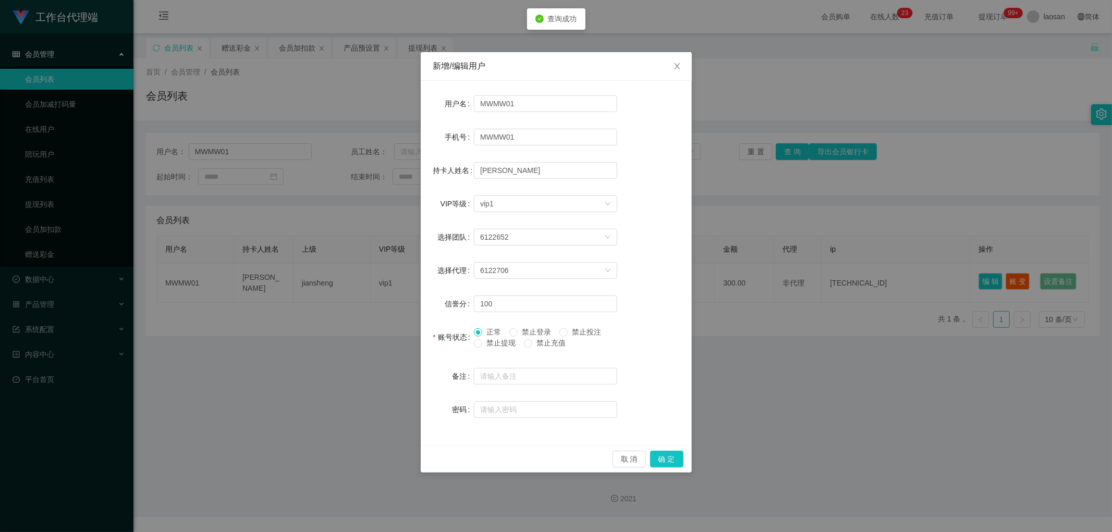
drag, startPoint x: 491, startPoint y: 341, endPoint x: 524, endPoint y: 363, distance: 40.3
click at [491, 341] on span "禁止提现" at bounding box center [501, 343] width 38 height 8
click at [658, 456] on button "确 定" at bounding box center [666, 459] width 33 height 17
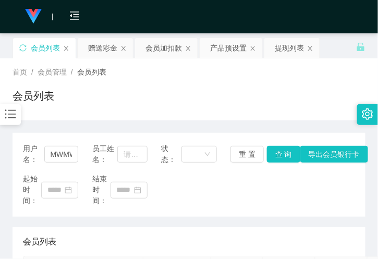
click at [98, 123] on div "用户名： MWMW01 员工姓名： 状态： 重 置 查 询 导出会员银行卡 起始时间： 结束时间： 会员列表 用户名 持卡人姓名 上级 VIP等级 信誉分 状…" at bounding box center [189, 253] width 353 height 266
click at [54, 160] on input "MWMW01" at bounding box center [61, 154] width 34 height 17
drag, startPoint x: 93, startPoint y: 110, endPoint x: 97, endPoint y: 102, distance: 9.3
click at [94, 109] on div "会员列表" at bounding box center [189, 100] width 353 height 24
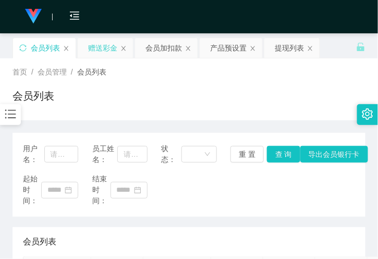
click at [104, 45] on div "赠送彩金" at bounding box center [102, 48] width 29 height 20
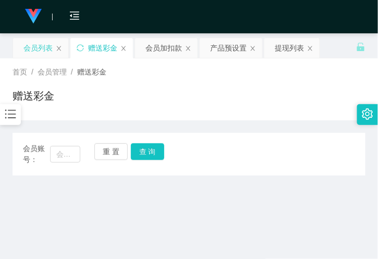
click at [35, 46] on div "会员列表" at bounding box center [37, 48] width 29 height 20
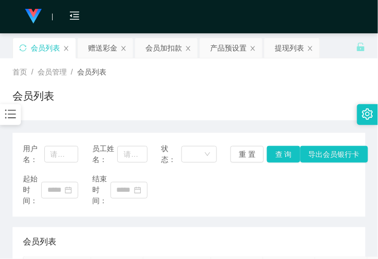
click at [244, 83] on div "首页 / 会员管理 / 会员列表 / 会员列表" at bounding box center [189, 89] width 353 height 45
click at [51, 50] on div "会员列表" at bounding box center [45, 48] width 29 height 20
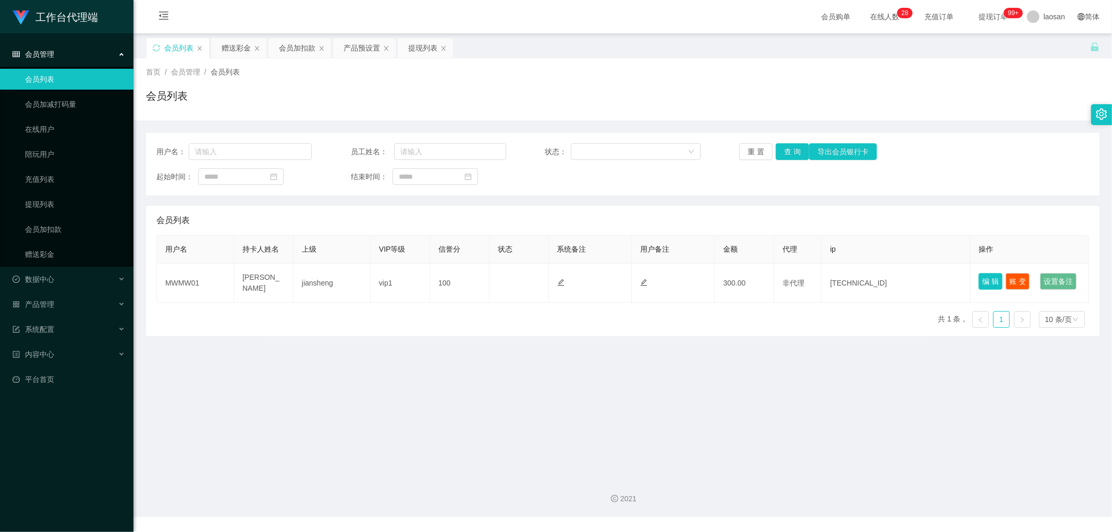
click at [979, 282] on button "编 辑" at bounding box center [991, 281] width 24 height 17
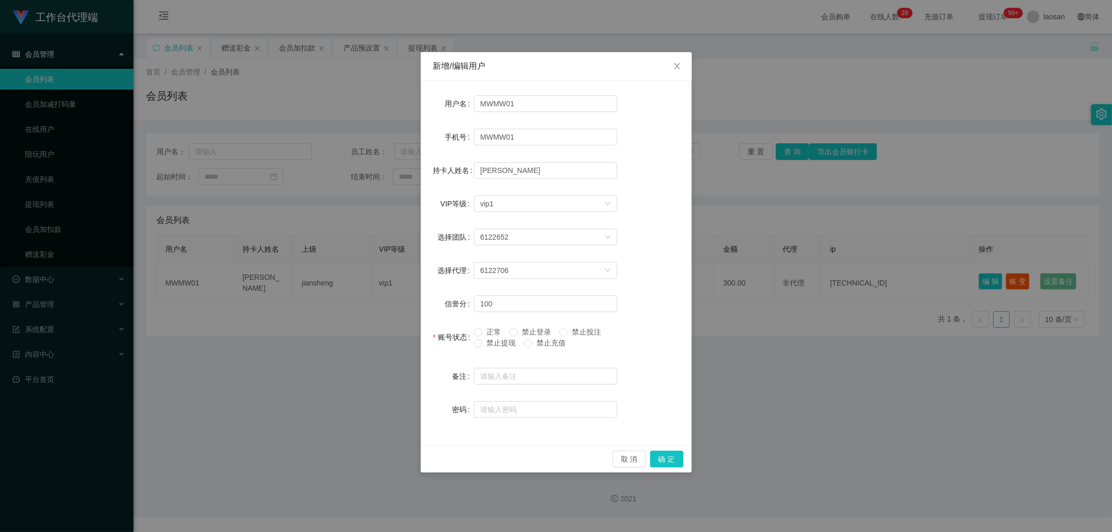
click at [490, 325] on form "用户名 MWMW01 手机号 MWMW01 持卡人姓名 [PERSON_NAME] VIP等级 选择VIP等级 vip1 选择团队 6122652 选择代理 …" at bounding box center [556, 256] width 246 height 327
click at [494, 330] on span "正常" at bounding box center [493, 332] width 23 height 8
click at [670, 458] on button "确 定" at bounding box center [666, 459] width 33 height 17
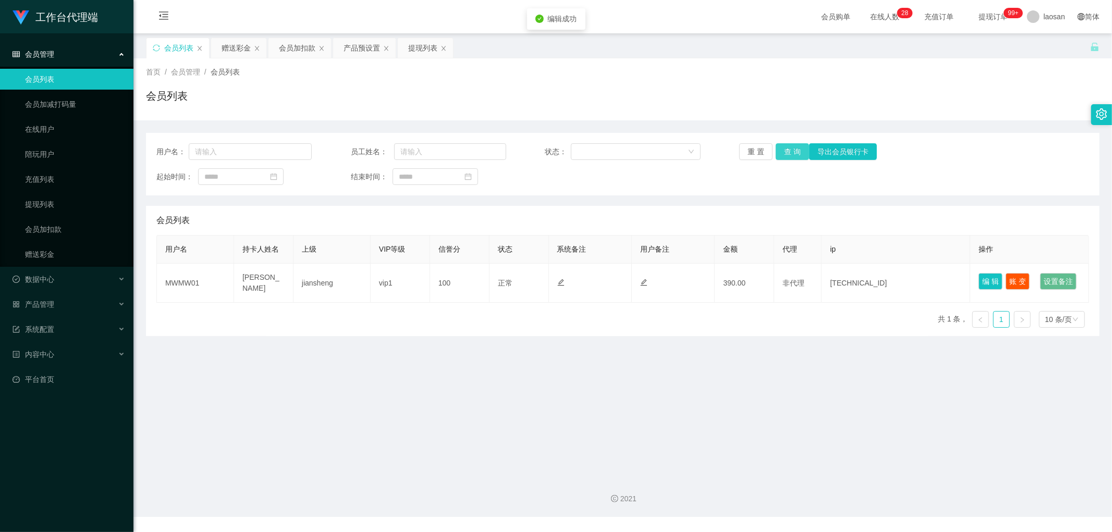
click at [799, 143] on button "查 询" at bounding box center [792, 151] width 33 height 17
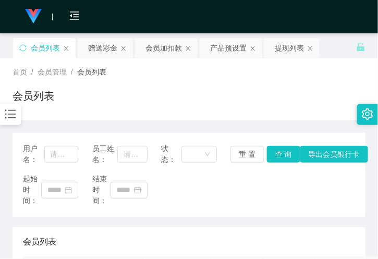
click at [191, 60] on div "首页 / 会员管理 / 会员列表 / 会员列表" at bounding box center [189, 89] width 378 height 62
click at [282, 54] on div "提现列表" at bounding box center [289, 48] width 29 height 20
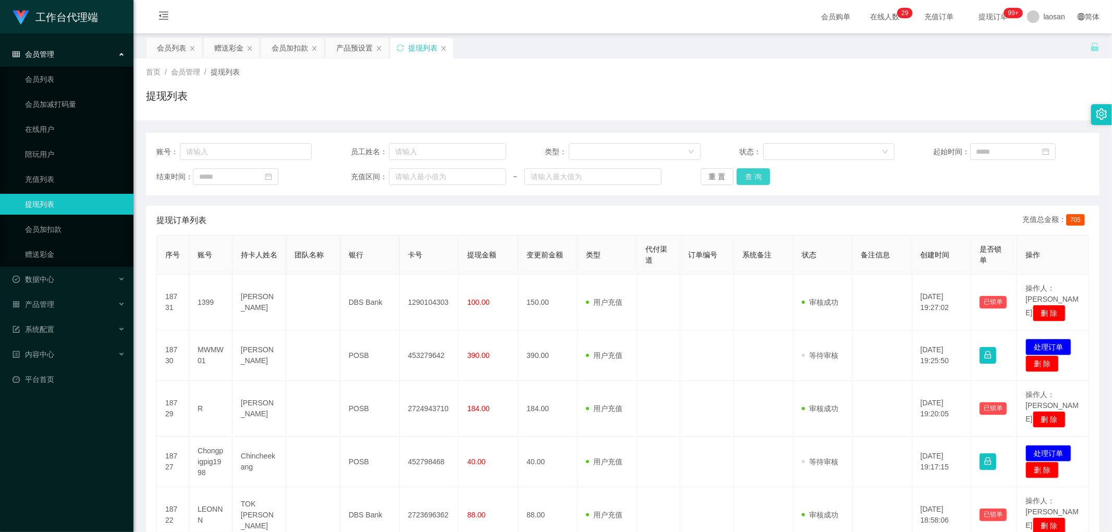
click at [747, 176] on button "查 询" at bounding box center [753, 176] width 33 height 17
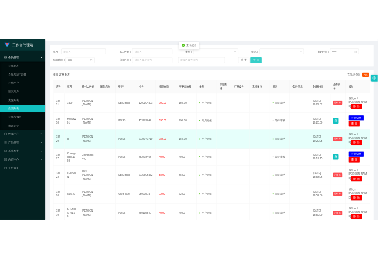
scroll to position [116, 0]
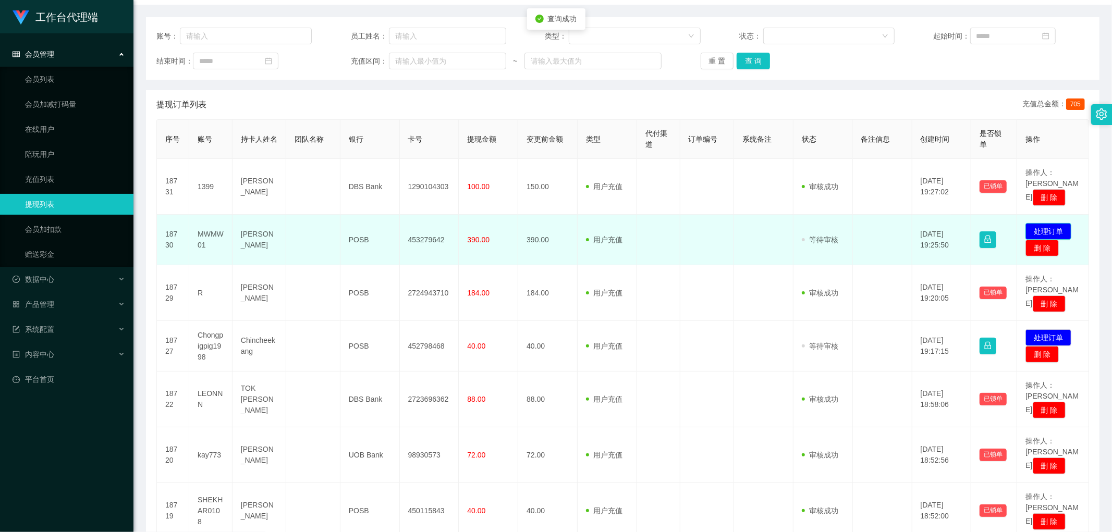
click at [1040, 223] on button "处理订单" at bounding box center [1048, 231] width 46 height 17
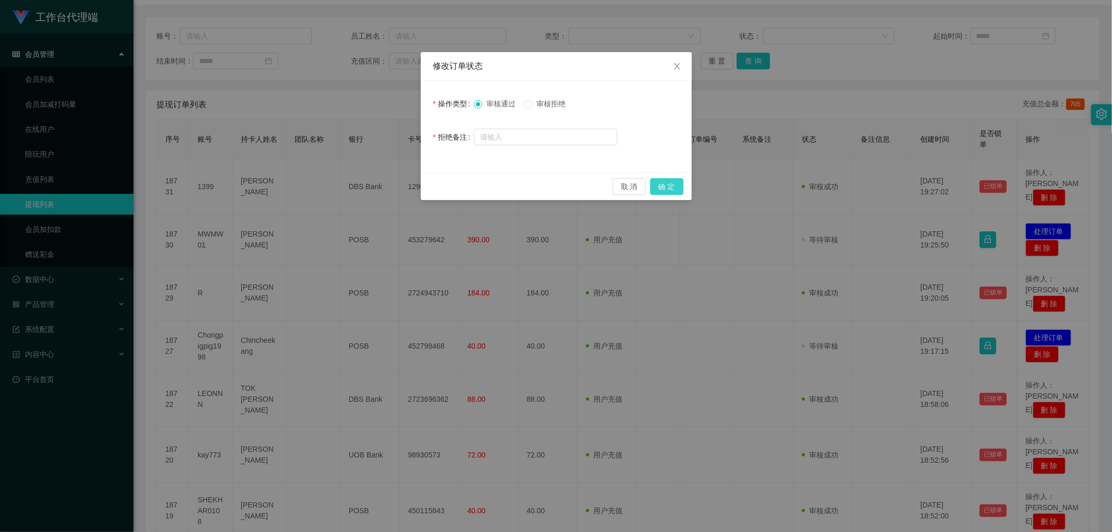
click at [654, 187] on button "确 定" at bounding box center [666, 186] width 33 height 17
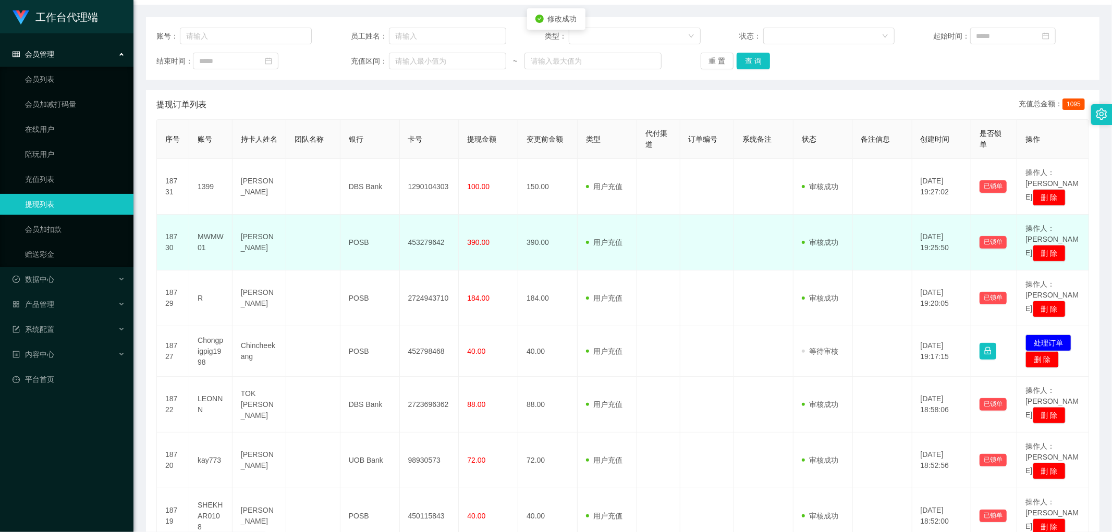
click at [418, 224] on td "453279642" at bounding box center [429, 243] width 59 height 56
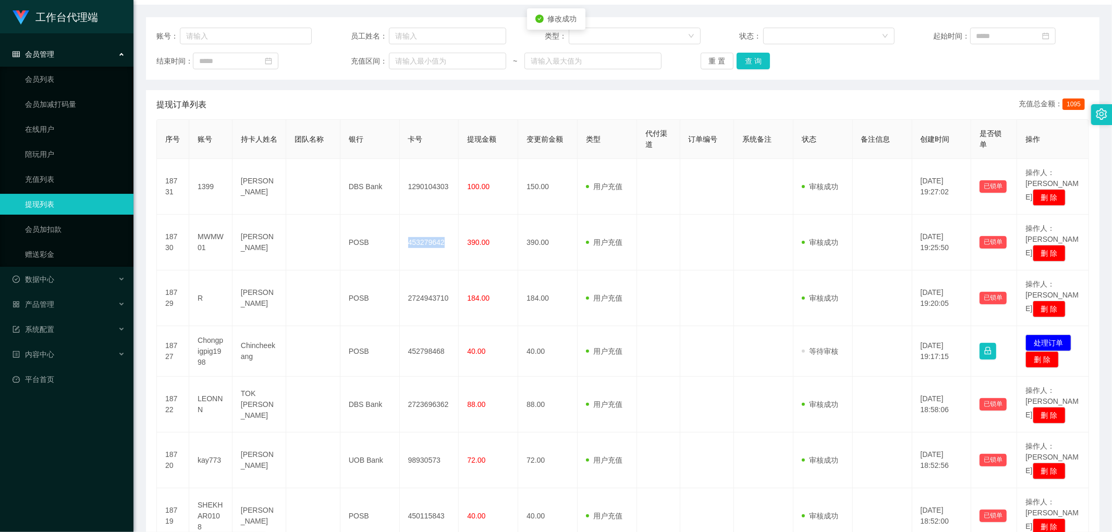
copy td "453279642"
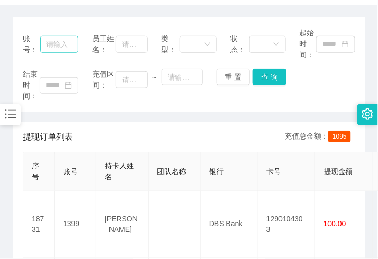
drag, startPoint x: 86, startPoint y: 21, endPoint x: 64, endPoint y: 47, distance: 34.4
click at [86, 21] on div "账号： 员工姓名： 类型： 状态： 起始时间： 结束时间： 充值区间： ~ 重 置 查 询" at bounding box center [189, 64] width 353 height 95
click at [61, 49] on input "text" at bounding box center [59, 44] width 39 height 17
paste input "84395747"
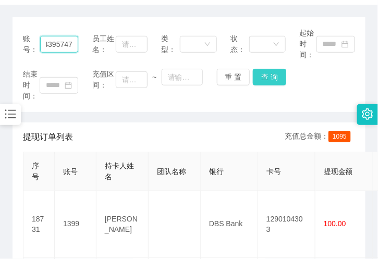
type input "84395747"
click at [269, 75] on button "查 询" at bounding box center [269, 77] width 33 height 17
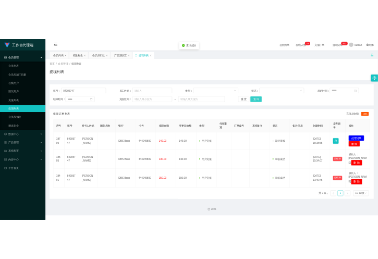
scroll to position [0, 0]
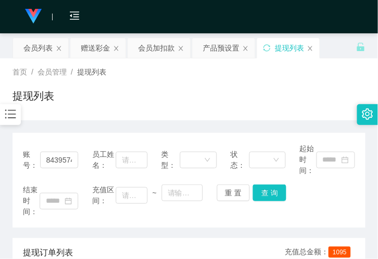
drag, startPoint x: 106, startPoint y: 96, endPoint x: 143, endPoint y: 100, distance: 37.2
click at [107, 97] on div "提现列表" at bounding box center [189, 100] width 353 height 24
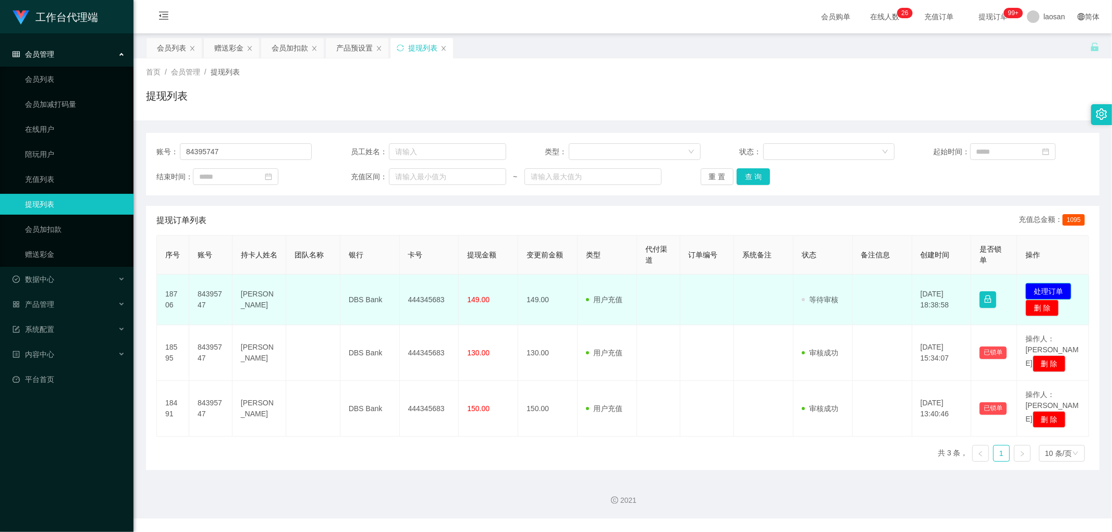
click at [1040, 287] on button "处理订单" at bounding box center [1048, 291] width 46 height 17
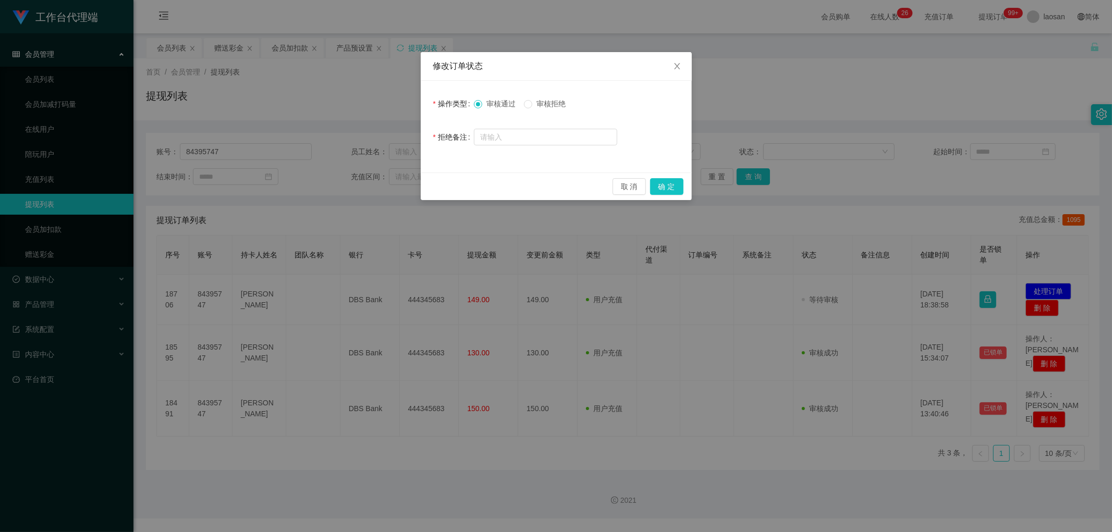
click at [647, 185] on div "取 消 确 定" at bounding box center [556, 186] width 254 height 17
click at [670, 191] on button "确 定" at bounding box center [666, 186] width 33 height 17
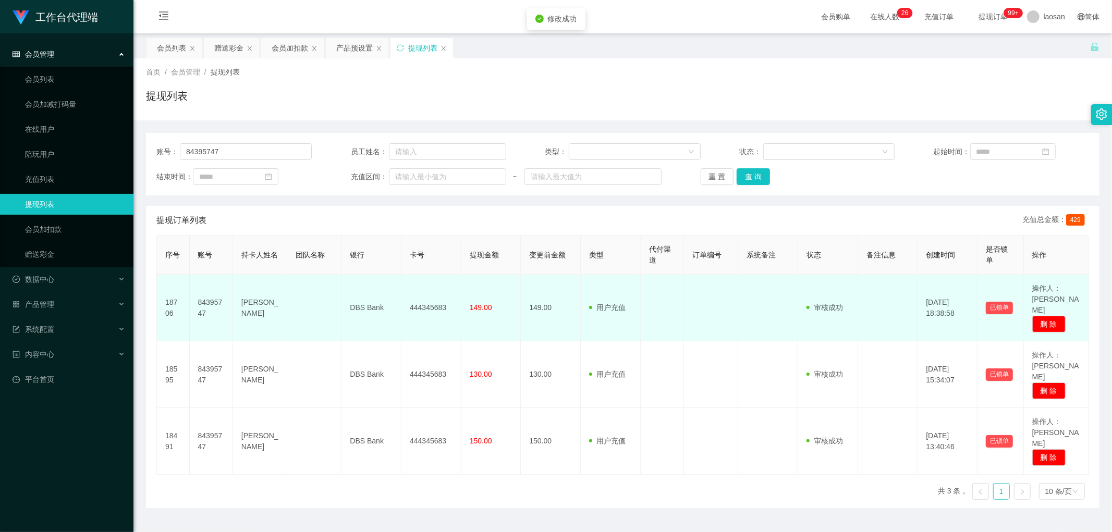
click at [418, 301] on td "444345683" at bounding box center [431, 308] width 60 height 67
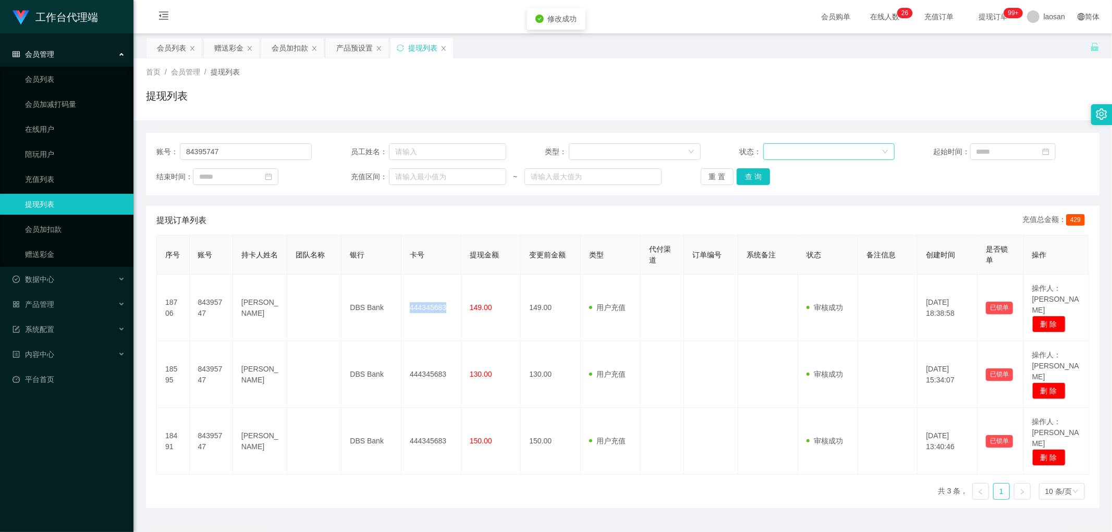
copy td "444345683"
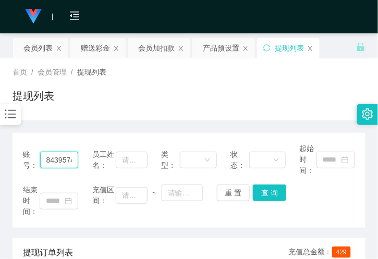
click at [58, 155] on input "84395747" at bounding box center [59, 160] width 39 height 17
click at [96, 47] on div "赠送彩金" at bounding box center [95, 48] width 29 height 20
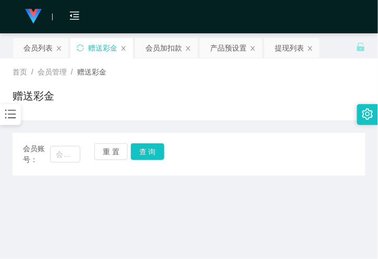
click at [91, 124] on div "会员账号： 重 置 查 询 会员账号 会员姓名 账号余额 操作类型 彩金加款 彩金扣款 金额 确 定" at bounding box center [189, 147] width 353 height 55
click at [59, 149] on input "text" at bounding box center [65, 154] width 30 height 17
paste input "MWMW01"
type input "MWMW01"
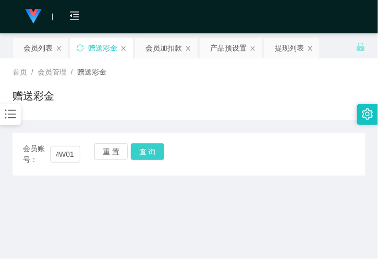
click at [143, 155] on button "查 询" at bounding box center [147, 151] width 33 height 17
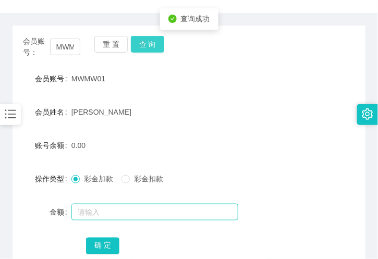
scroll to position [116, 0]
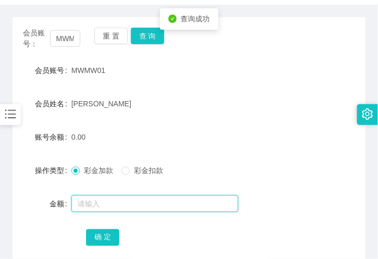
click at [100, 200] on input "text" at bounding box center [154, 204] width 167 height 17
type input "35"
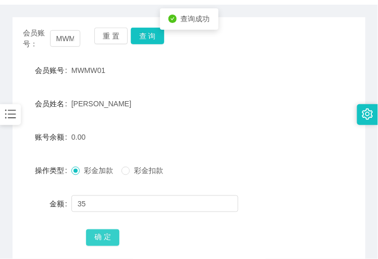
click at [94, 241] on button "确 定" at bounding box center [102, 237] width 33 height 17
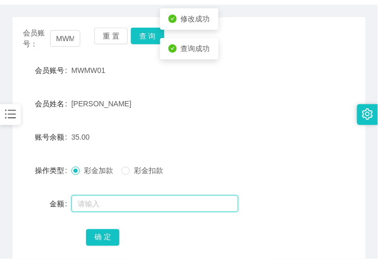
drag, startPoint x: 90, startPoint y: 210, endPoint x: 93, endPoint y: 205, distance: 6.1
click at [92, 205] on input "text" at bounding box center [154, 204] width 167 height 17
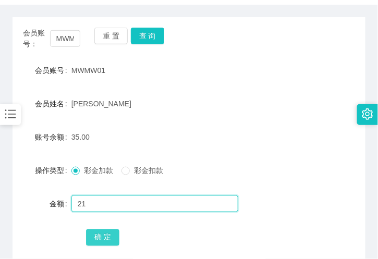
type input "21"
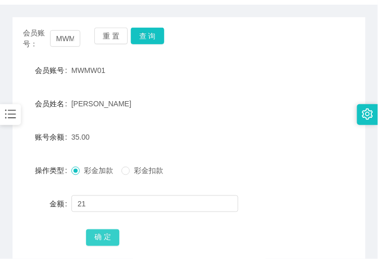
click at [99, 235] on button "确 定" at bounding box center [102, 237] width 33 height 17
click at [57, 81] on form "会员账号 MWMW01 会员姓名 Jerome Chua Hsien Tat 账号余额 56.00 操作类型 彩金加款 彩金扣款 金额 确 定" at bounding box center [189, 154] width 353 height 188
click at [66, 36] on input "MWMW01" at bounding box center [65, 38] width 30 height 17
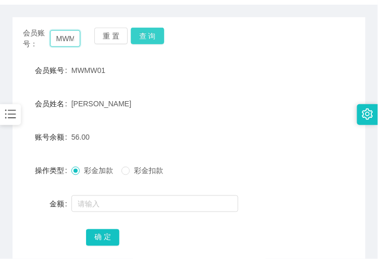
paste input "Chris681"
type input "Chris6811"
click at [155, 34] on button "查 询" at bounding box center [147, 36] width 33 height 17
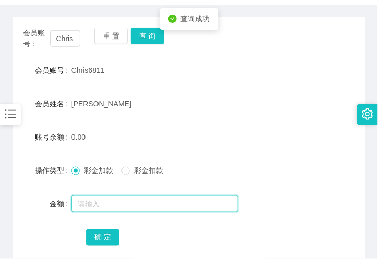
click at [99, 200] on input "text" at bounding box center [154, 204] width 167 height 17
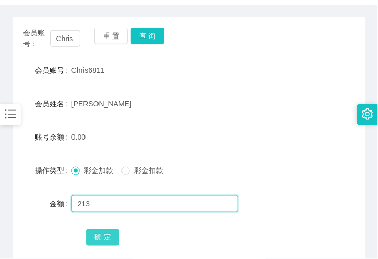
type input "213"
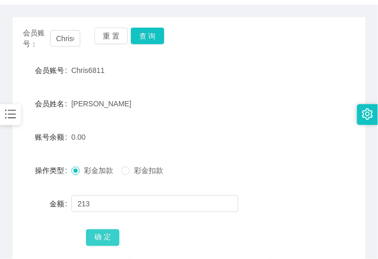
click at [101, 240] on button "确 定" at bounding box center [102, 237] width 33 height 17
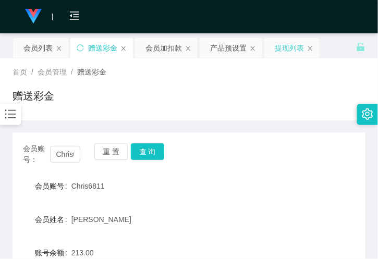
click at [288, 49] on div "提现列表" at bounding box center [289, 48] width 29 height 20
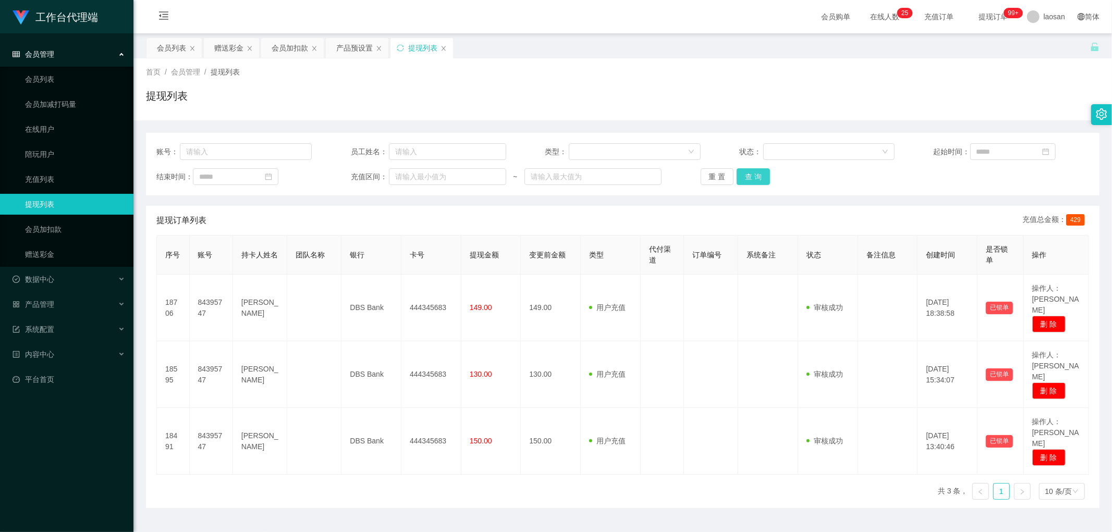
click at [752, 181] on button "查 询" at bounding box center [753, 176] width 33 height 17
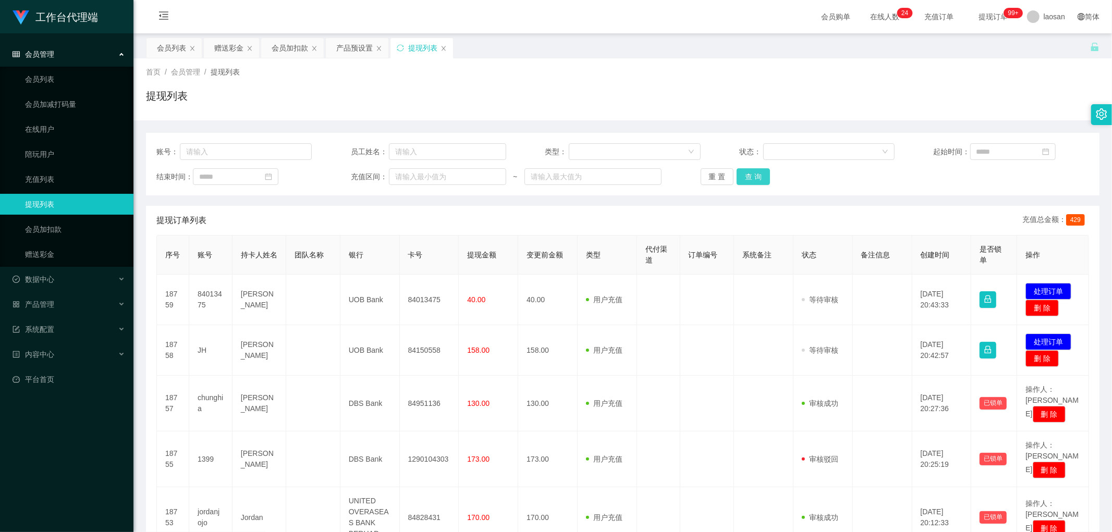
click at [752, 179] on button "查 询" at bounding box center [753, 176] width 33 height 17
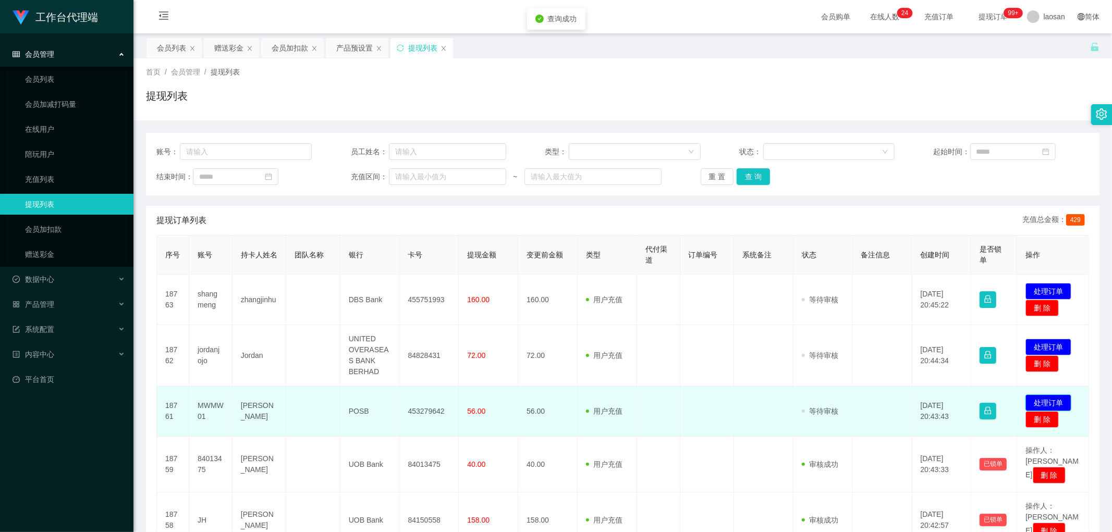
click at [1043, 403] on button "处理订单" at bounding box center [1048, 403] width 46 height 17
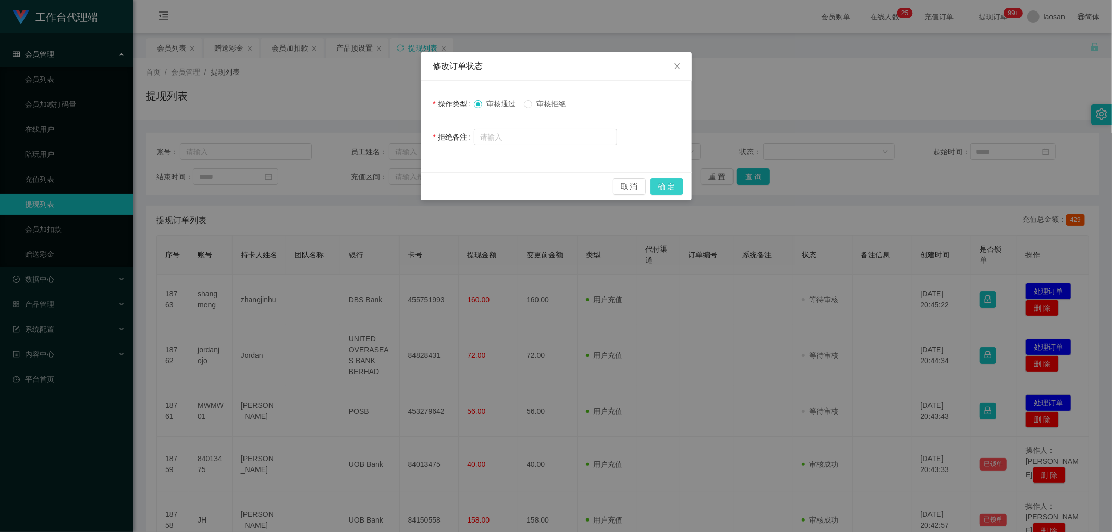
click at [669, 189] on button "确 定" at bounding box center [666, 186] width 33 height 17
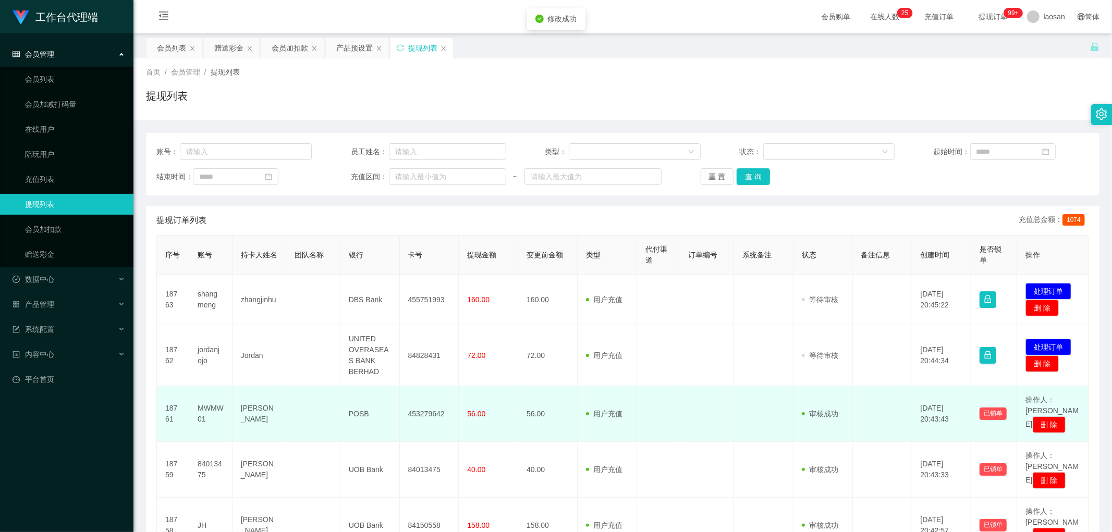
click at [424, 412] on td "453279642" at bounding box center [429, 414] width 59 height 56
drag, startPoint x: 424, startPoint y: 412, endPoint x: 449, endPoint y: 400, distance: 27.7
click at [424, 412] on td "453279642" at bounding box center [429, 414] width 59 height 56
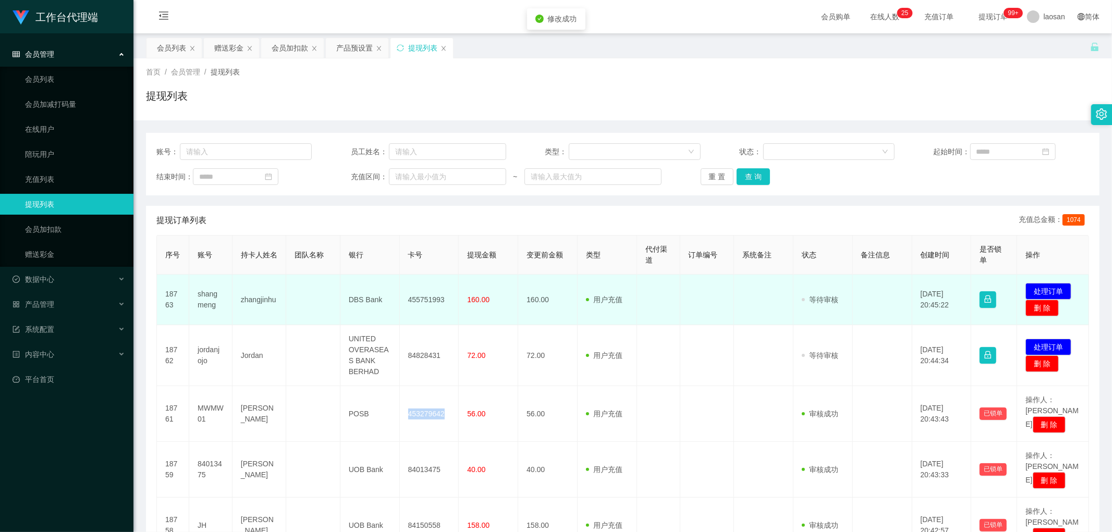
copy td "453279642"
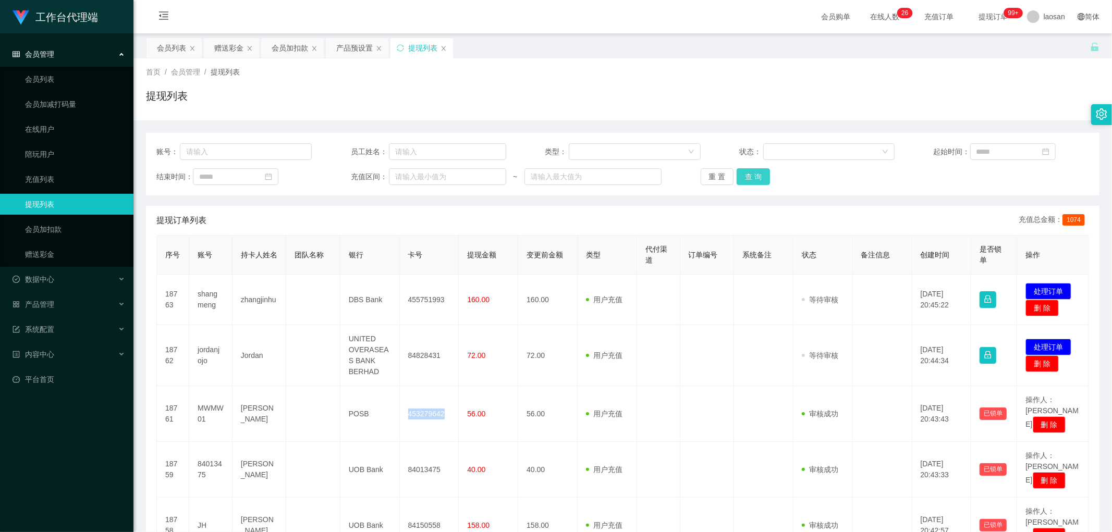
click at [743, 179] on button "查 询" at bounding box center [753, 176] width 33 height 17
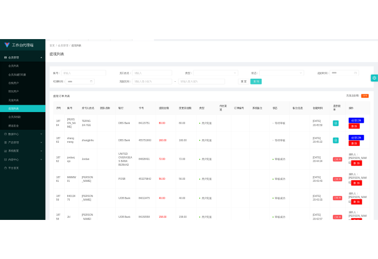
scroll to position [32, 0]
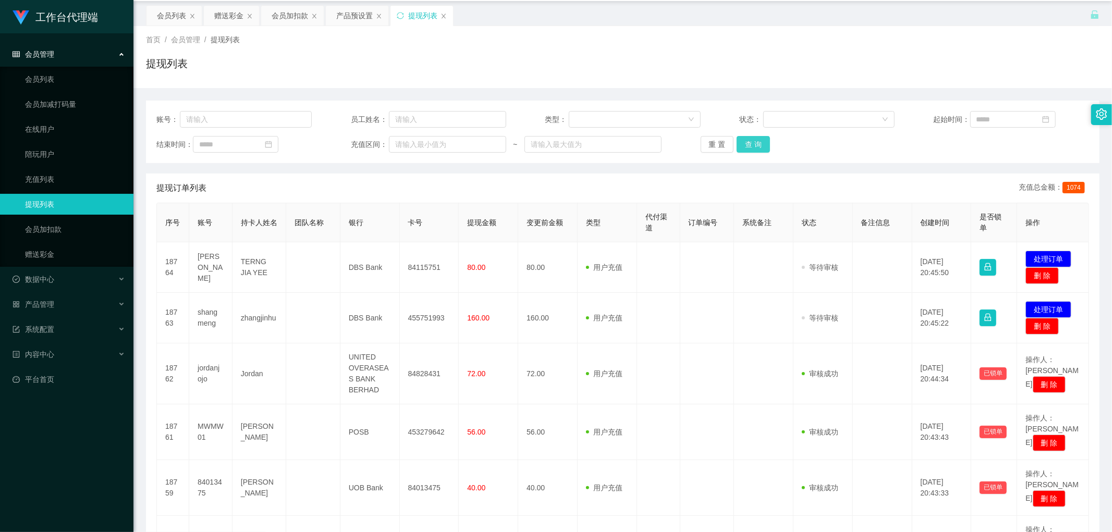
click at [755, 137] on button "查 询" at bounding box center [753, 144] width 33 height 17
click at [751, 148] on button "查 询" at bounding box center [753, 144] width 33 height 17
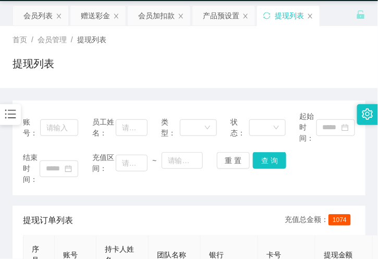
click at [221, 72] on div "提现列表" at bounding box center [189, 68] width 353 height 24
click at [86, 14] on div "赠送彩金" at bounding box center [95, 16] width 29 height 20
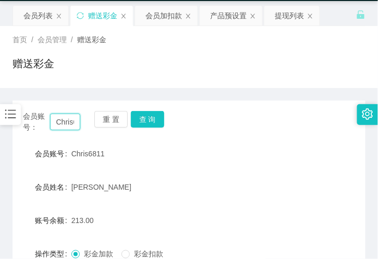
click at [74, 116] on input "Chris6811" at bounding box center [65, 122] width 30 height 17
paste input "444345683"
type input "444345683"
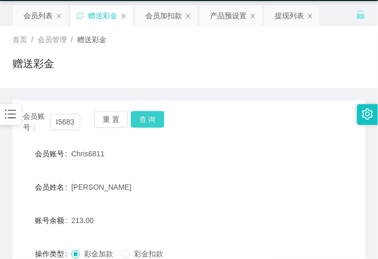
scroll to position [0, 0]
click at [148, 121] on button "查 询" at bounding box center [147, 119] width 33 height 17
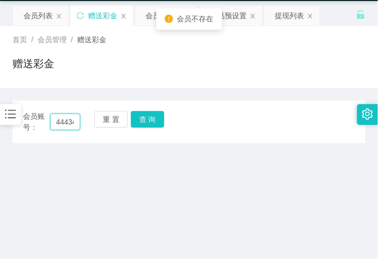
click at [76, 118] on input "444345683" at bounding box center [65, 122] width 30 height 17
click at [149, 115] on button "查 询" at bounding box center [147, 119] width 33 height 17
click at [65, 121] on input "444345683" at bounding box center [65, 122] width 30 height 17
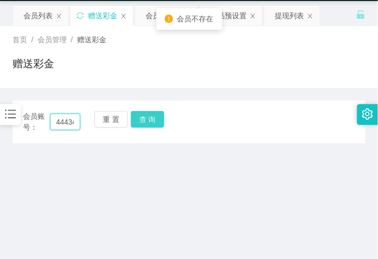
paste input "84395747"
type input "84395747"
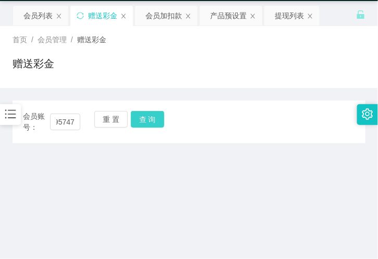
scroll to position [0, 0]
click at [144, 117] on button "查 询" at bounding box center [147, 119] width 33 height 17
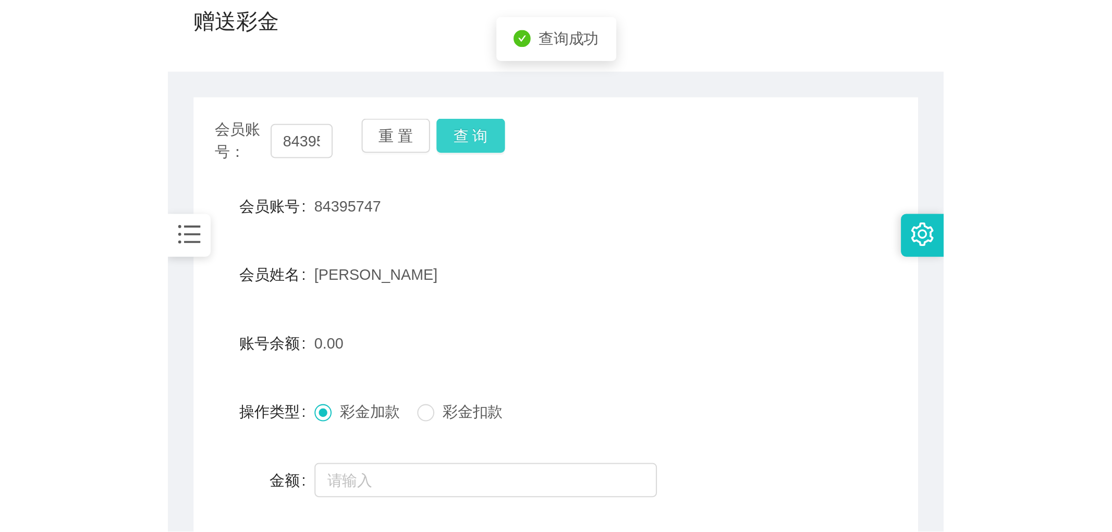
scroll to position [148, 0]
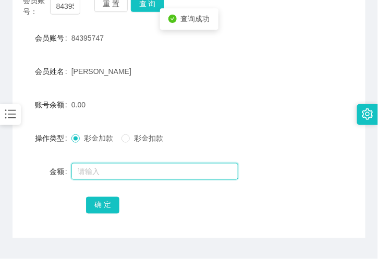
click at [103, 168] on input "text" at bounding box center [154, 171] width 167 height 17
type input "48"
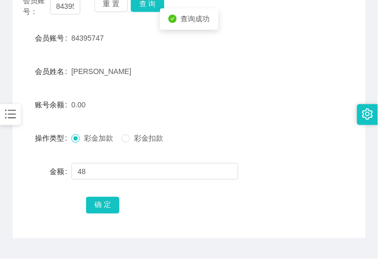
click at [95, 192] on form "会员账号 84395747 会员姓名 sun xiao dong 账号余额 0.00 操作类型 彩金加款 彩金扣款 金额 48 确 定" at bounding box center [189, 122] width 353 height 188
click at [97, 206] on button "确 定" at bounding box center [102, 205] width 33 height 17
drag, startPoint x: 272, startPoint y: 65, endPoint x: 273, endPoint y: 43, distance: 22.4
click at [272, 65] on div "[PERSON_NAME]" at bounding box center [174, 71] width 206 height 21
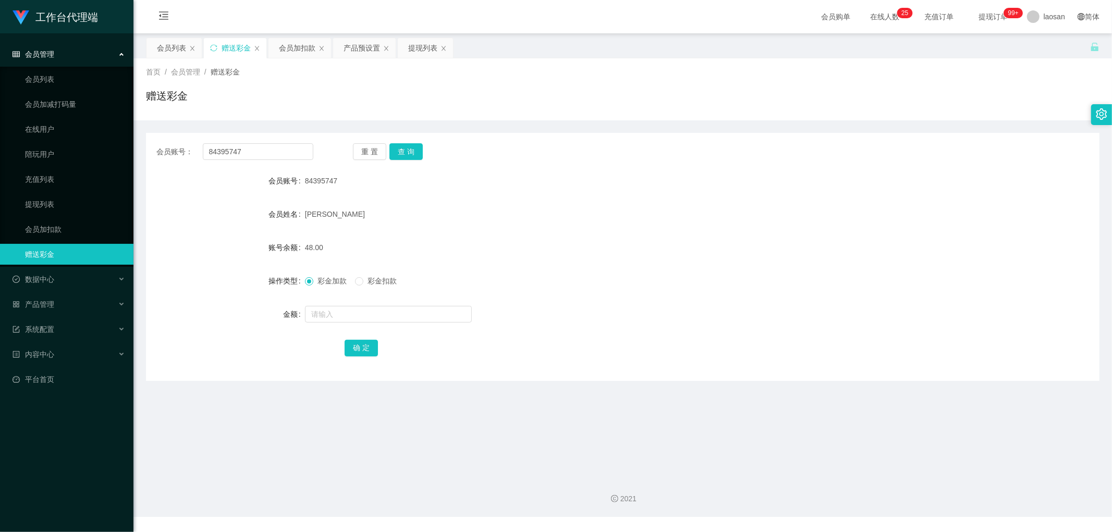
scroll to position [0, 0]
click at [410, 42] on div "提现列表" at bounding box center [422, 48] width 29 height 20
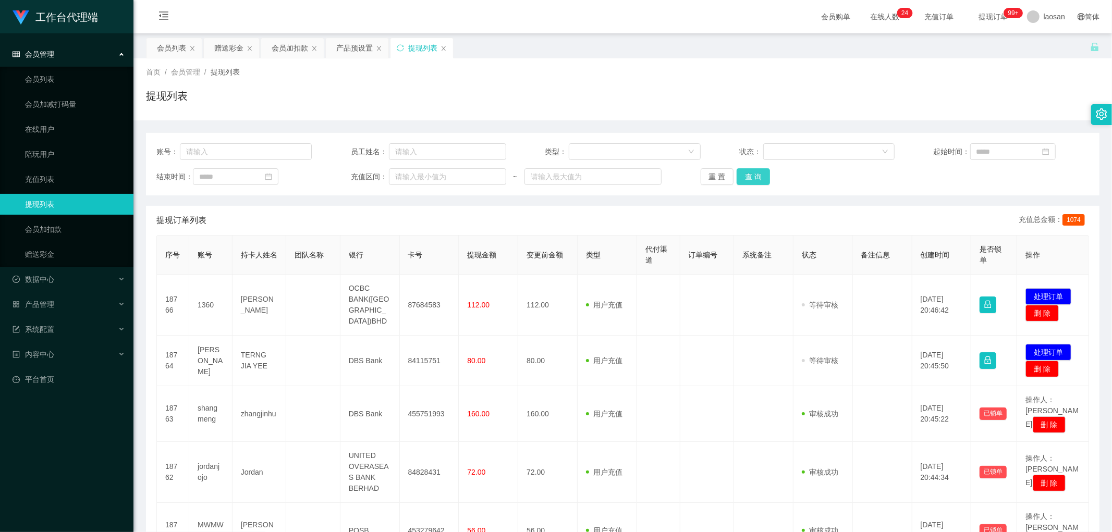
click at [754, 178] on button "查 询" at bounding box center [753, 176] width 33 height 17
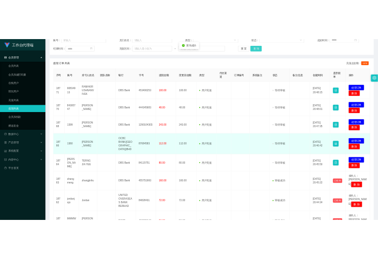
scroll to position [174, 0]
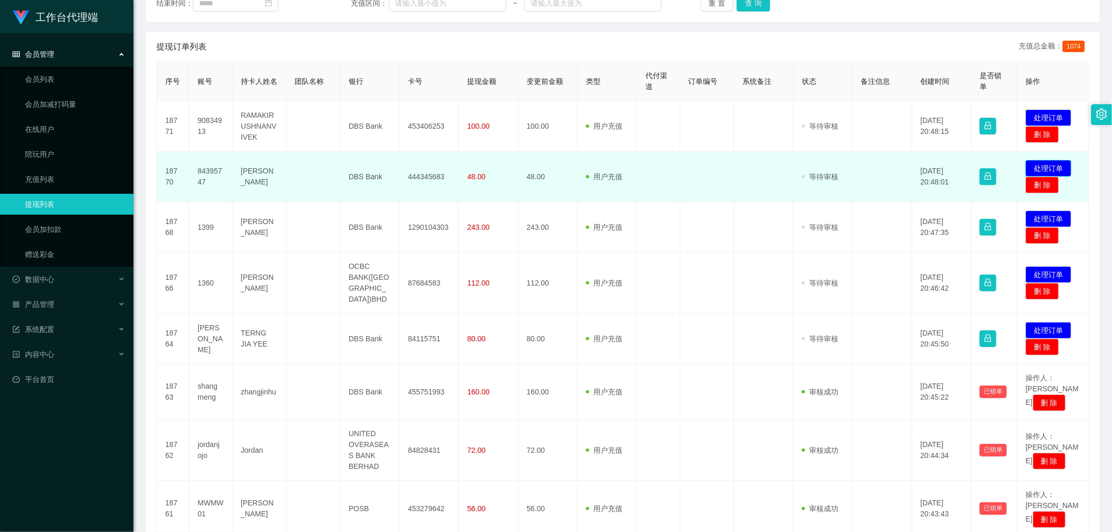
click at [1034, 164] on button "处理订单" at bounding box center [1048, 168] width 46 height 17
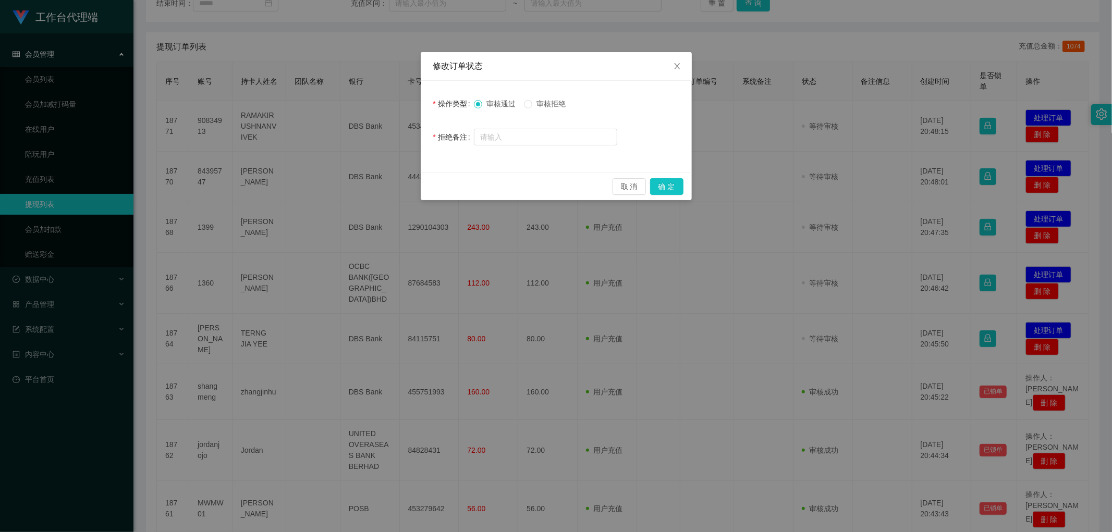
click at [902, 1] on div "修改订单状态 操作类型 审核通过 审核拒绝 拒绝备注 取 消 确 定" at bounding box center [556, 266] width 1112 height 532
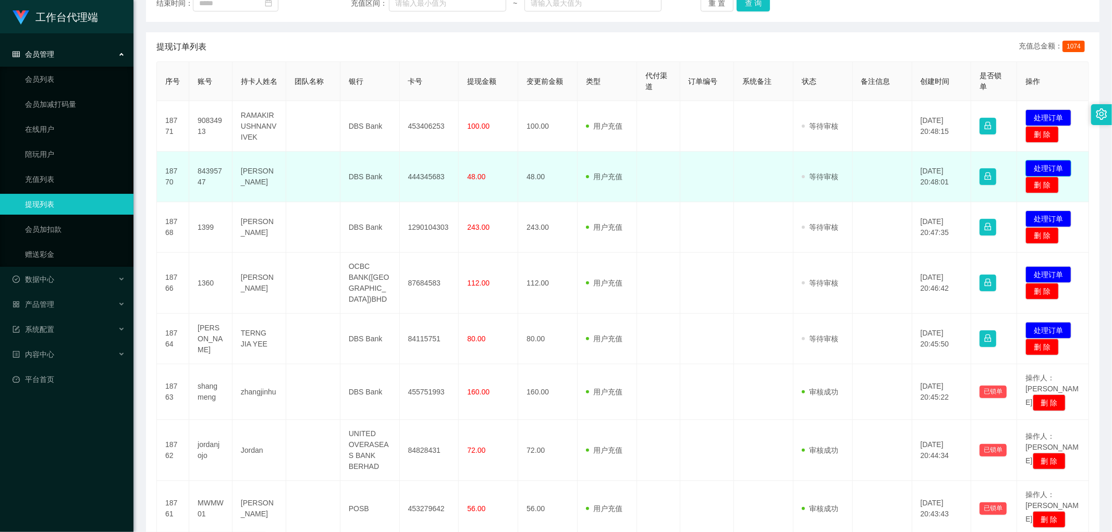
click at [1038, 164] on button "处理订单" at bounding box center [1048, 168] width 46 height 17
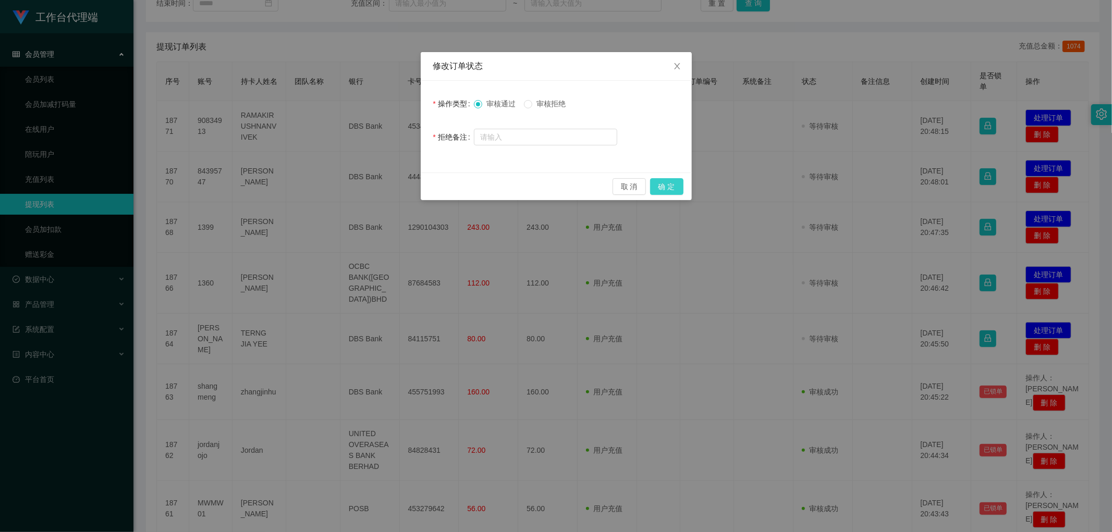
click at [675, 190] on button "确 定" at bounding box center [666, 186] width 33 height 17
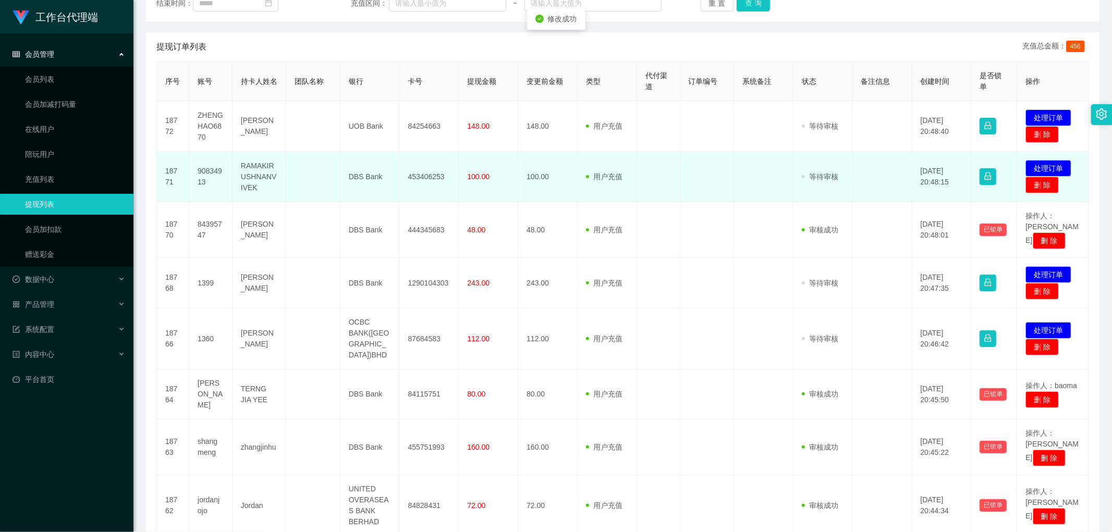
click at [417, 180] on td "453406253" at bounding box center [429, 177] width 59 height 51
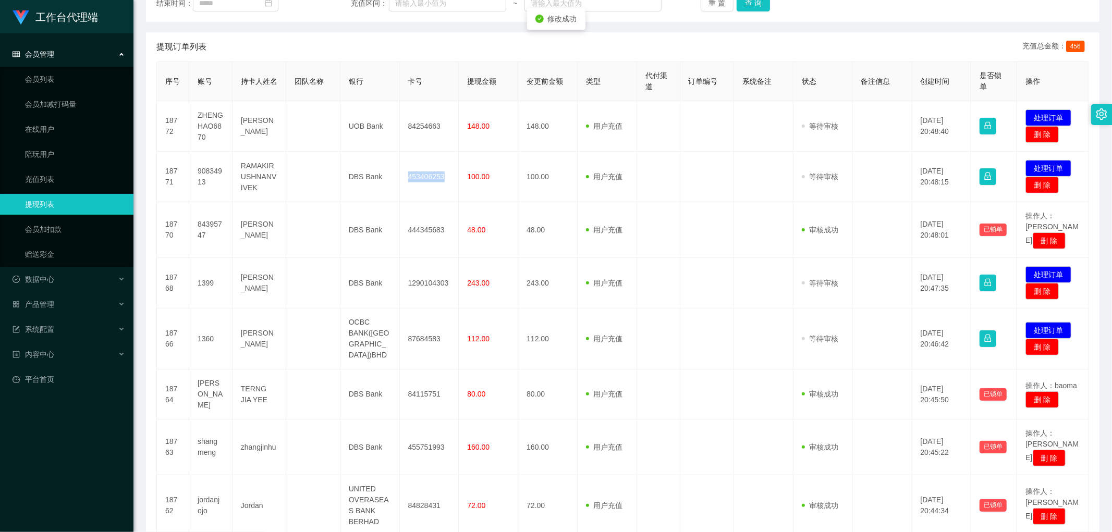
copy td "453406253"
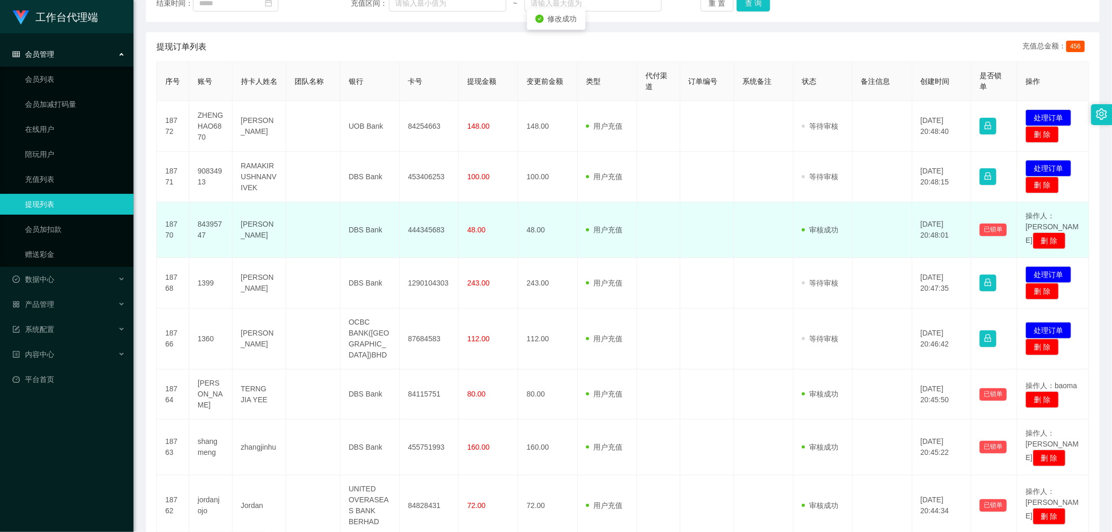
drag, startPoint x: 567, startPoint y: 196, endPoint x: 492, endPoint y: 209, distance: 76.6
click at [562, 199] on td "100.00" at bounding box center [547, 177] width 59 height 51
click at [425, 225] on td "444345683" at bounding box center [429, 230] width 59 height 56
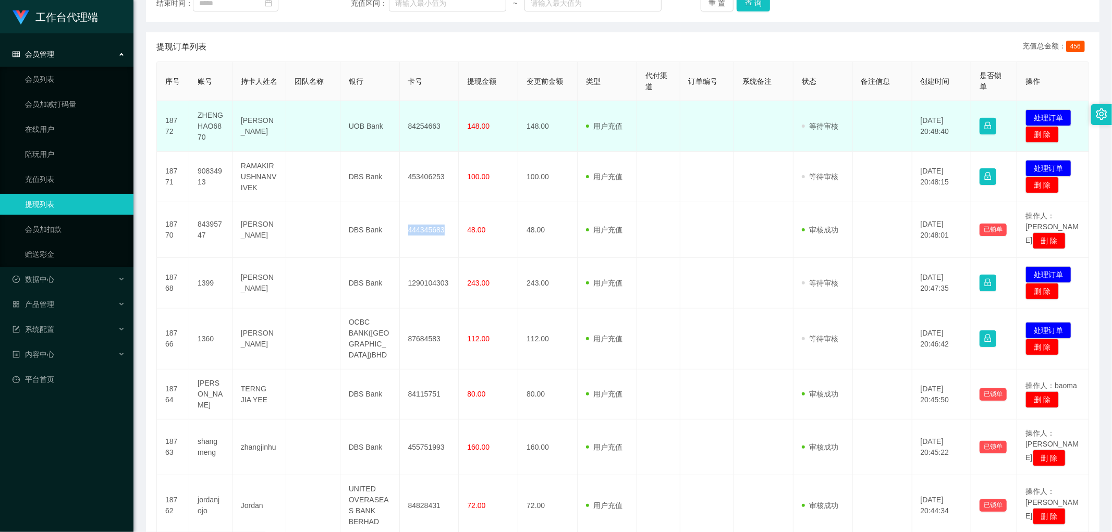
drag, startPoint x: 425, startPoint y: 225, endPoint x: 763, endPoint y: 140, distance: 348.4
click at [425, 225] on td "444345683" at bounding box center [429, 230] width 59 height 56
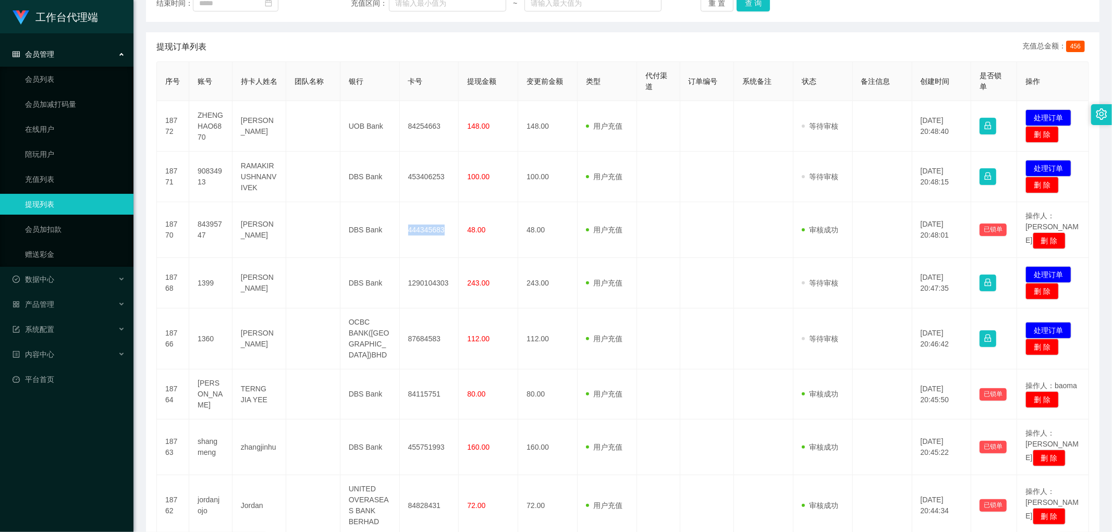
copy td "444345683"
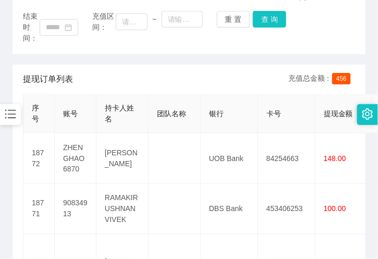
click at [132, 74] on div "提现订单列表 充值总金额： 456" at bounding box center [189, 79] width 332 height 29
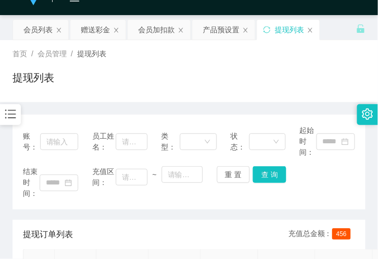
scroll to position [0, 0]
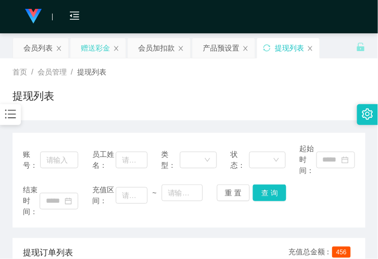
click at [86, 47] on div "赠送彩金" at bounding box center [95, 48] width 29 height 20
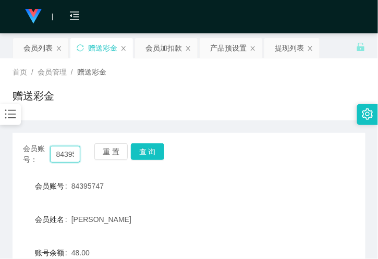
click at [68, 153] on input "84395747" at bounding box center [65, 154] width 30 height 17
paste input "hahala123"
type input "hahala123"
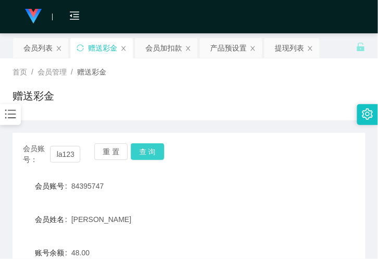
click at [141, 152] on button "查 询" at bounding box center [147, 151] width 33 height 17
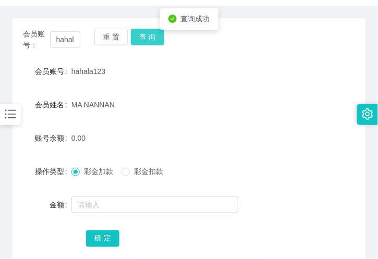
scroll to position [116, 0]
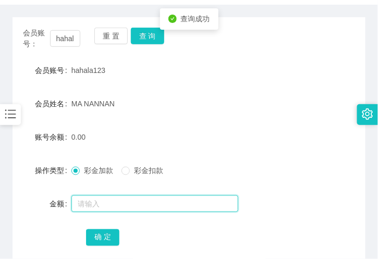
click at [101, 204] on input "text" at bounding box center [154, 204] width 167 height 17
type input "64"
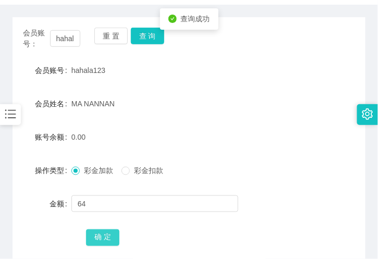
click at [104, 246] on button "确 定" at bounding box center [102, 237] width 33 height 17
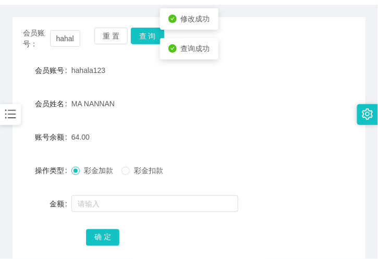
click at [133, 101] on div "MA NANNAN" at bounding box center [174, 103] width 206 height 21
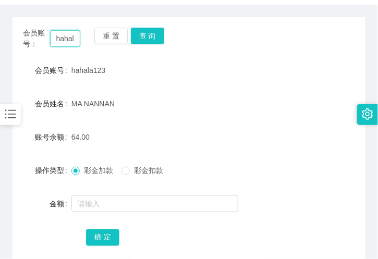
click at [68, 40] on input "hahala123" at bounding box center [65, 38] width 30 height 17
drag, startPoint x: 68, startPoint y: 40, endPoint x: 99, endPoint y: 38, distance: 31.4
click at [68, 40] on input "hahala123" at bounding box center [65, 38] width 30 height 17
paste input "Chris6811"
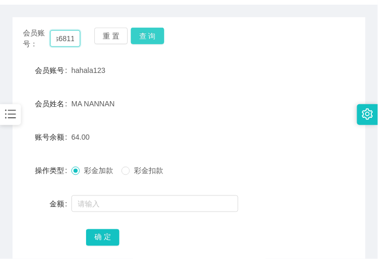
type input "Chris6811"
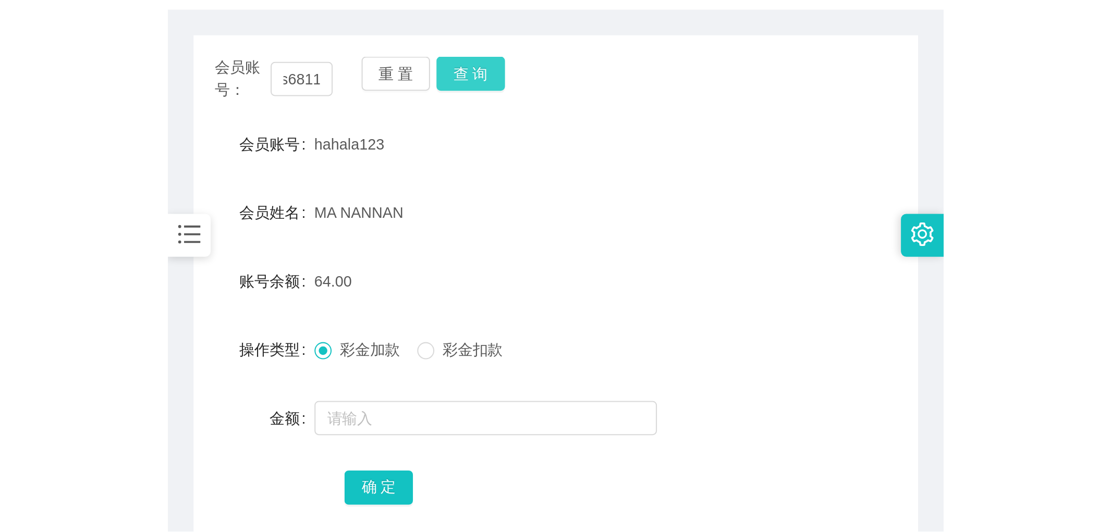
scroll to position [0, 0]
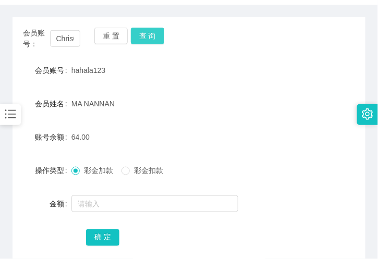
click at [154, 39] on button "查 询" at bounding box center [147, 36] width 33 height 17
click at [84, 66] on span "Chris6811" at bounding box center [87, 70] width 33 height 8
click at [148, 36] on button "查 询" at bounding box center [147, 36] width 33 height 17
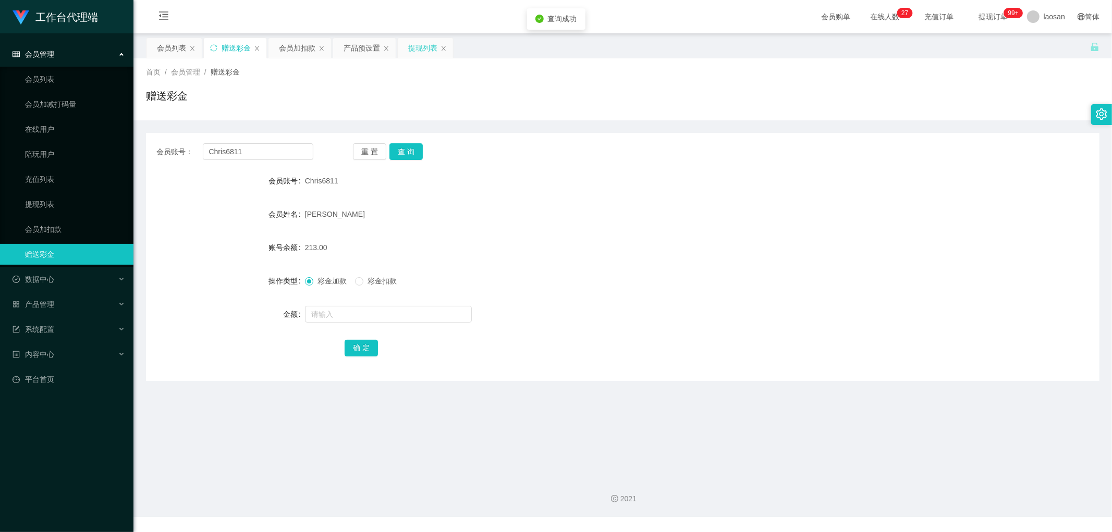
drag, startPoint x: 418, startPoint y: 43, endPoint x: 430, endPoint y: 55, distance: 17.3
click at [419, 42] on div "提现列表" at bounding box center [422, 48] width 29 height 20
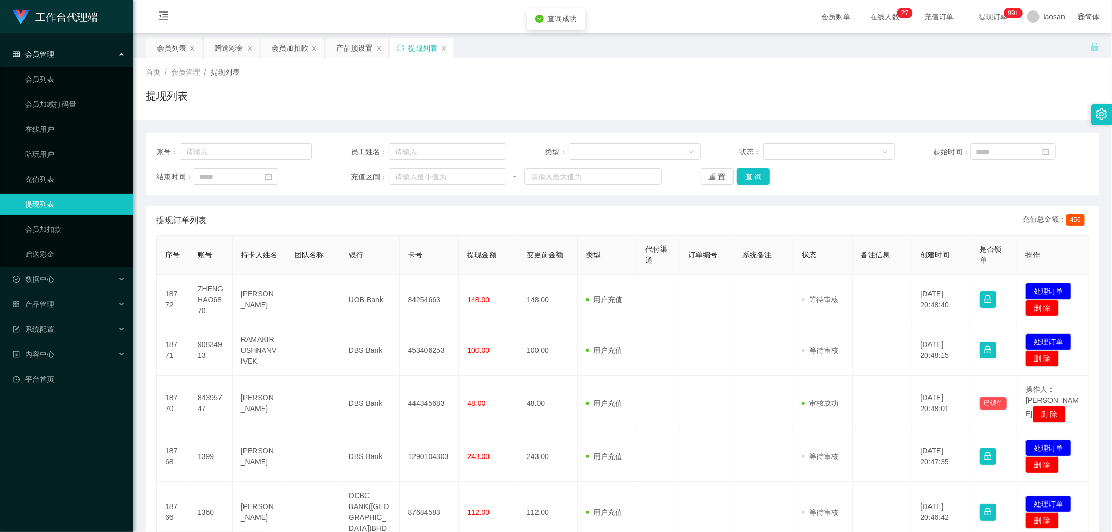
click at [769, 172] on div "重 置 查 询" at bounding box center [778, 176] width 155 height 17
click at [751, 173] on button "查 询" at bounding box center [753, 176] width 33 height 17
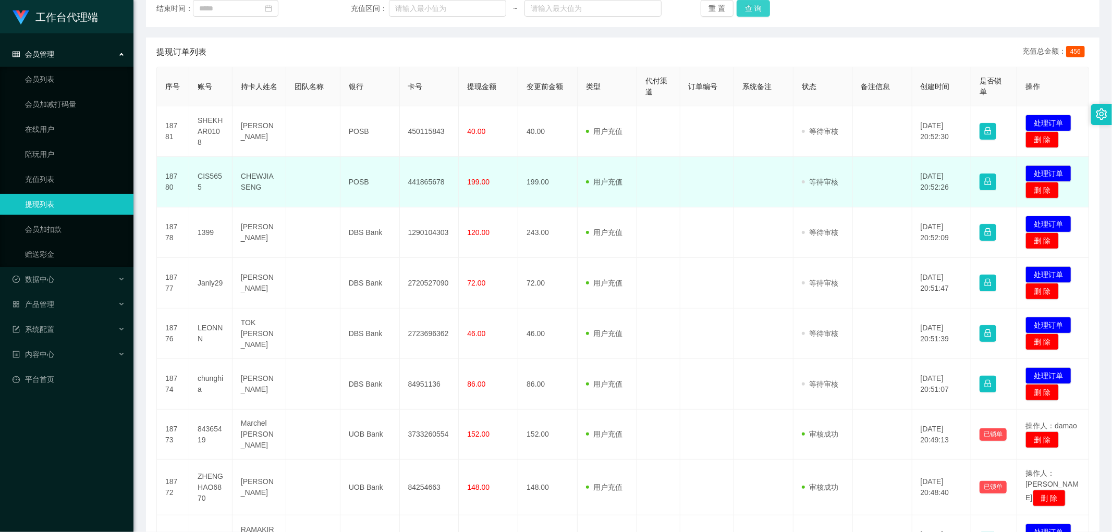
scroll to position [231, 0]
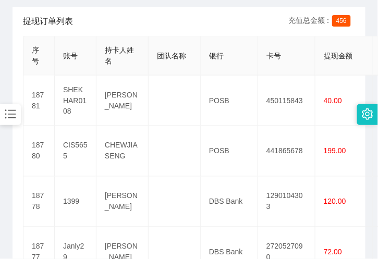
drag, startPoint x: 191, startPoint y: 18, endPoint x: 237, endPoint y: 13, distance: 46.7
click at [192, 18] on div "提现订单列表 充值总金额： 456" at bounding box center [189, 21] width 332 height 29
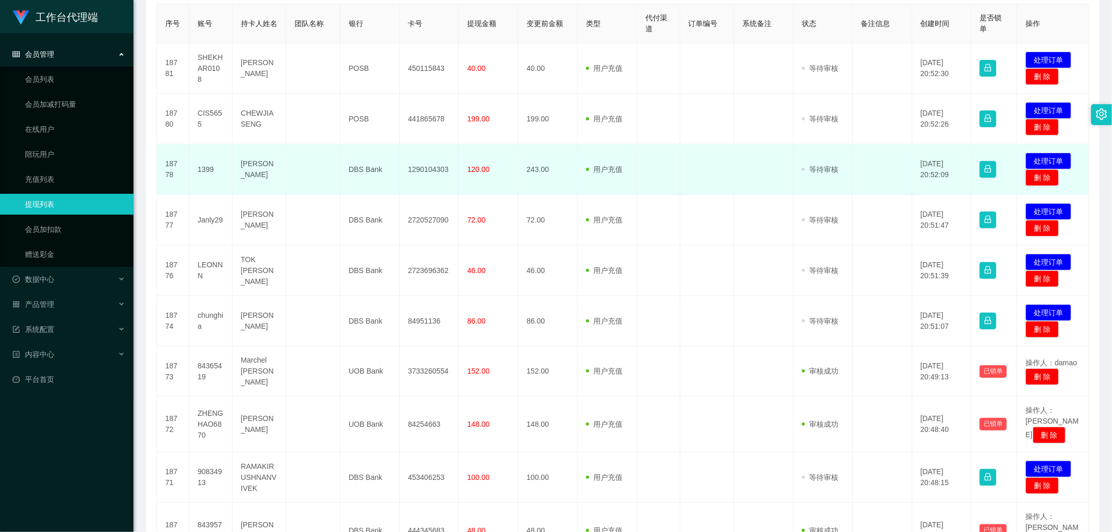
drag, startPoint x: 666, startPoint y: 137, endPoint x: 593, endPoint y: 144, distance: 73.9
click at [666, 137] on td at bounding box center [658, 119] width 43 height 51
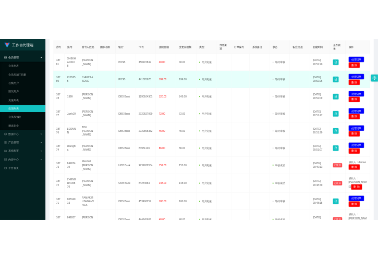
scroll to position [0, 0]
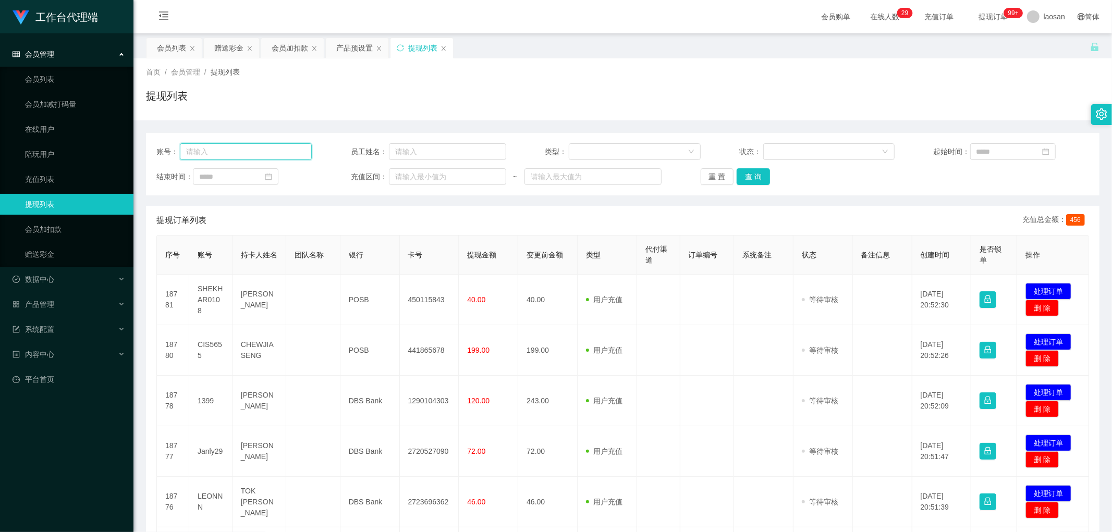
click at [235, 149] on input "text" at bounding box center [246, 151] width 132 height 17
paste input "84395747"
type input "84395747"
drag, startPoint x: 754, startPoint y: 181, endPoint x: 751, endPoint y: 186, distance: 5.4
click at [754, 180] on button "查 询" at bounding box center [753, 176] width 33 height 17
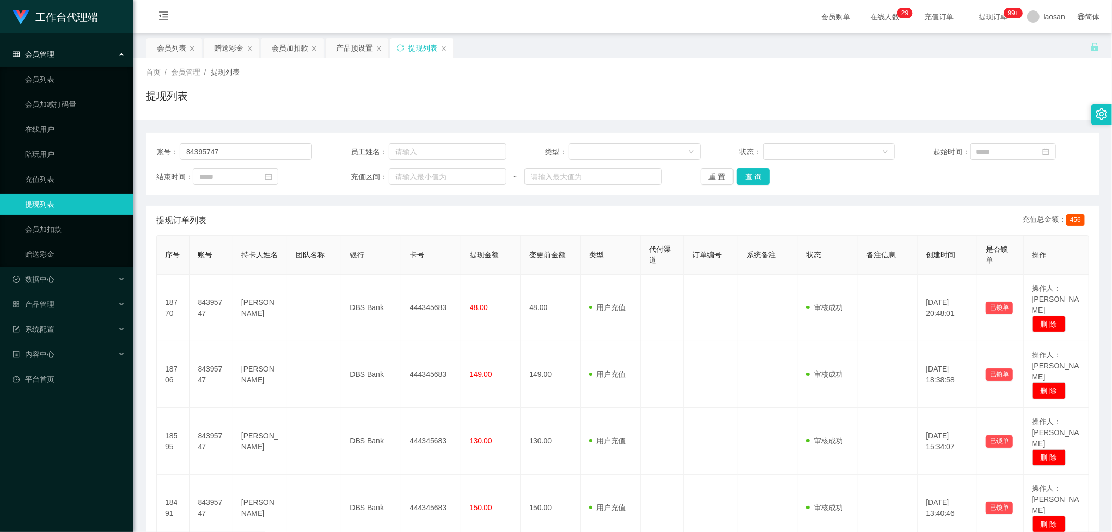
drag, startPoint x: 893, startPoint y: 159, endPoint x: 752, endPoint y: 165, distance: 140.9
click at [890, 160] on div "账号： 84395747 员工姓名： 类型： 状态： 起始时间： 结束时间： 充值区间： ~ 重 置 查 询" at bounding box center [623, 164] width 954 height 63
click at [274, 142] on div "账号： 84395747 员工姓名： 类型： 状态： 起始时间： 结束时间： 充值区间： ~ 重 置 查 询" at bounding box center [623, 164] width 954 height 63
click at [228, 148] on input "84395747" at bounding box center [246, 151] width 132 height 17
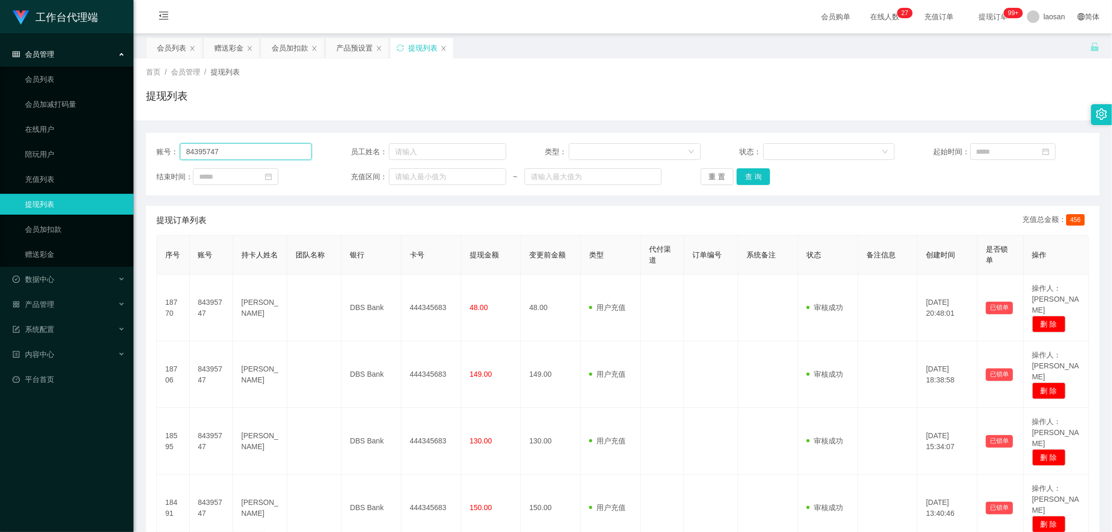
click at [228, 148] on input "84395747" at bounding box center [246, 151] width 132 height 17
paste input "hahala123"
click at [759, 179] on button "查 询" at bounding box center [753, 176] width 33 height 17
drag, startPoint x: 842, startPoint y: 95, endPoint x: 705, endPoint y: 129, distance: 141.2
click at [840, 96] on div "提现列表" at bounding box center [623, 100] width 954 height 24
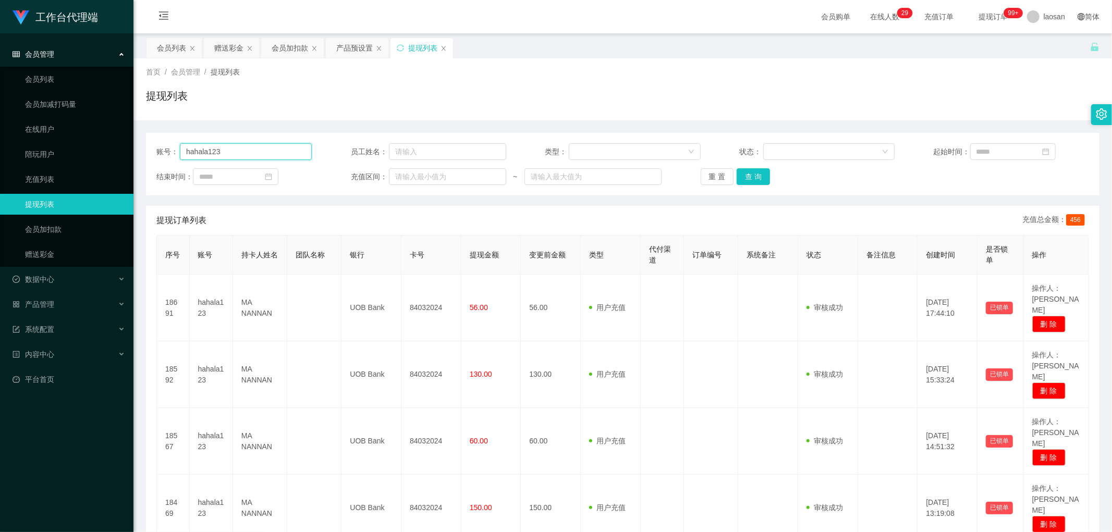
click at [264, 144] on input "hahala123" at bounding box center [246, 151] width 132 height 17
paste input "MWMW01"
click at [756, 178] on button "查 询" at bounding box center [753, 176] width 33 height 17
drag, startPoint x: 887, startPoint y: 103, endPoint x: 875, endPoint y: 111, distance: 14.3
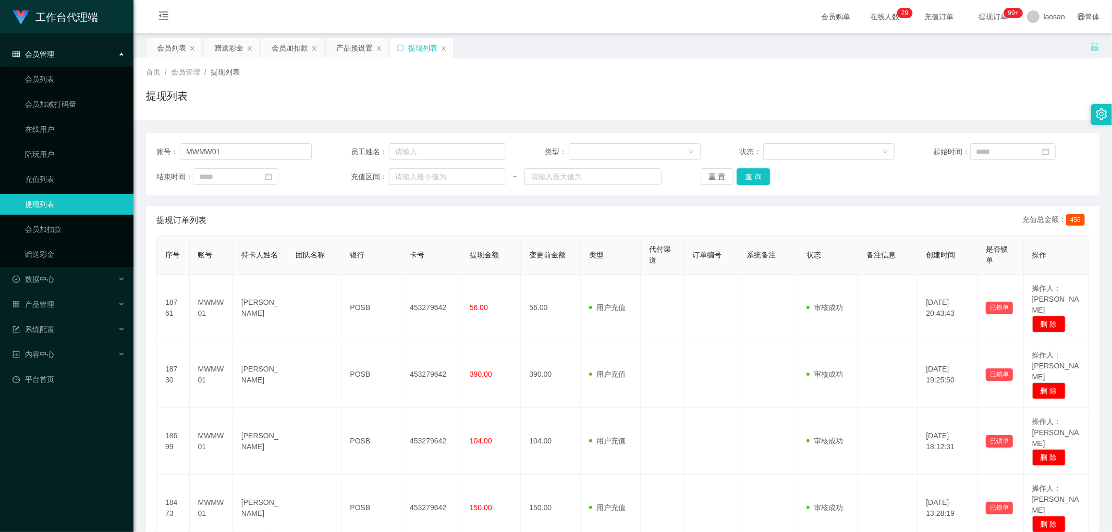
click at [887, 104] on div "提现列表" at bounding box center [623, 100] width 954 height 24
click at [277, 146] on input "MWMW01" at bounding box center [246, 151] width 132 height 17
paste input "Chris681"
type input "Chris6811"
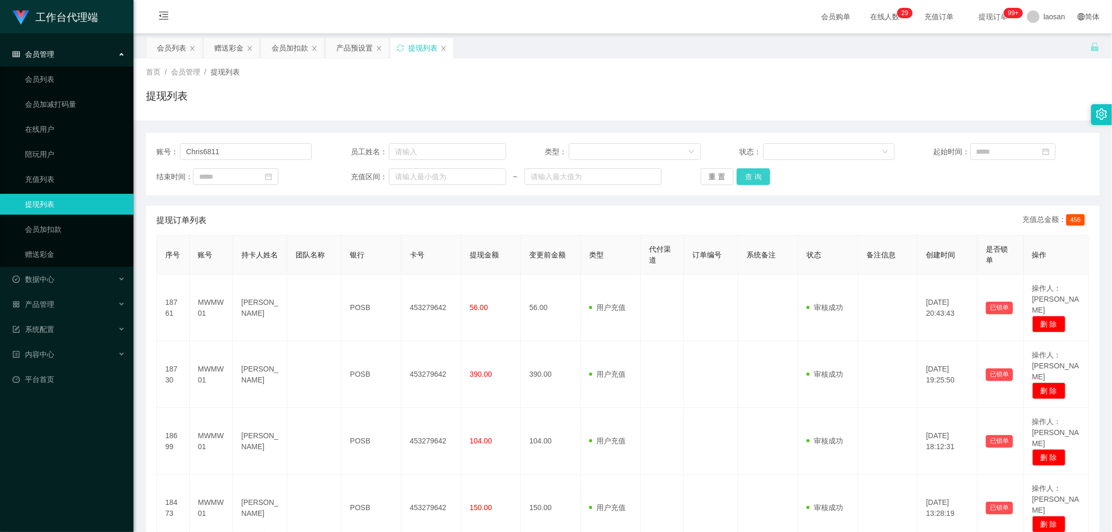
click at [758, 187] on div "账号： Chris6811 员工姓名： 类型： 状态： 起始时间： 结束时间： 充值区间： ~ 重 置 查 询" at bounding box center [623, 164] width 954 height 63
click at [744, 177] on button "查 询" at bounding box center [753, 176] width 33 height 17
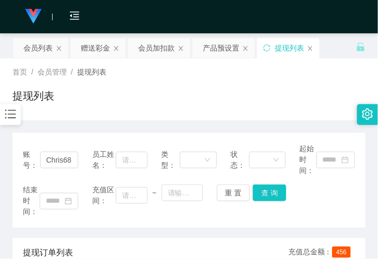
click at [241, 113] on div "首页 / 会员管理 / 提现列表 / 提现列表" at bounding box center [189, 89] width 378 height 62
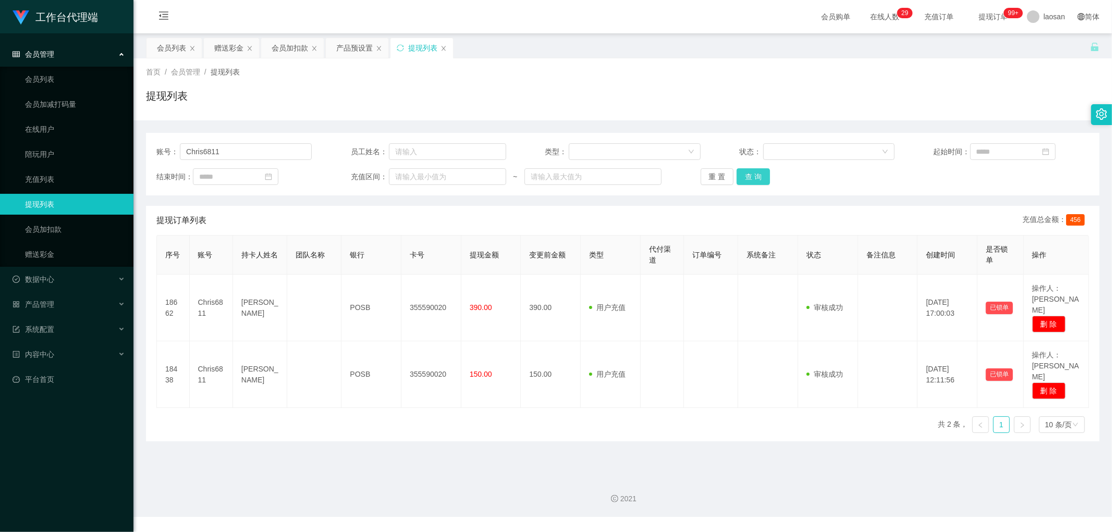
click at [749, 174] on button "查 询" at bounding box center [753, 176] width 33 height 17
drag, startPoint x: 749, startPoint y: 174, endPoint x: 847, endPoint y: 113, distance: 115.2
click at [749, 174] on button "查 询" at bounding box center [753, 176] width 33 height 17
click at [751, 176] on button "查 询" at bounding box center [753, 176] width 33 height 17
click at [754, 178] on button "查 询" at bounding box center [753, 176] width 33 height 17
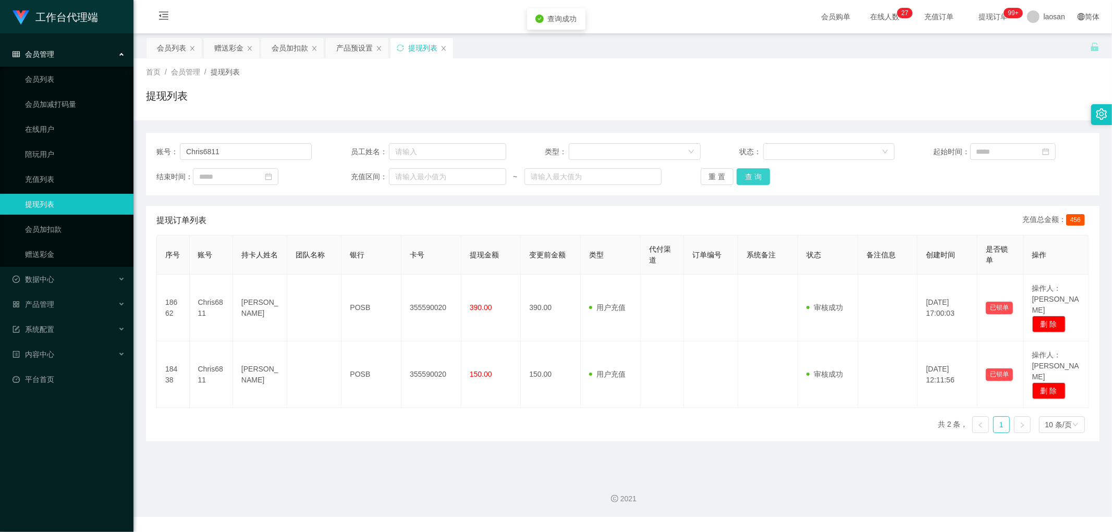
click at [754, 177] on button "查 询" at bounding box center [753, 176] width 33 height 17
click at [754, 177] on div "重 置 查 询" at bounding box center [778, 176] width 155 height 17
click at [754, 177] on button "查 询" at bounding box center [753, 176] width 33 height 17
click at [754, 177] on div "重 置 查 询" at bounding box center [778, 176] width 155 height 17
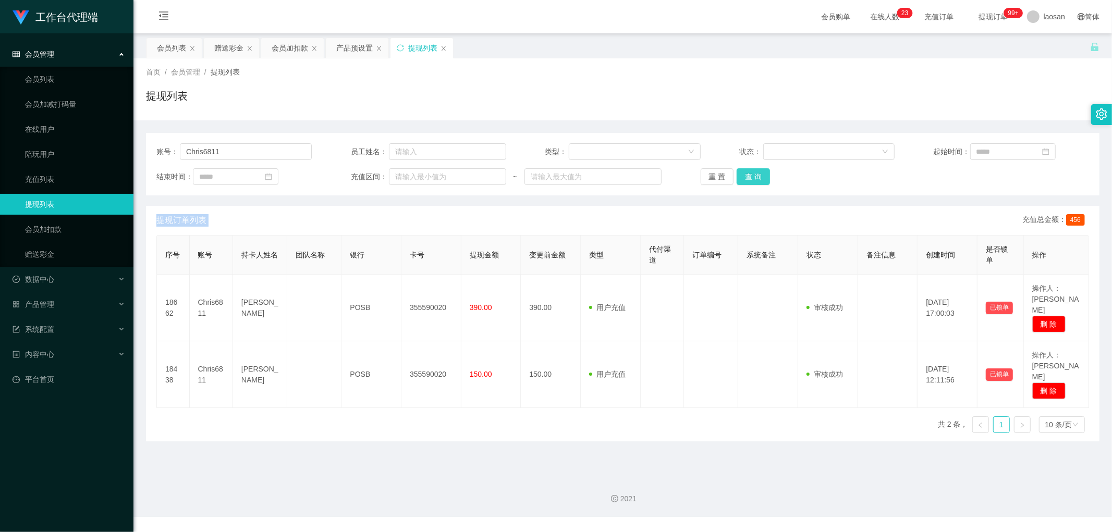
click at [746, 179] on button "查 询" at bounding box center [753, 176] width 33 height 17
click at [746, 178] on button "查 询" at bounding box center [759, 176] width 45 height 17
click at [746, 178] on div "重 置 查 询" at bounding box center [778, 176] width 155 height 17
click at [746, 178] on button "查 询" at bounding box center [753, 176] width 33 height 17
click at [748, 182] on button "查 询" at bounding box center [753, 176] width 33 height 17
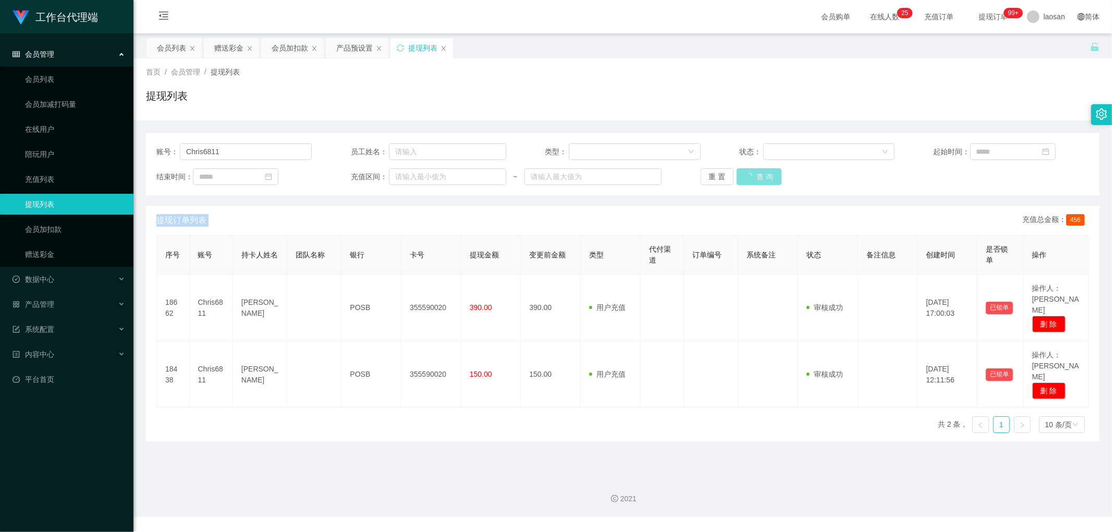
click at [748, 182] on button "查 询" at bounding box center [759, 176] width 45 height 17
click at [748, 181] on button "查 询" at bounding box center [759, 176] width 45 height 17
